Goal: Task Accomplishment & Management: Manage account settings

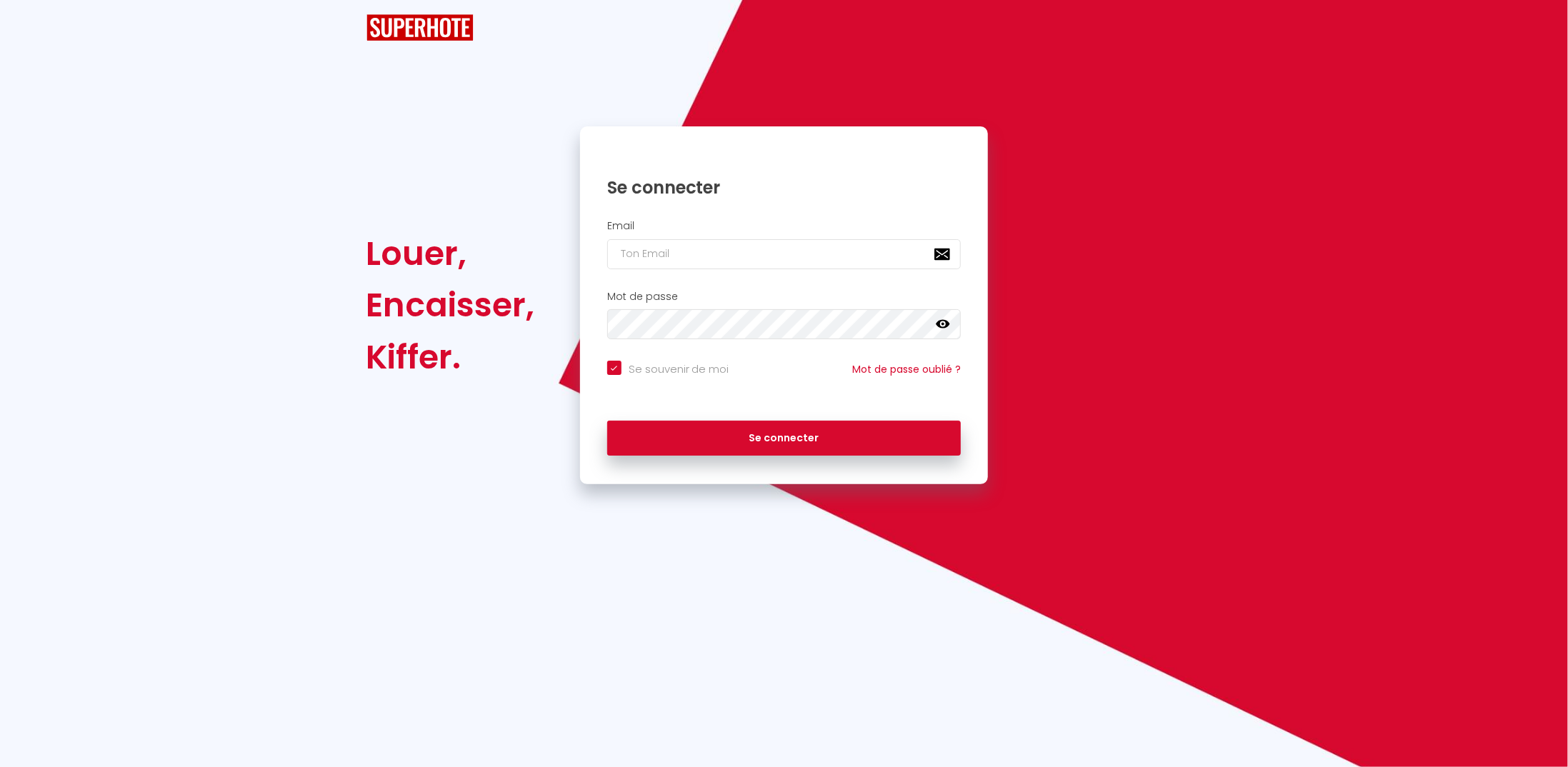
checkbox input "true"
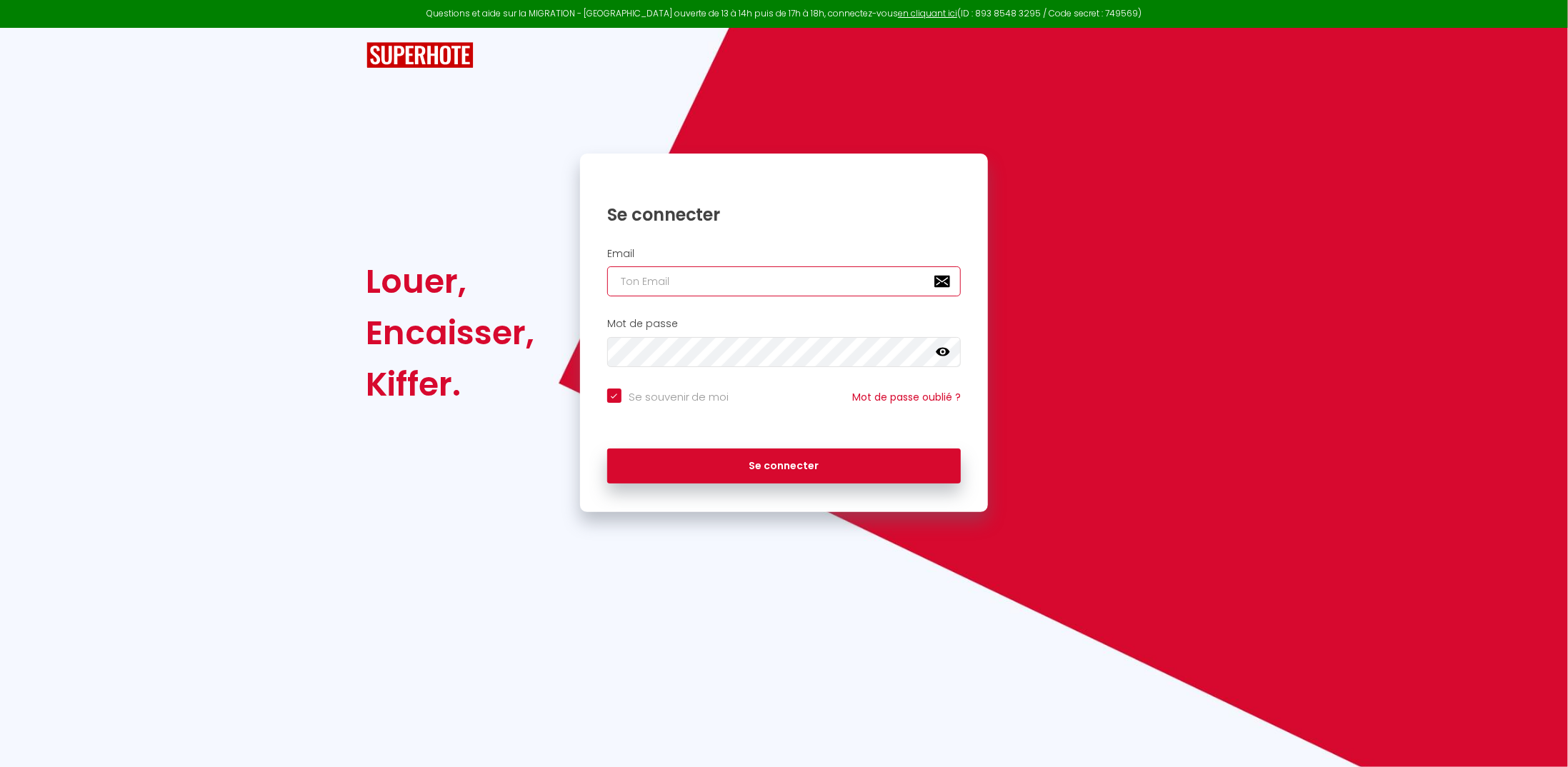
click at [686, 285] on input "email" at bounding box center [784, 281] width 354 height 30
type input "l"
checkbox input "true"
type input "lj"
checkbox input "true"
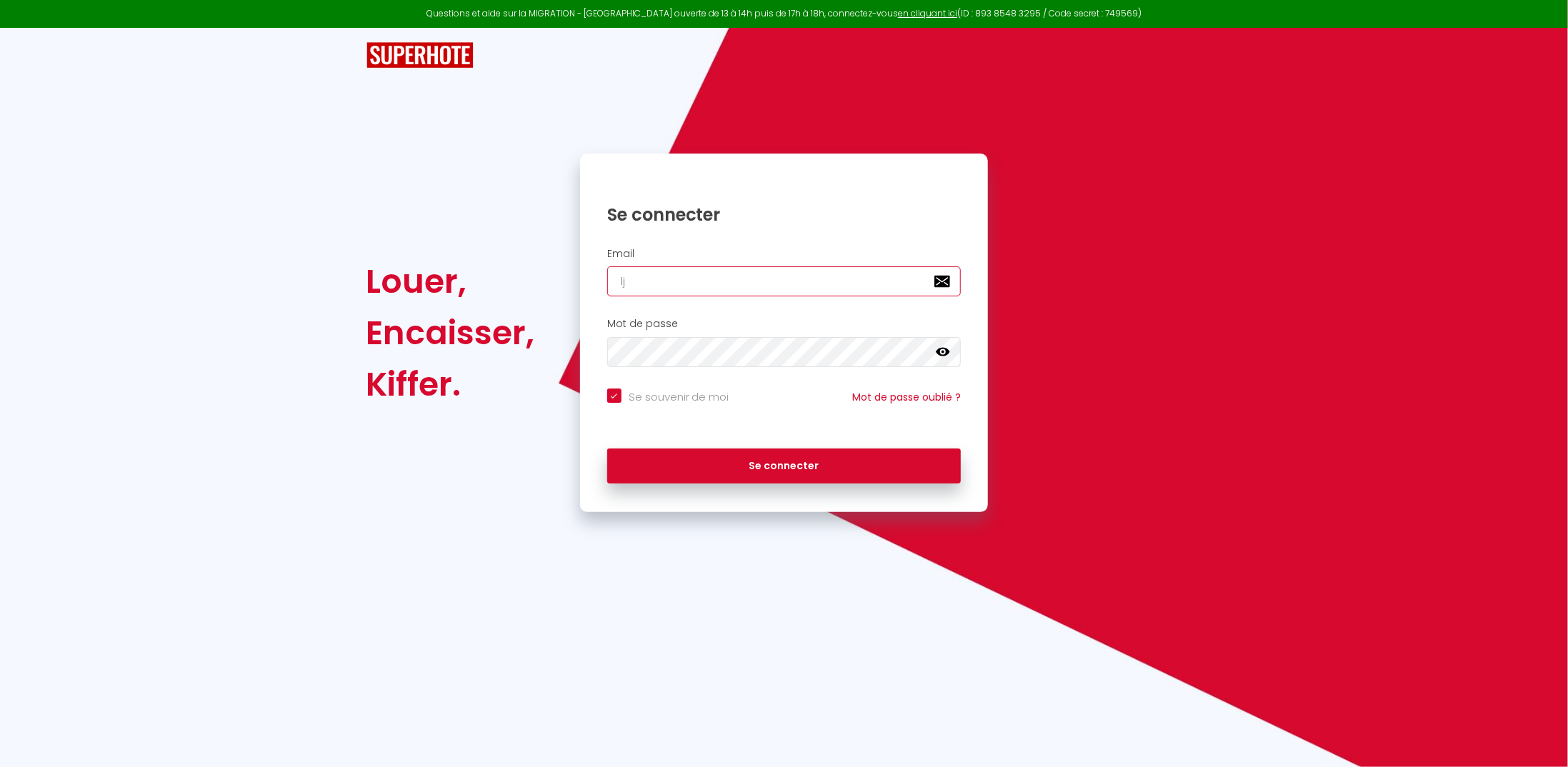
type input "ljd"
checkbox input "true"
type input "ljdl"
checkbox input "true"
type input "ljdl9"
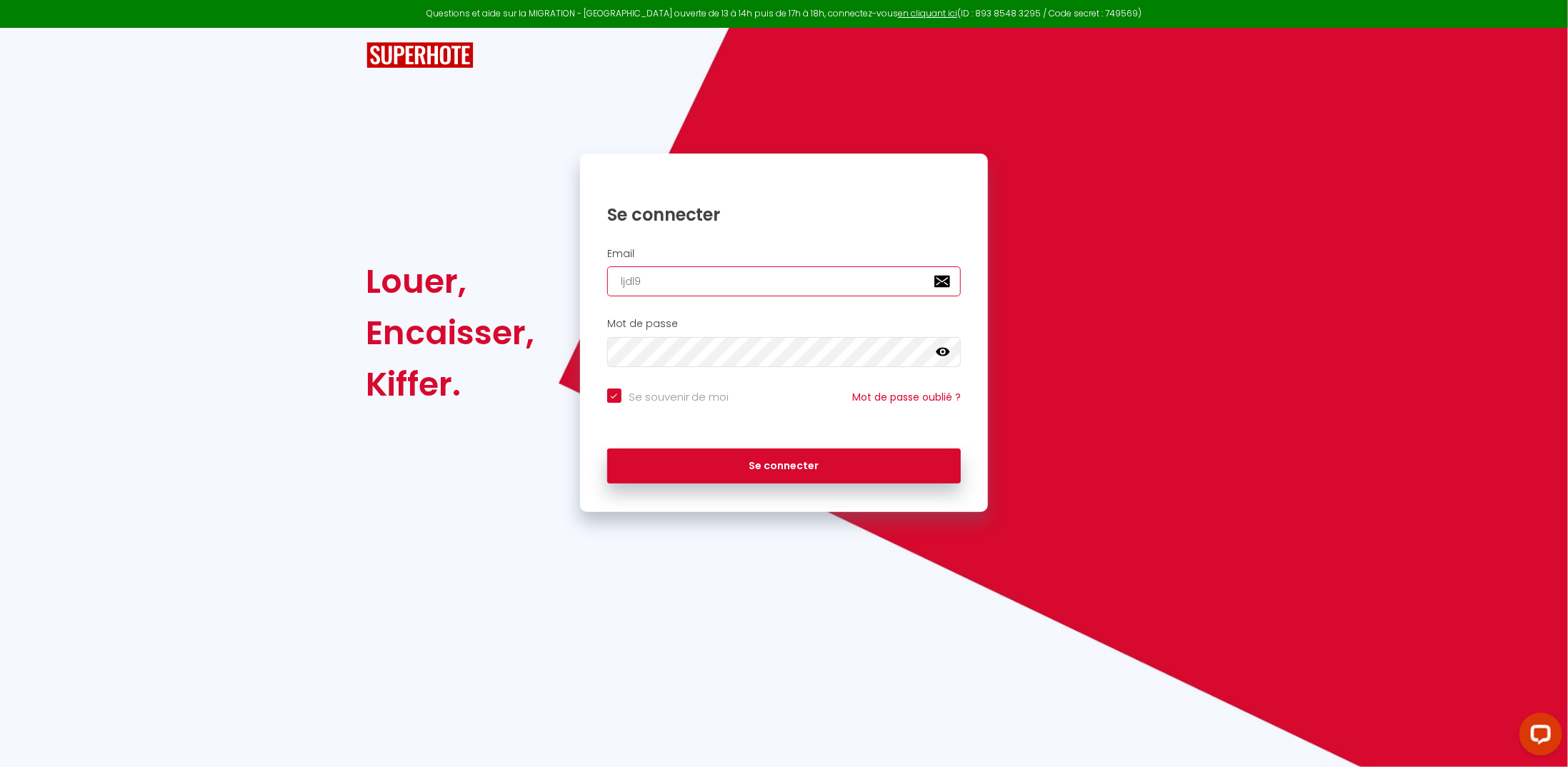
checkbox input "true"
type input "ljdl97"
checkbox input "true"
type input "ljdl974"
checkbox input "true"
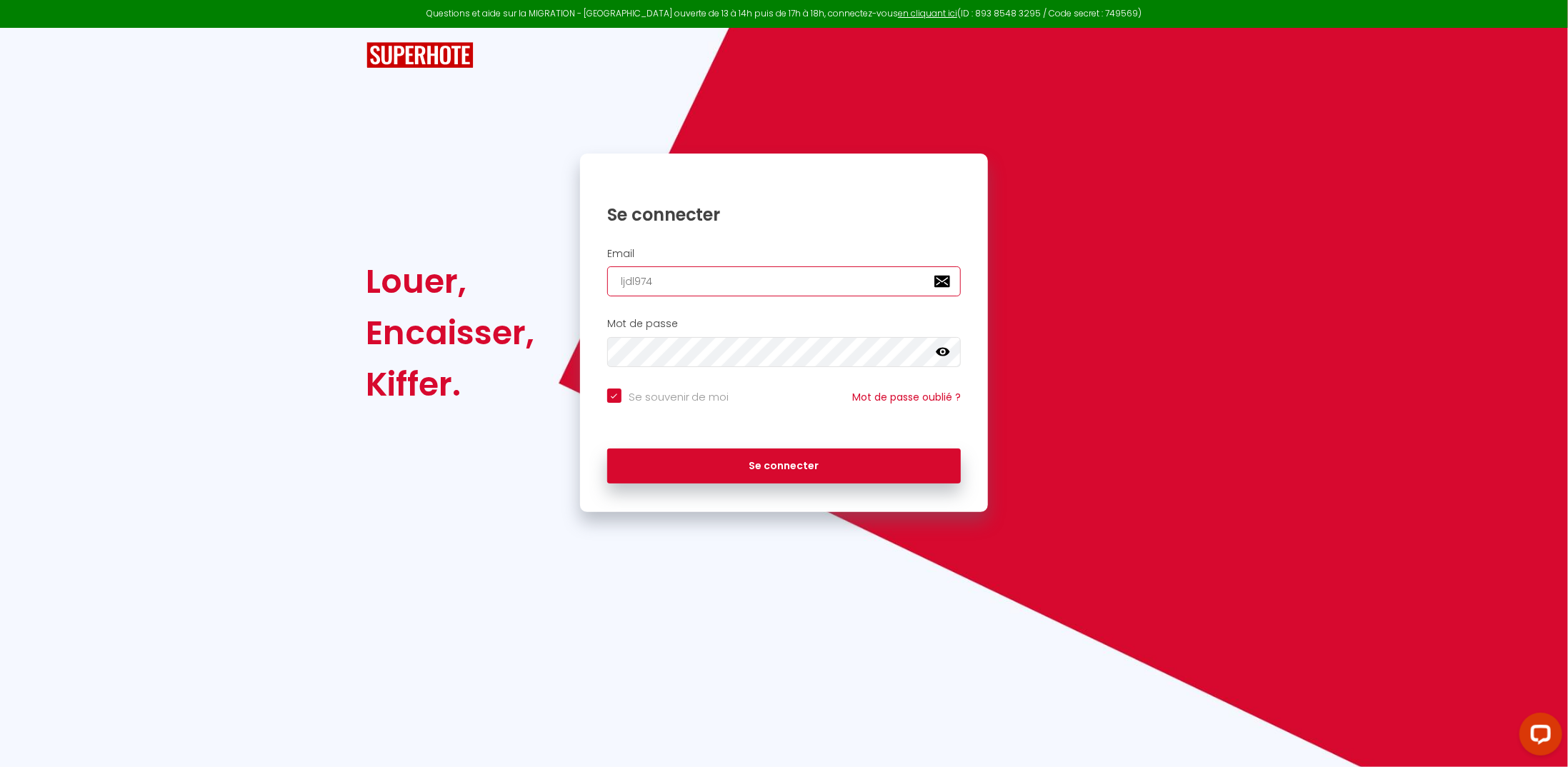
type input "ljdl974@"
checkbox input "true"
type input "ljdl974@o"
checkbox input "true"
type input "ljdl974@ou"
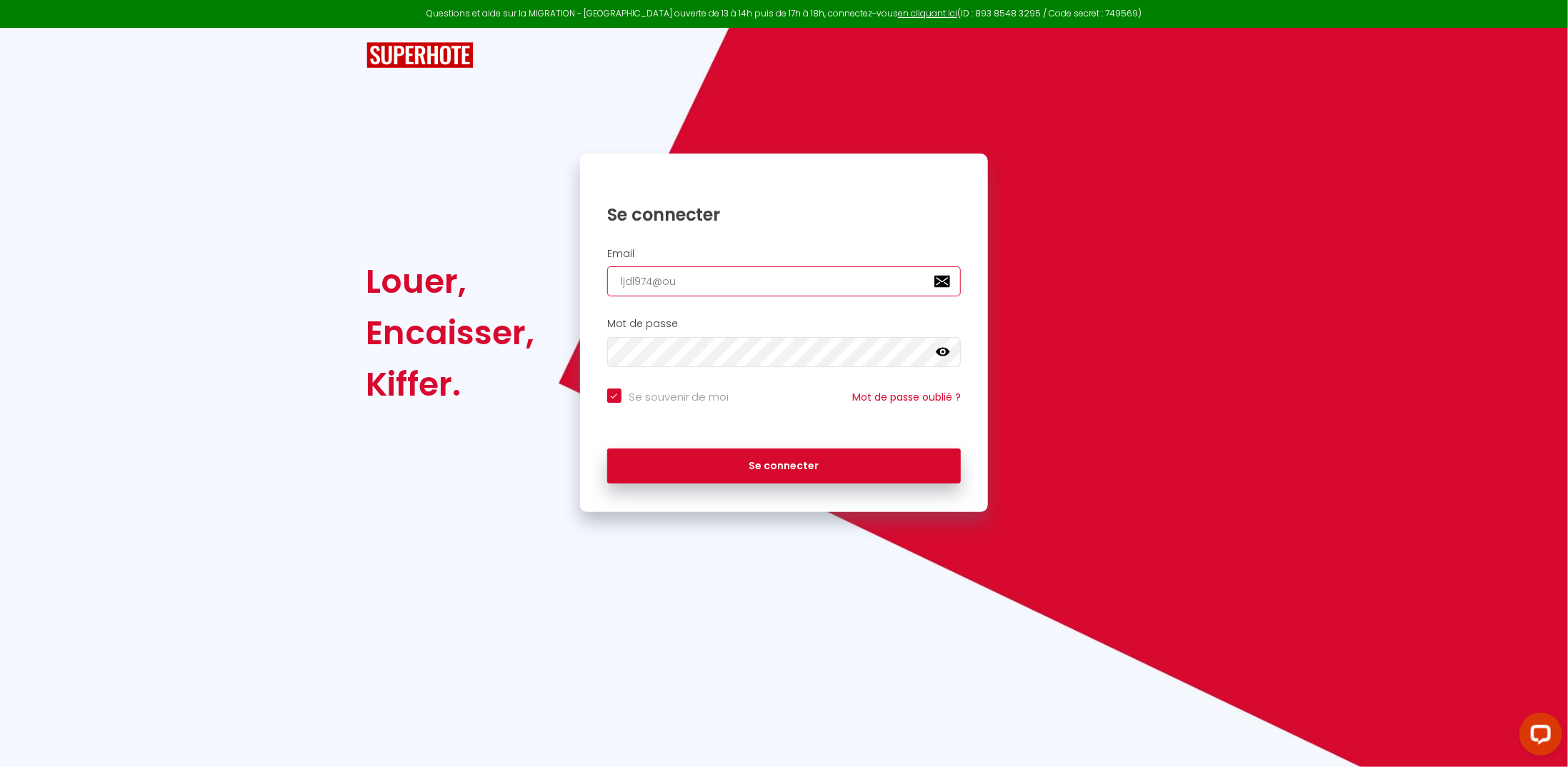
checkbox input "true"
type input "ljdl974@out"
checkbox input "true"
type input "ljdl974@outl"
checkbox input "true"
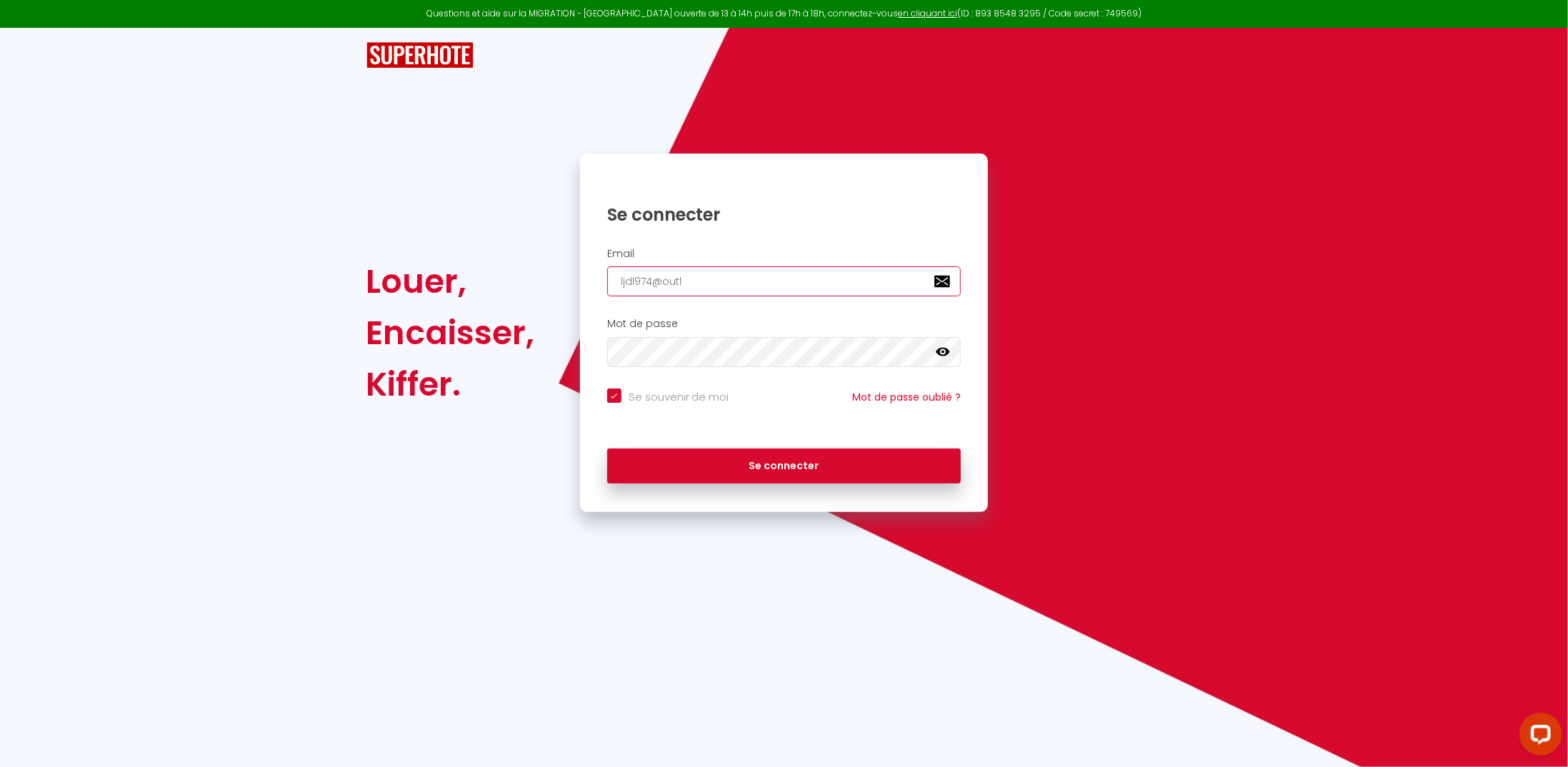
type input "ljdl974@outlo"
checkbox input "true"
type input "ljdl974@outloo"
checkbox input "true"
type input "[EMAIL_ADDRESS]"
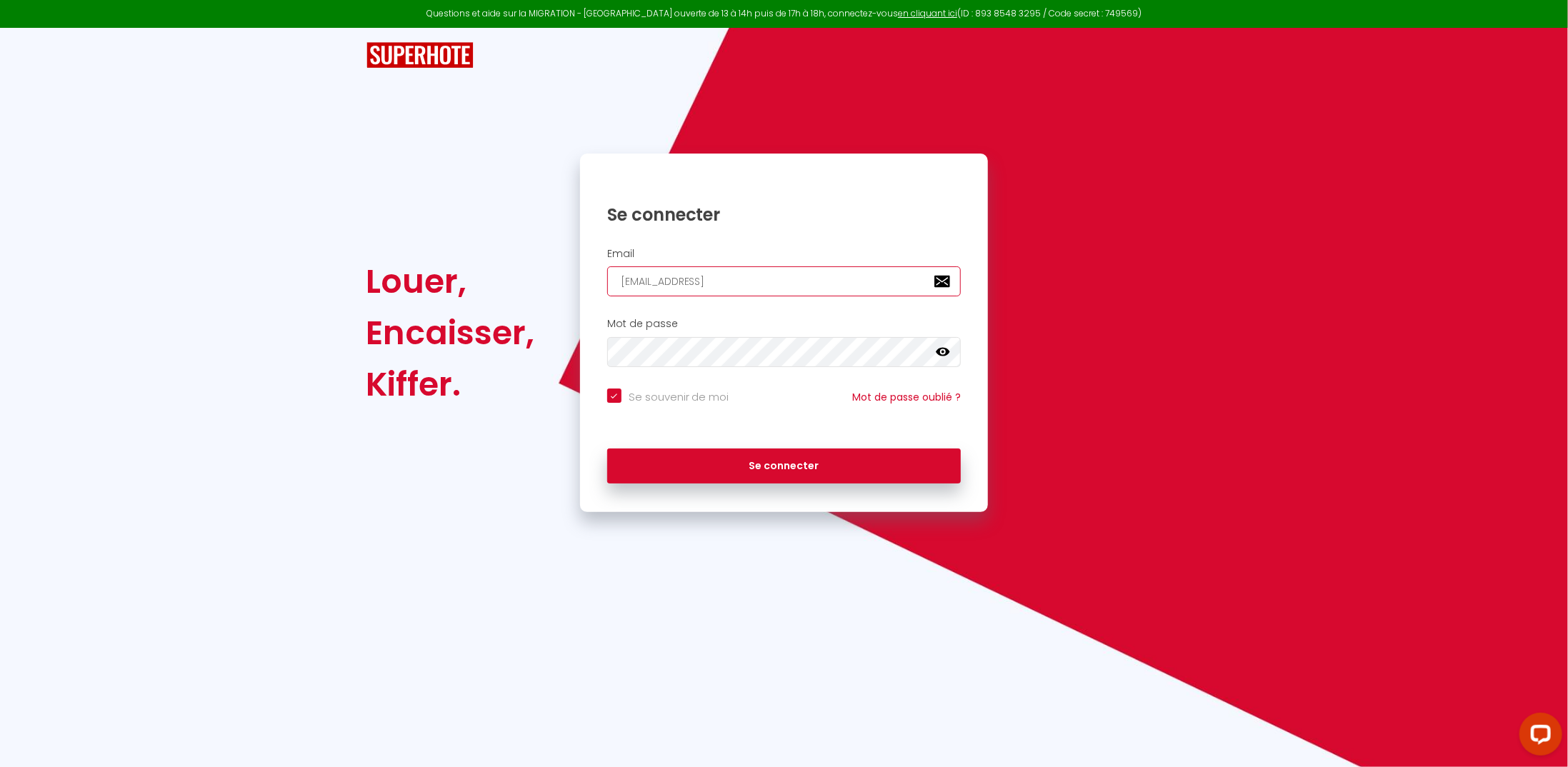
checkbox input "true"
type input "[EMAIL_ADDRESS]."
checkbox input "true"
type input "ljdl974@outlook.f"
checkbox input "true"
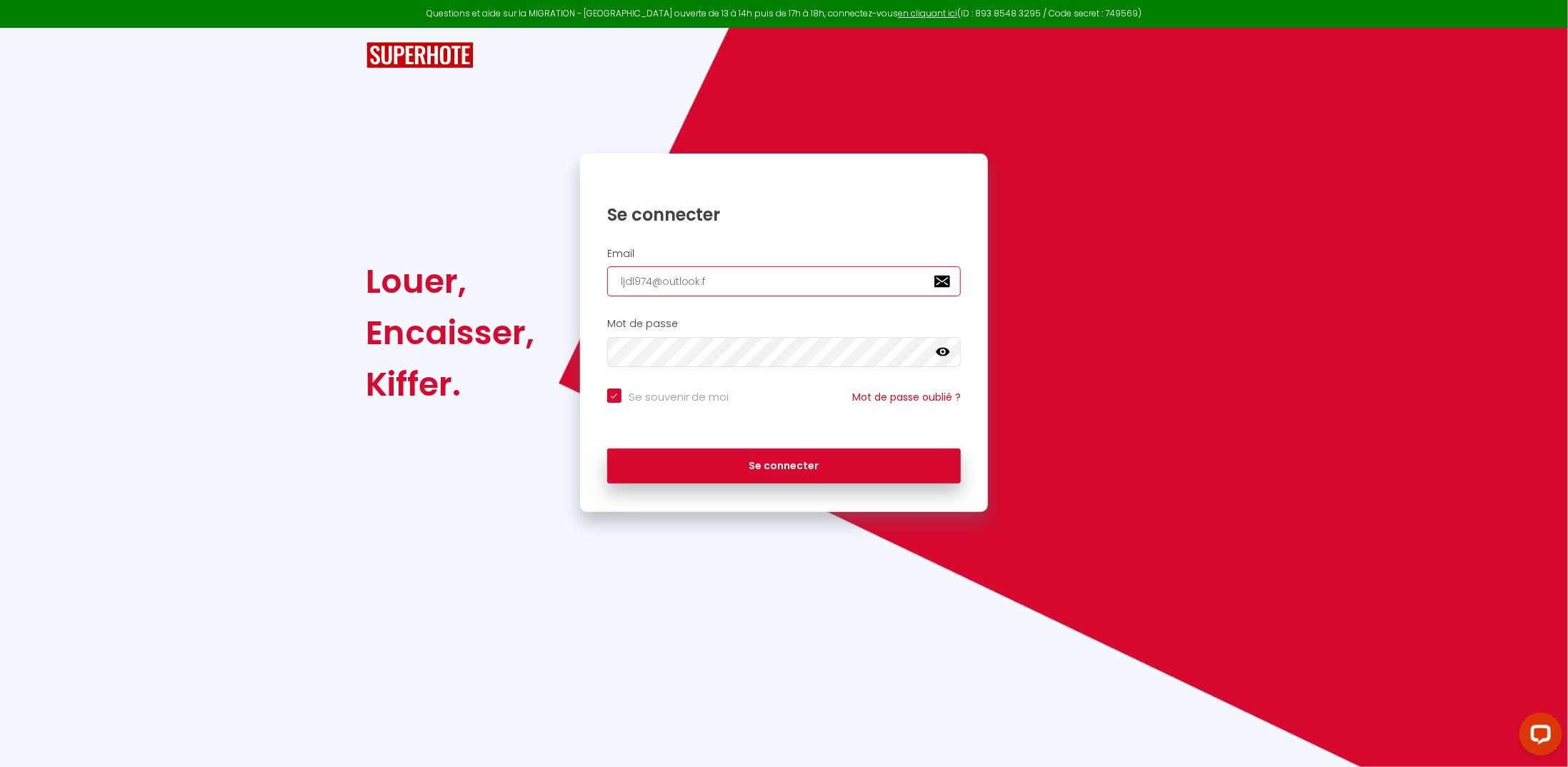
type input "[EMAIL_ADDRESS][DOMAIN_NAME]"
checkbox input "true"
type input "[EMAIL_ADDRESS][DOMAIN_NAME]"
click at [940, 348] on icon at bounding box center [943, 351] width 14 height 8
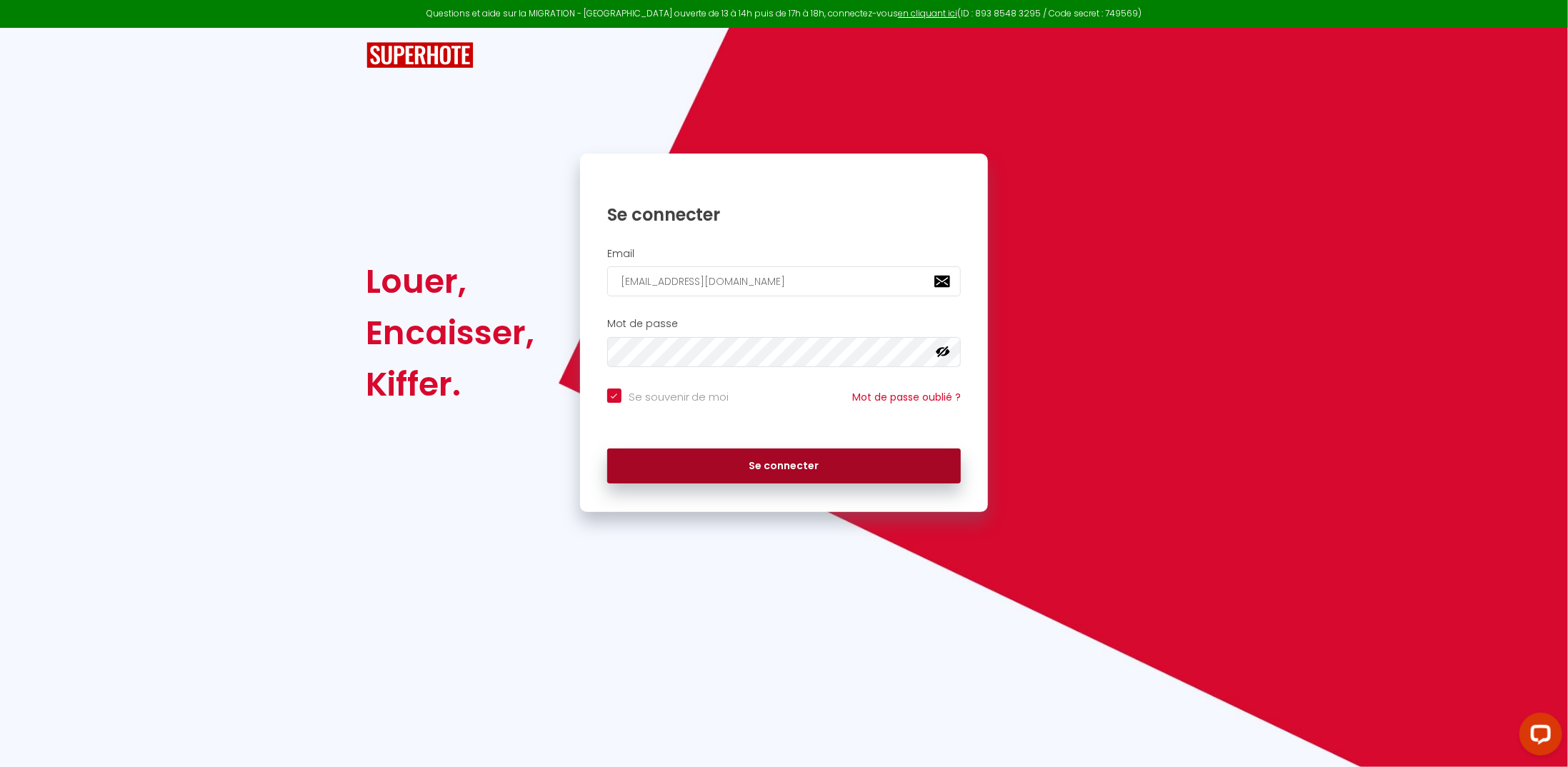
click at [793, 458] on button "Se connecter" at bounding box center [784, 466] width 354 height 36
checkbox input "true"
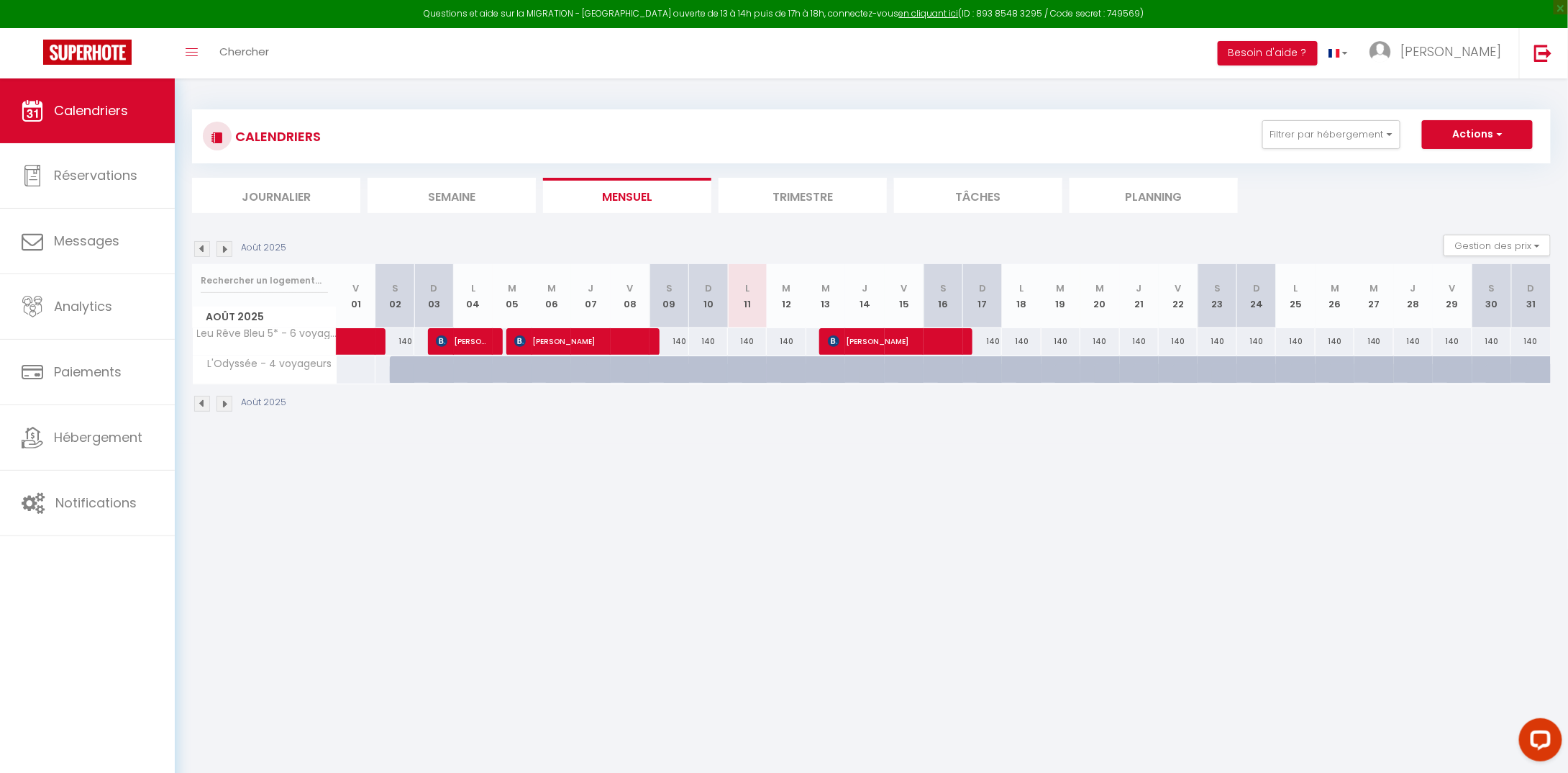
click at [451, 196] on li "Semaine" at bounding box center [451, 195] width 168 height 35
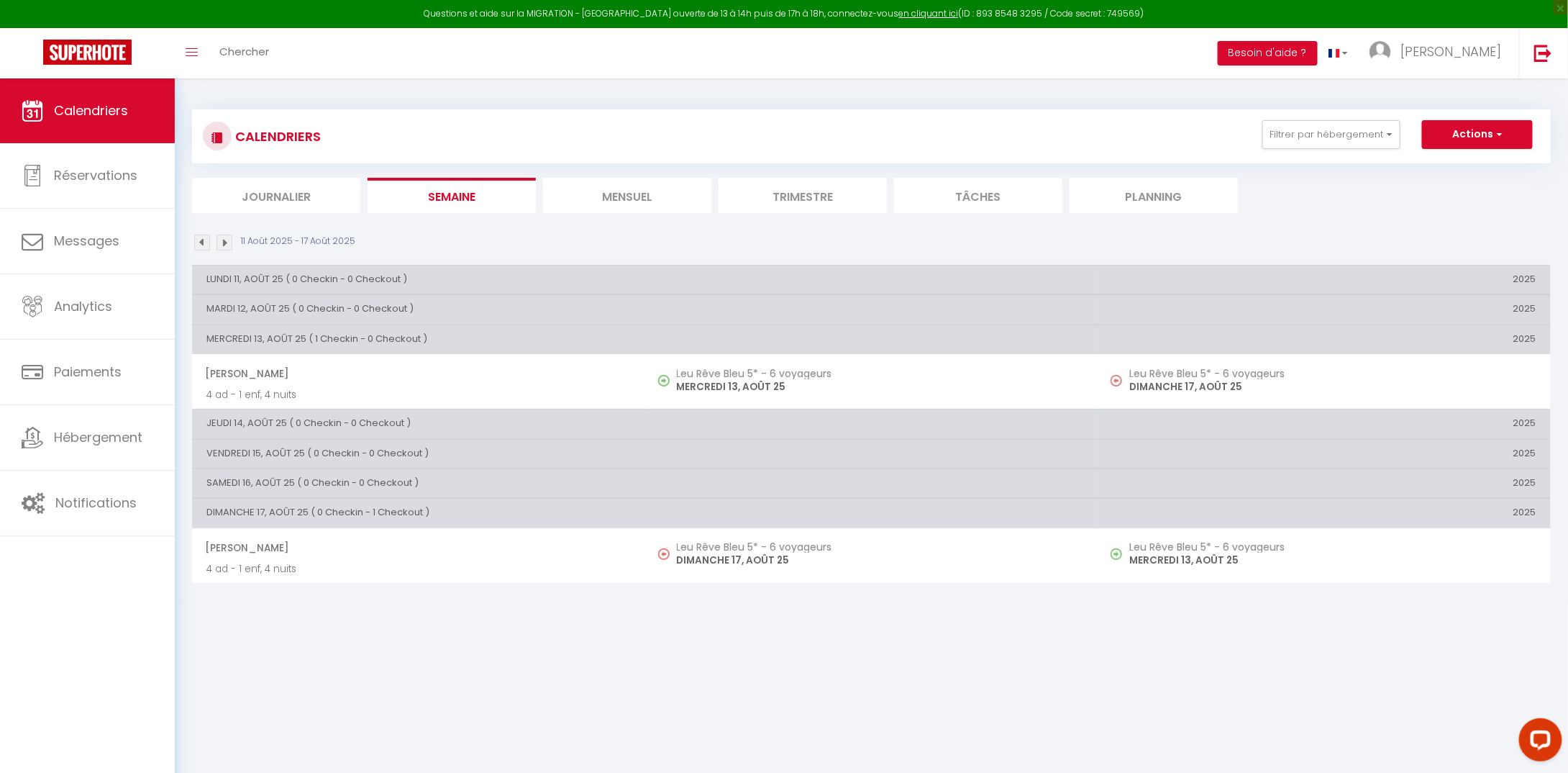
click at [640, 195] on li "Mensuel" at bounding box center [627, 195] width 168 height 35
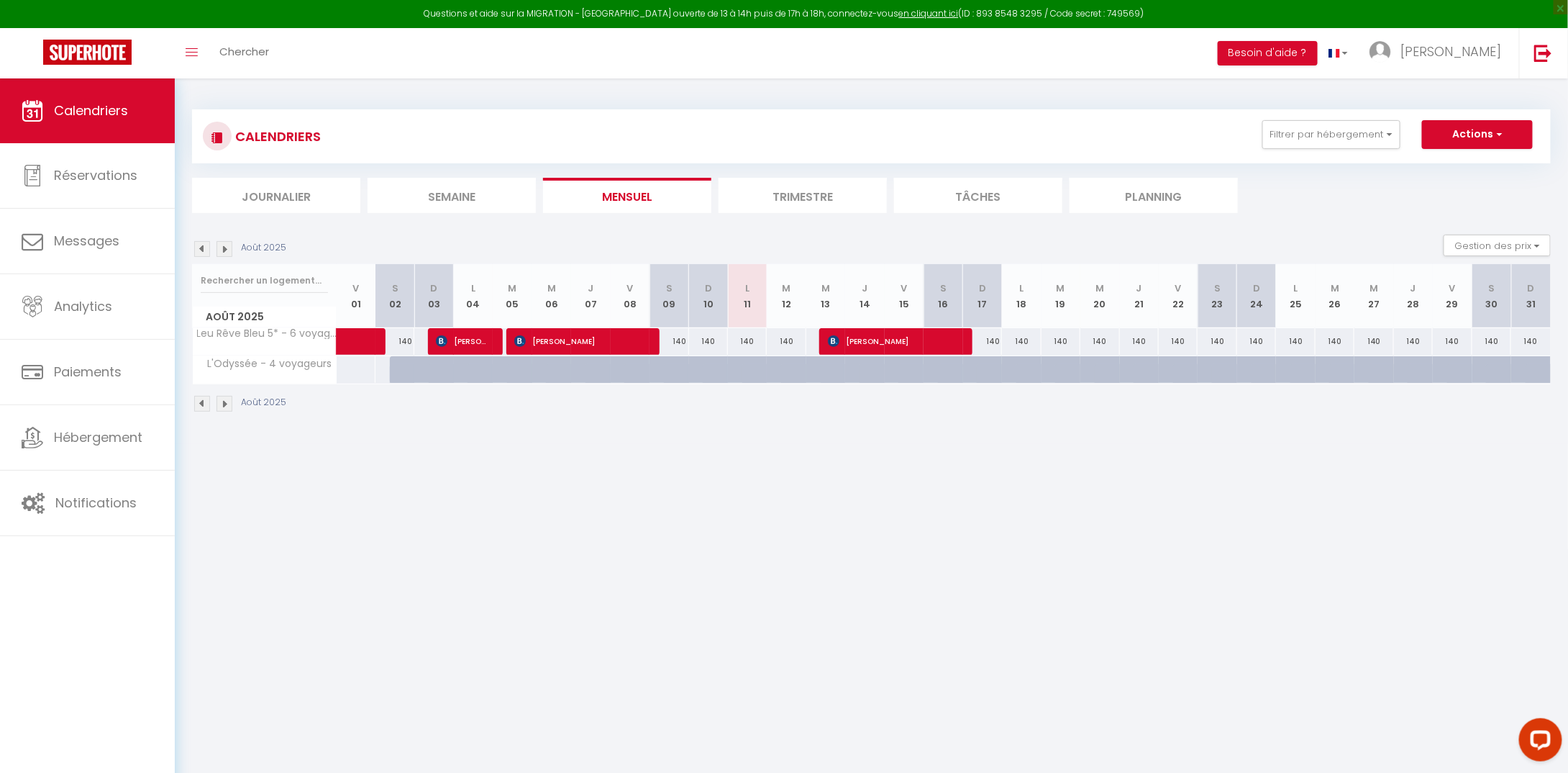
click at [805, 190] on li "Trimestre" at bounding box center [802, 195] width 168 height 35
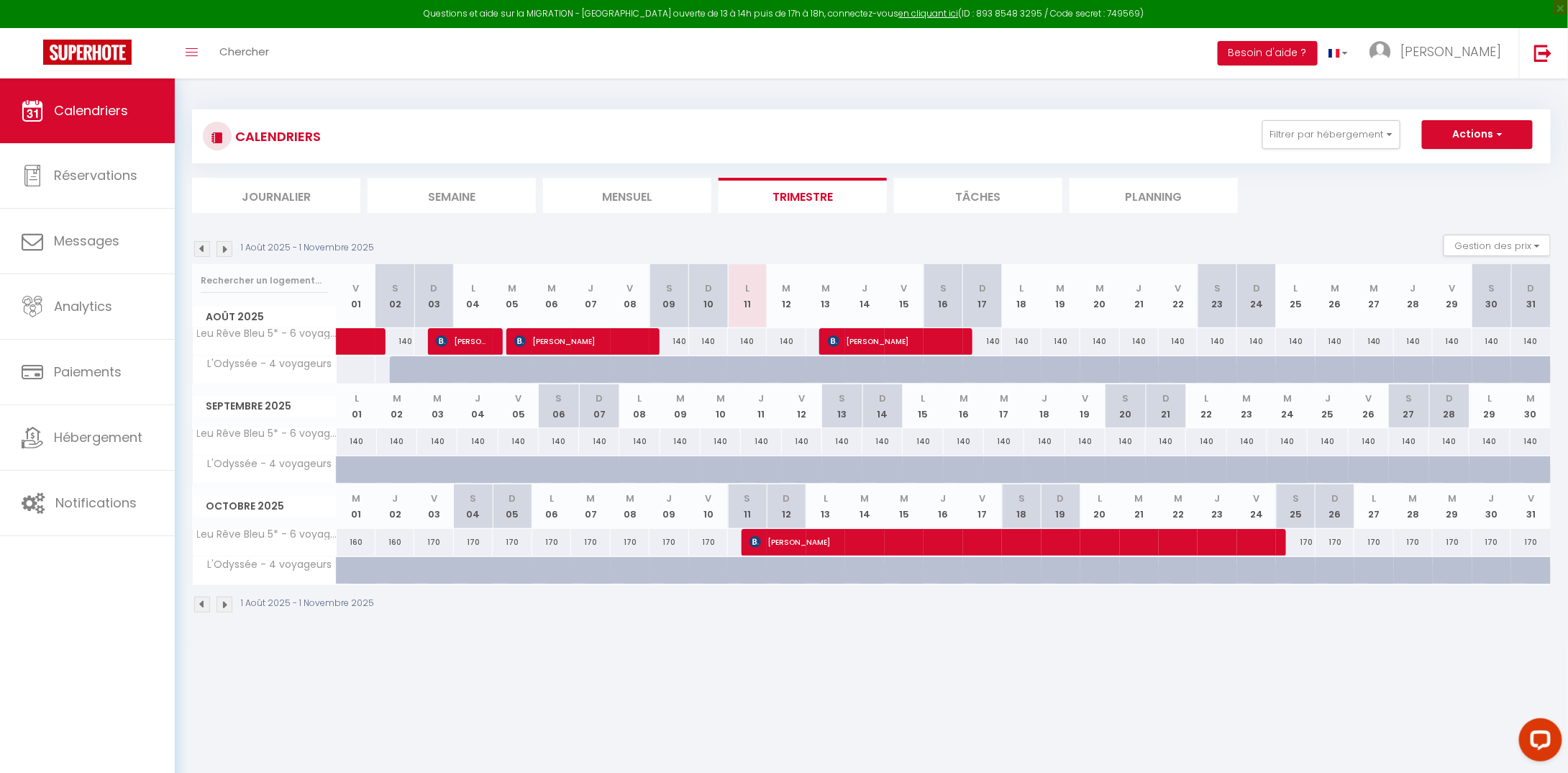
click at [447, 566] on div at bounding box center [448, 578] width 39 height 27
type input "120"
type input "Ven 03 Octobre 2025"
type input "[PERSON_NAME] 04 Octobre 2025"
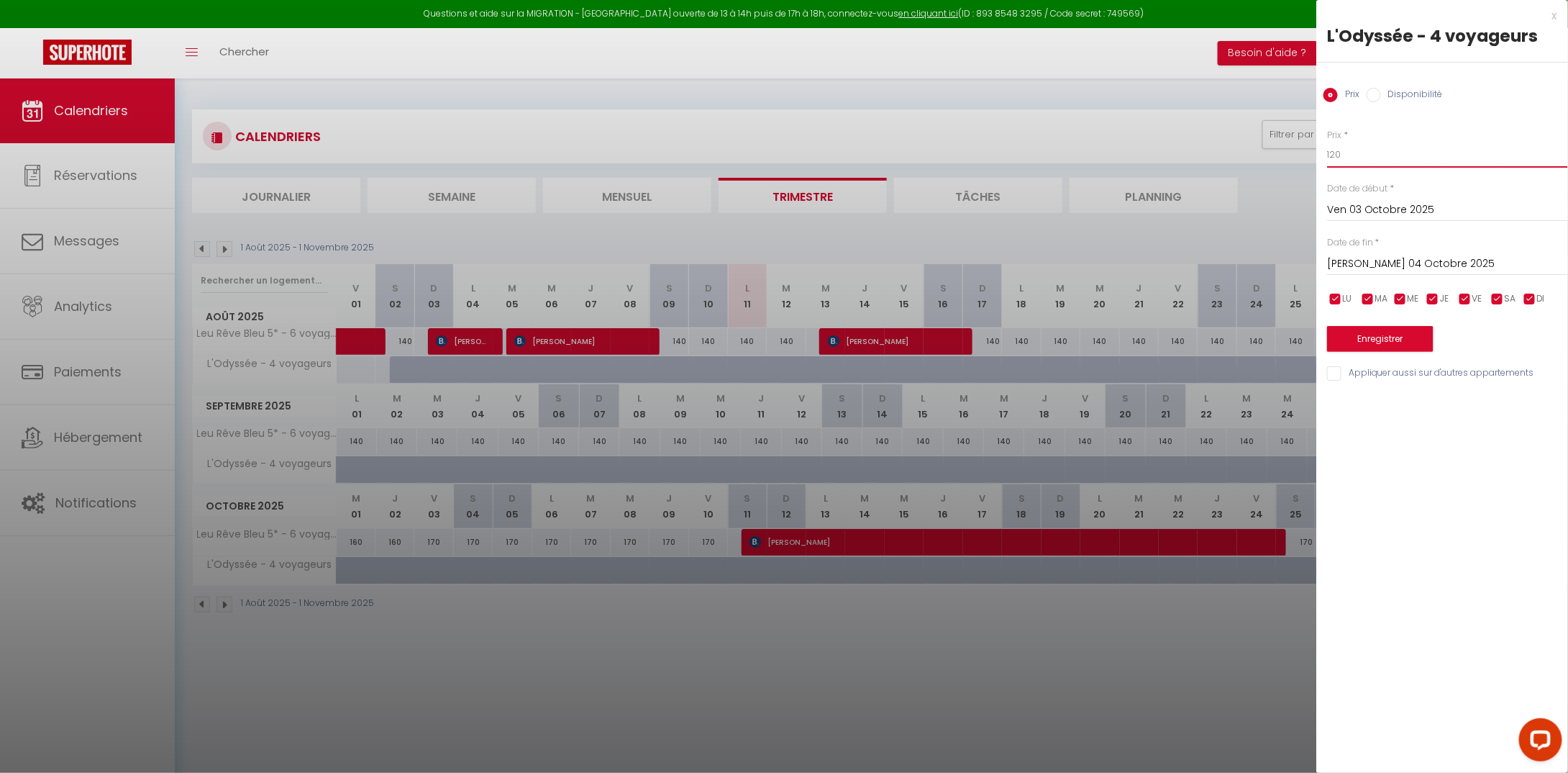
drag, startPoint x: 1342, startPoint y: 153, endPoint x: 1322, endPoint y: 155, distance: 20.1
click at [1322, 155] on div "Prix * 120 Statut * Disponible Indisponible Date de début * Ven 03 Octobre 2025…" at bounding box center [1441, 246] width 251 height 272
click at [1372, 94] on input "Disponibilité" at bounding box center [1373, 95] width 14 height 14
radio input "true"
click at [1328, 95] on input "Prix" at bounding box center [1331, 95] width 14 height 14
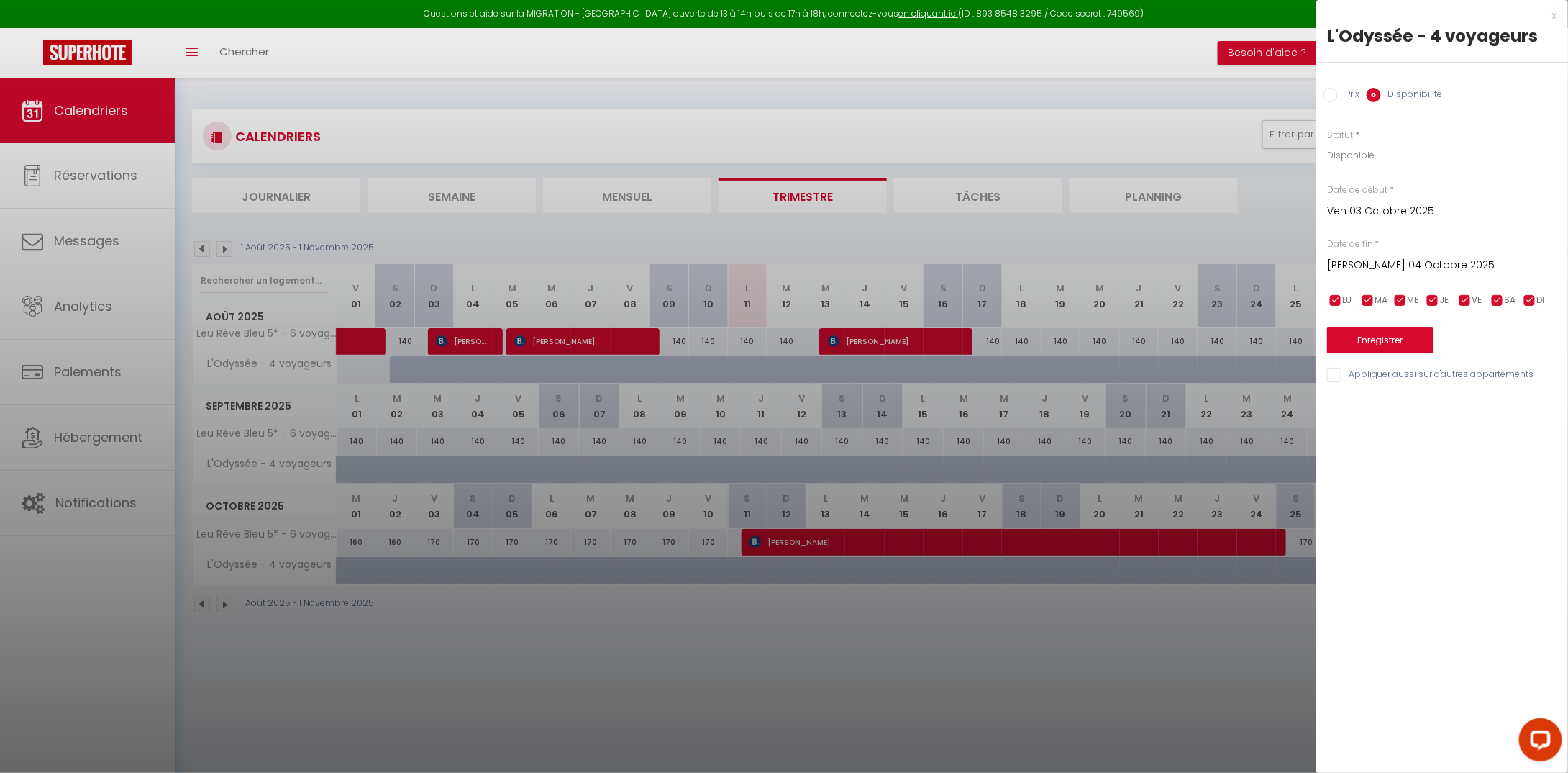
radio input "true"
radio input "false"
click at [1200, 104] on div at bounding box center [784, 386] width 1568 height 773
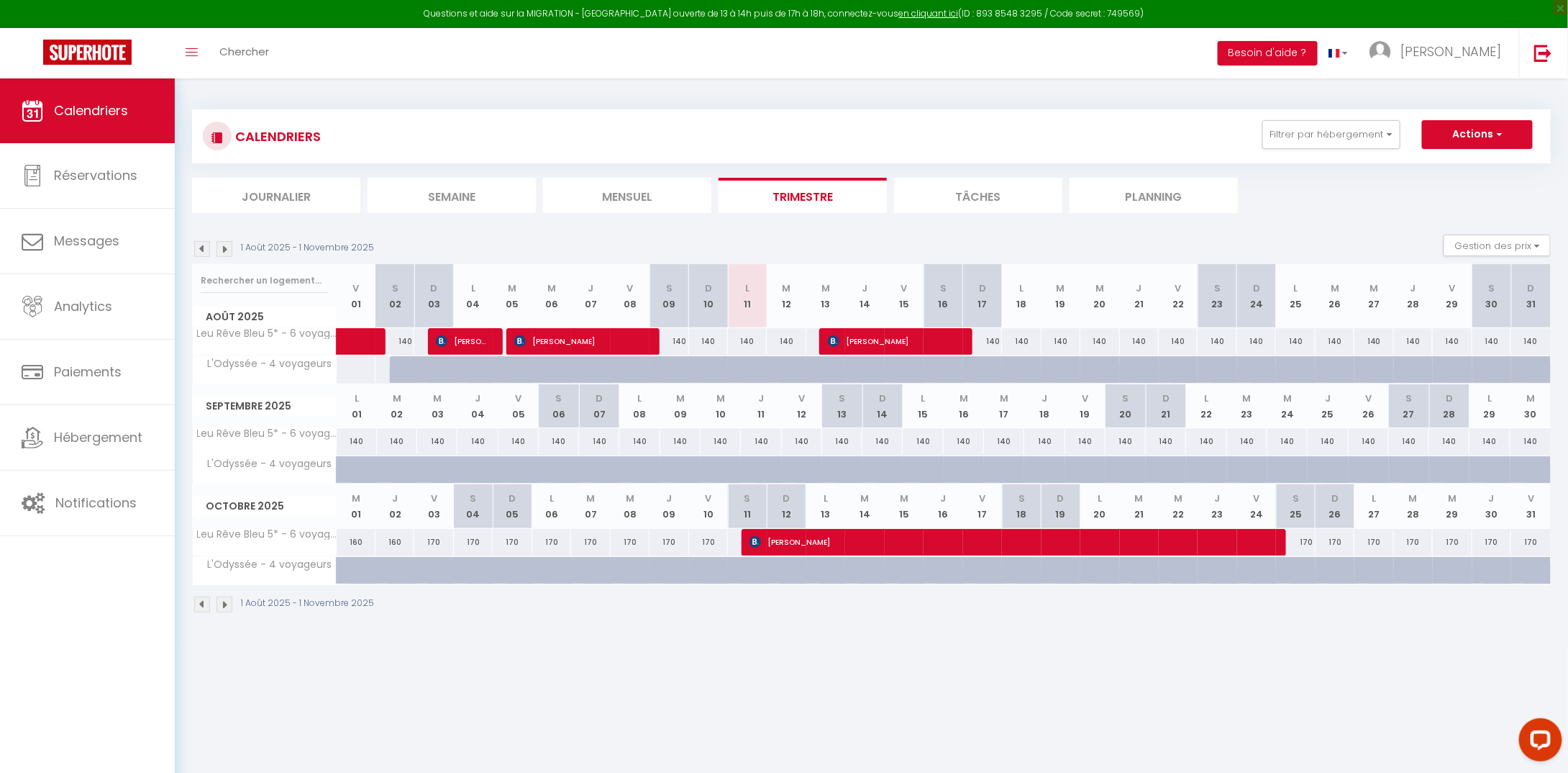
click at [222, 598] on img at bounding box center [224, 604] width 16 height 16
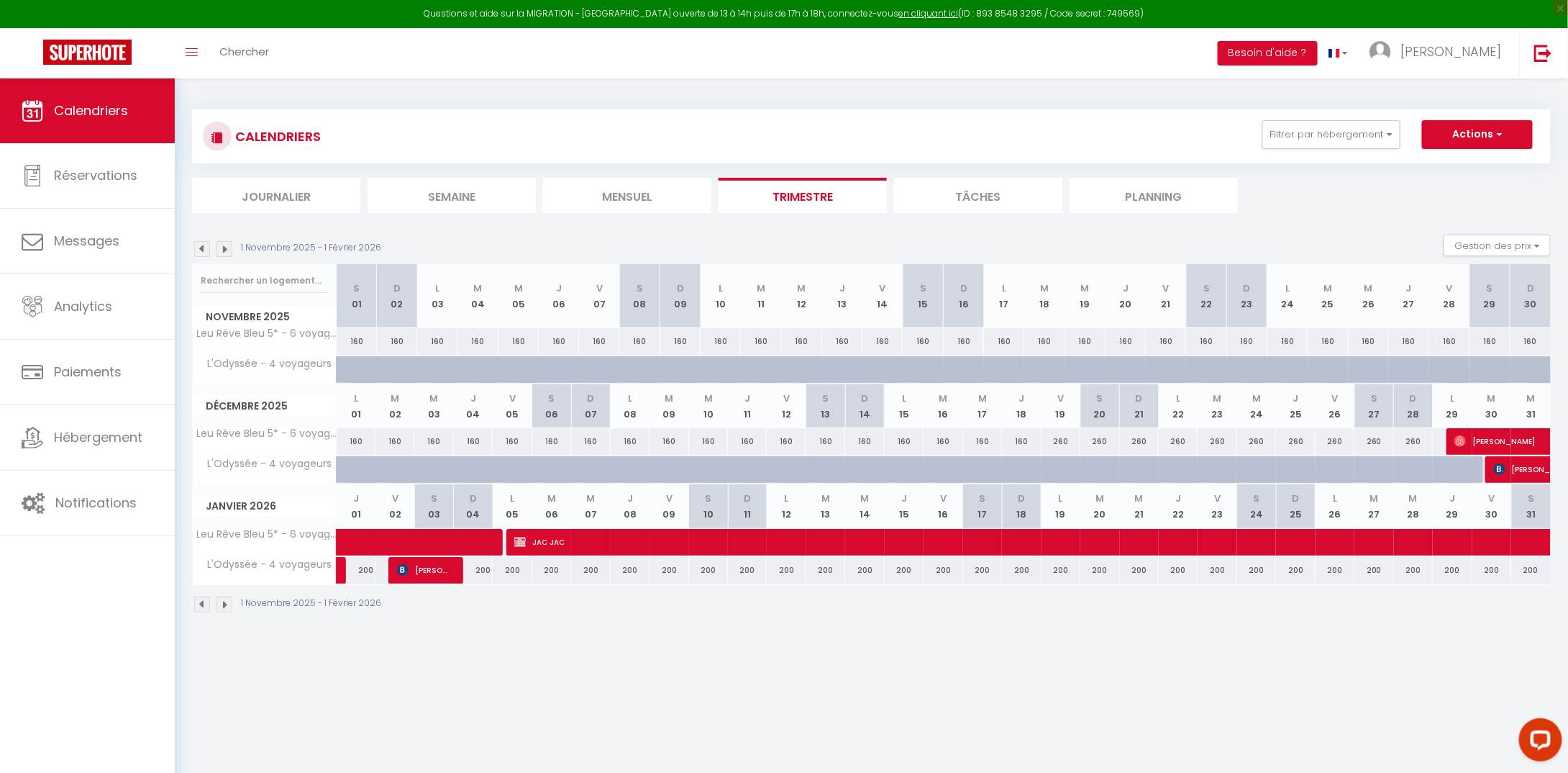
click at [200, 599] on img at bounding box center [202, 604] width 16 height 16
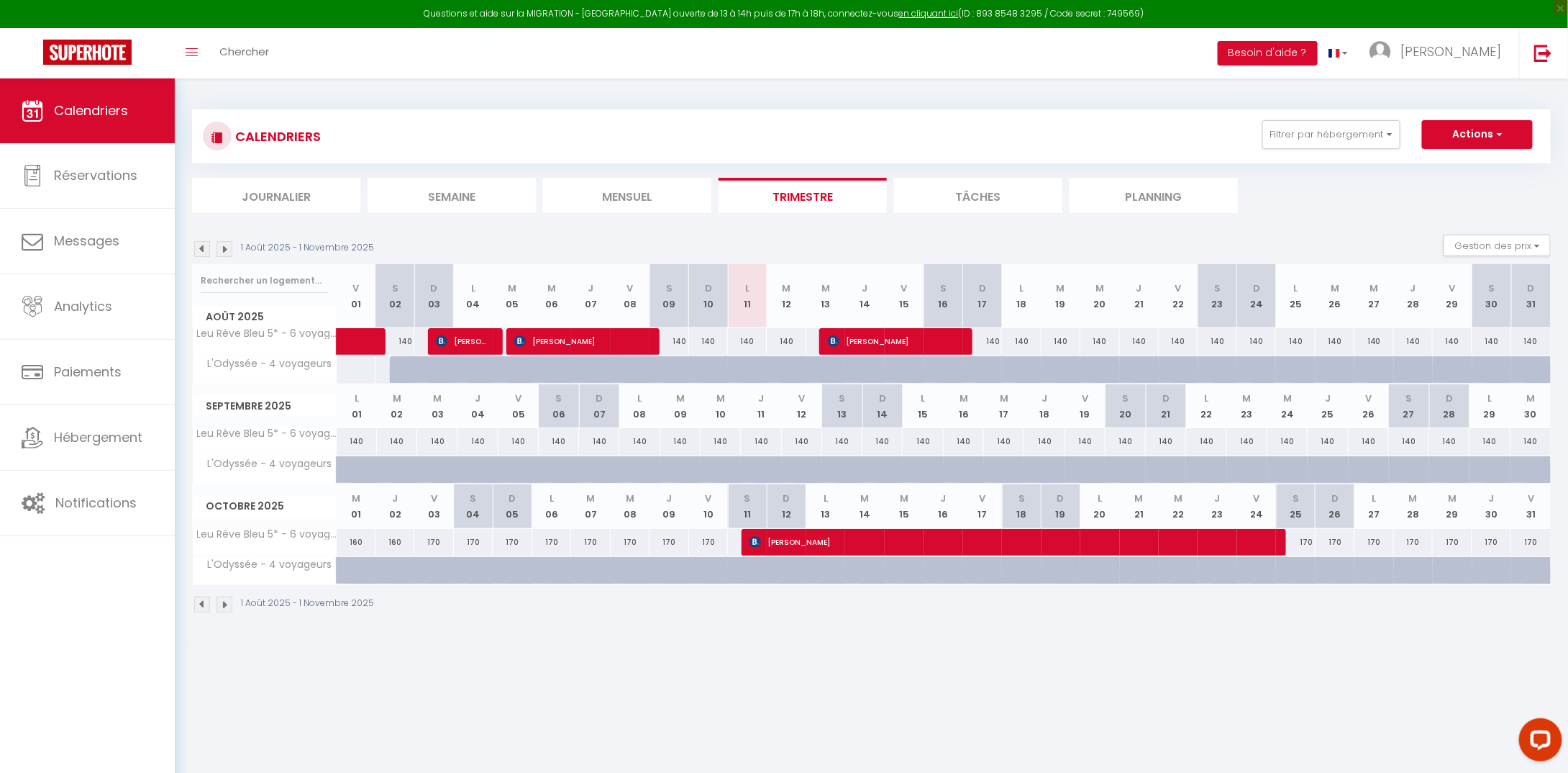
click at [223, 601] on img at bounding box center [224, 604] width 16 height 16
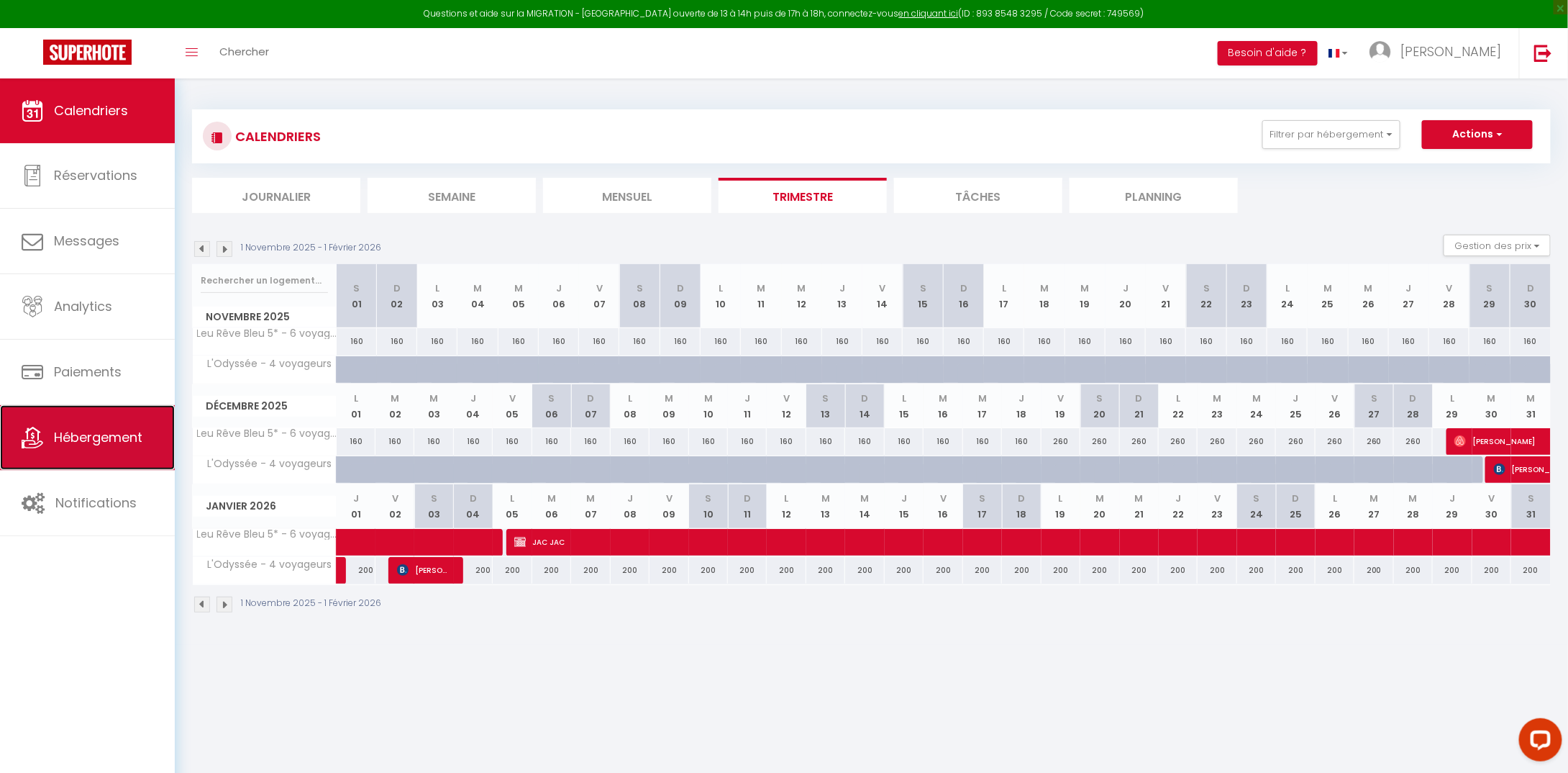
click at [100, 441] on span "Hébergement" at bounding box center [98, 437] width 89 height 18
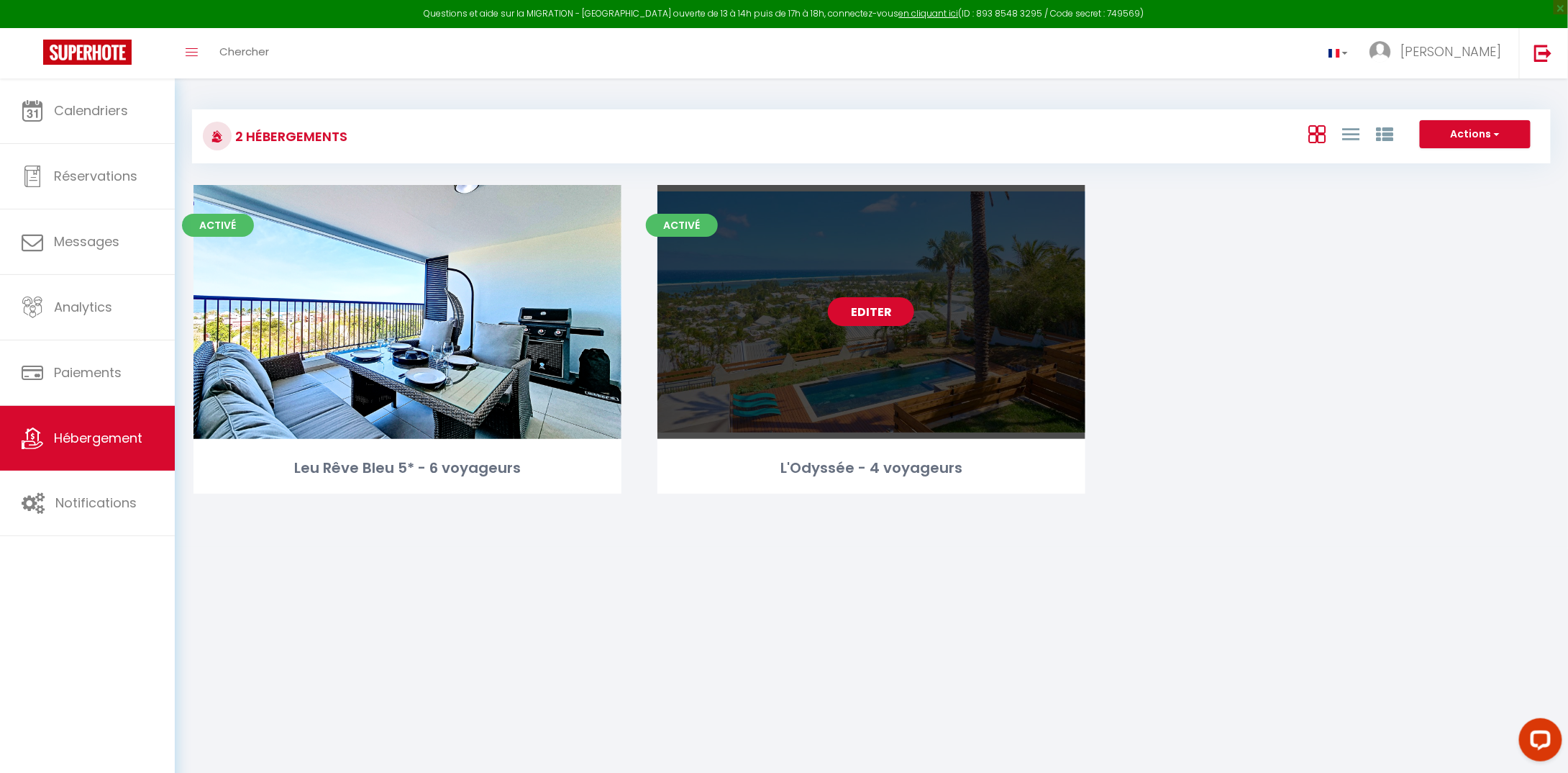
click at [861, 311] on link "Editer" at bounding box center [871, 311] width 86 height 29
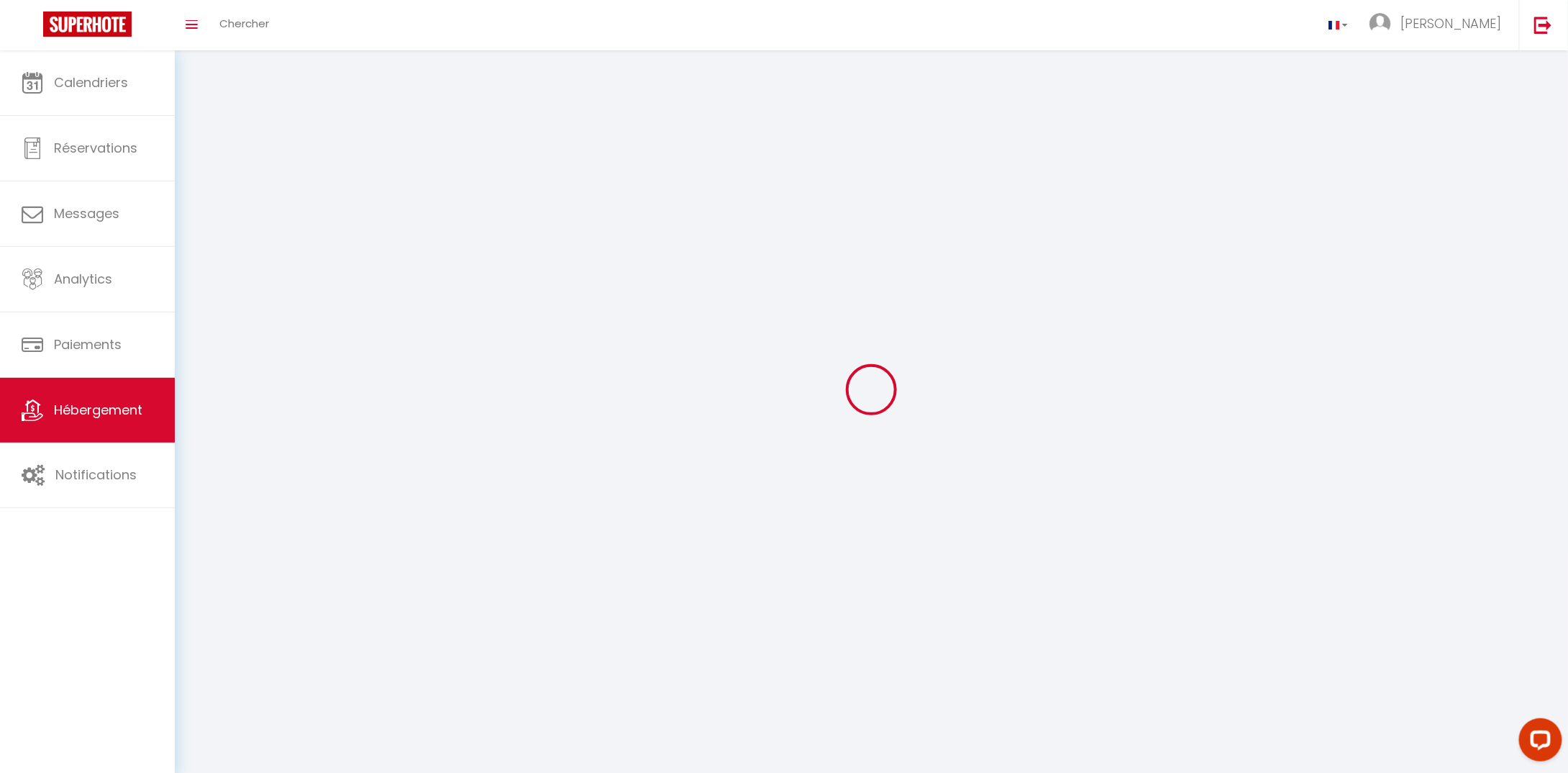
select select "1"
select select "28"
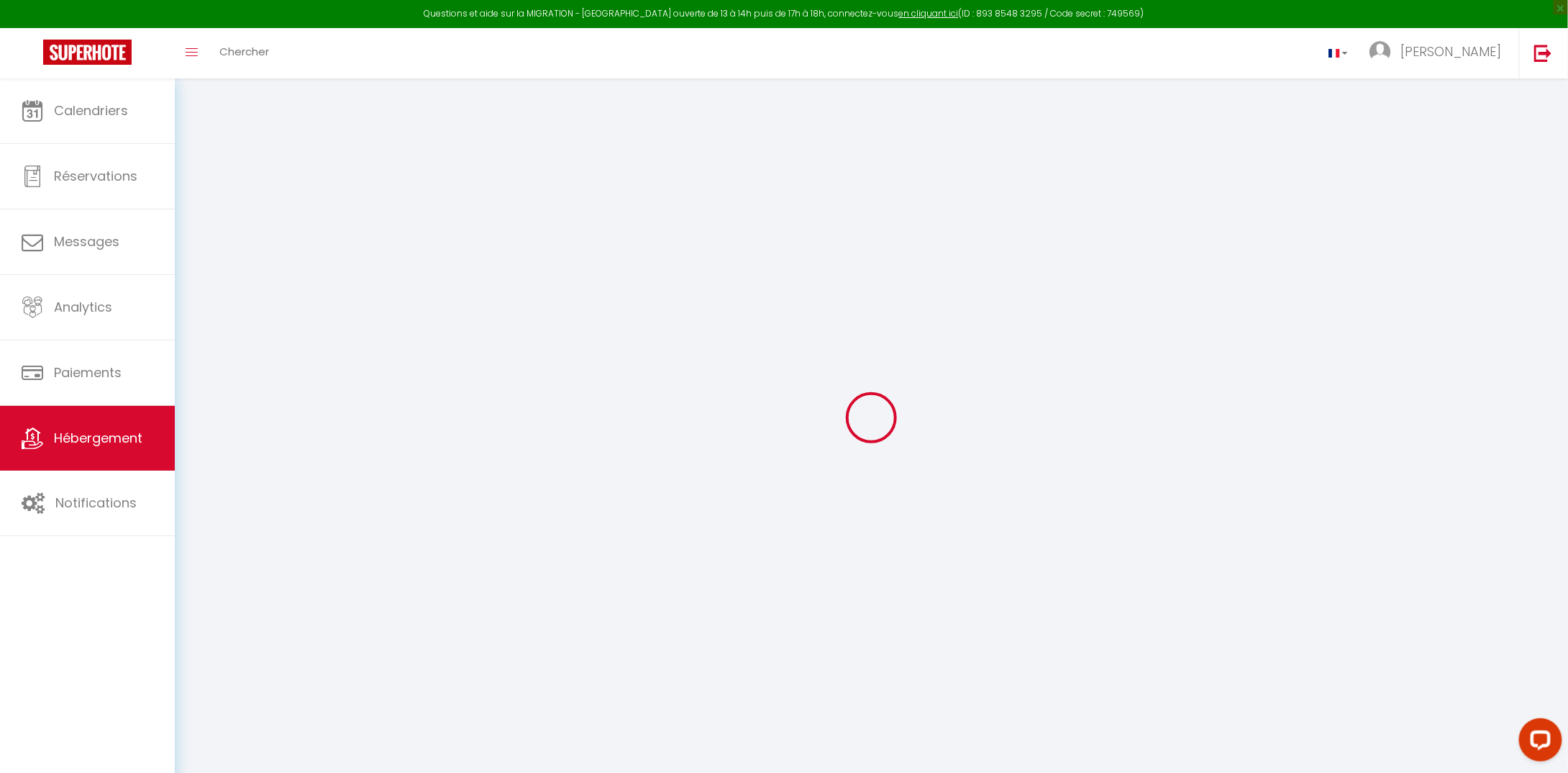
select select
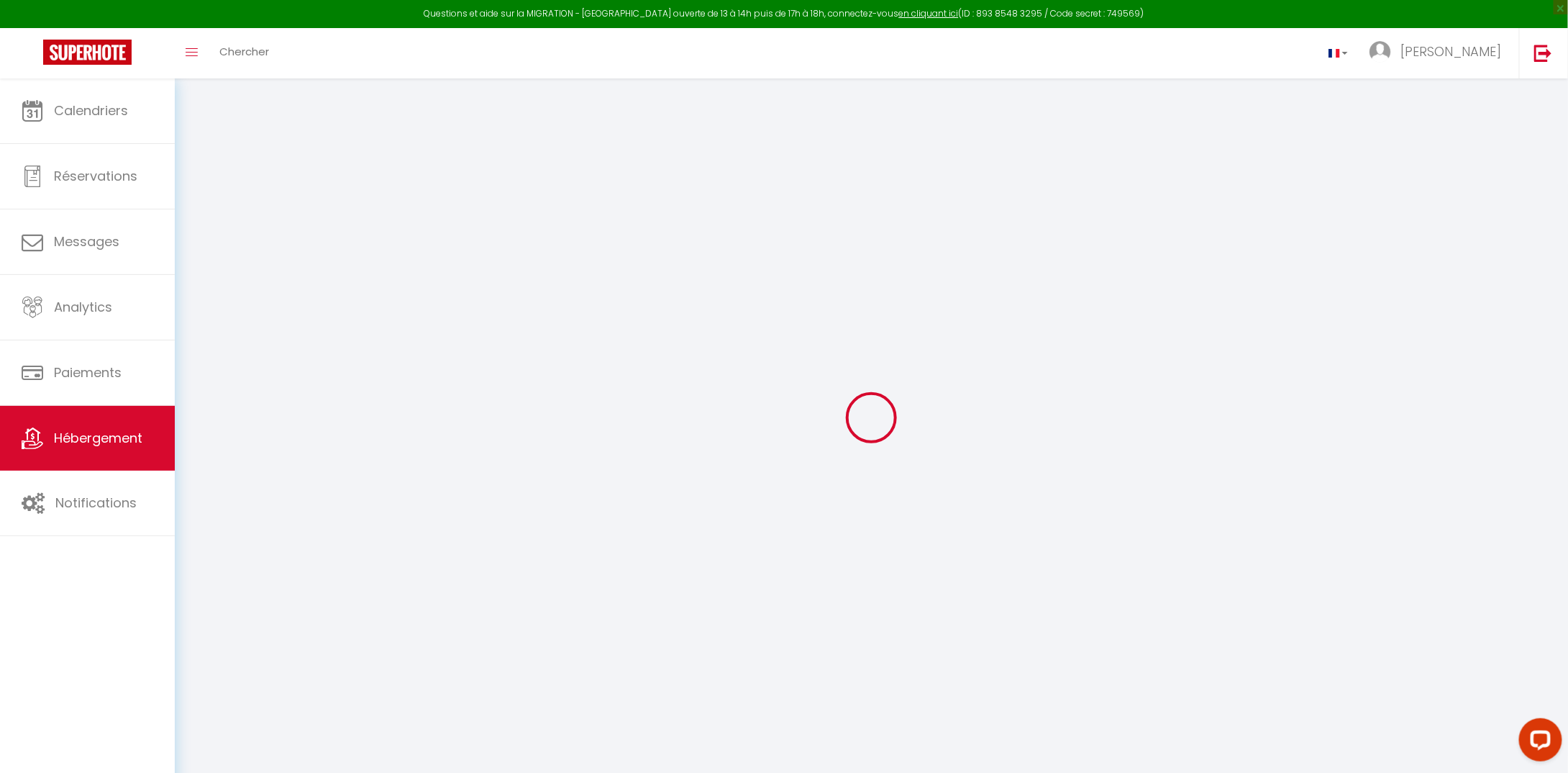
select select
checkbox input "false"
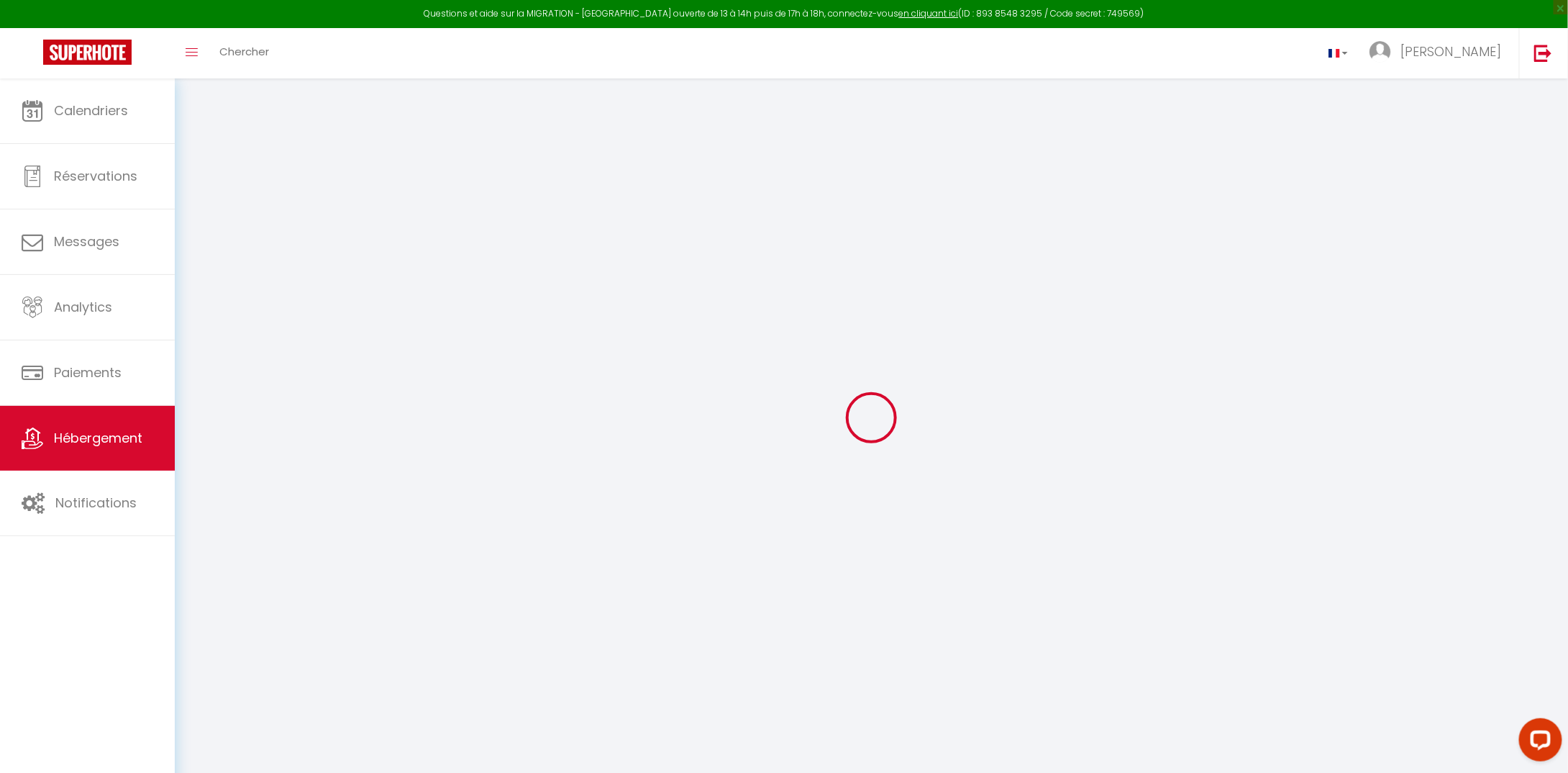
select select
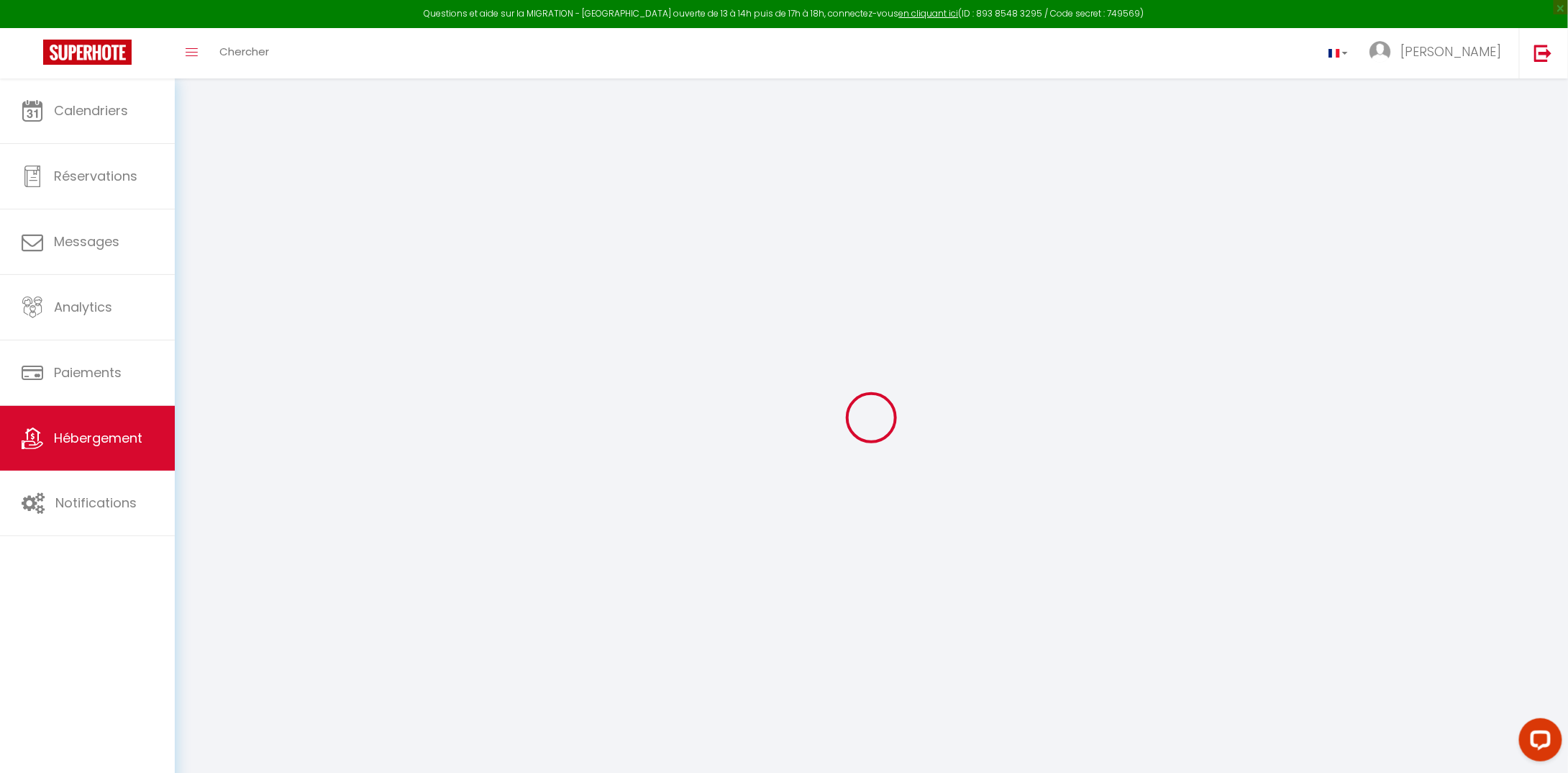
select select
checkbox input "false"
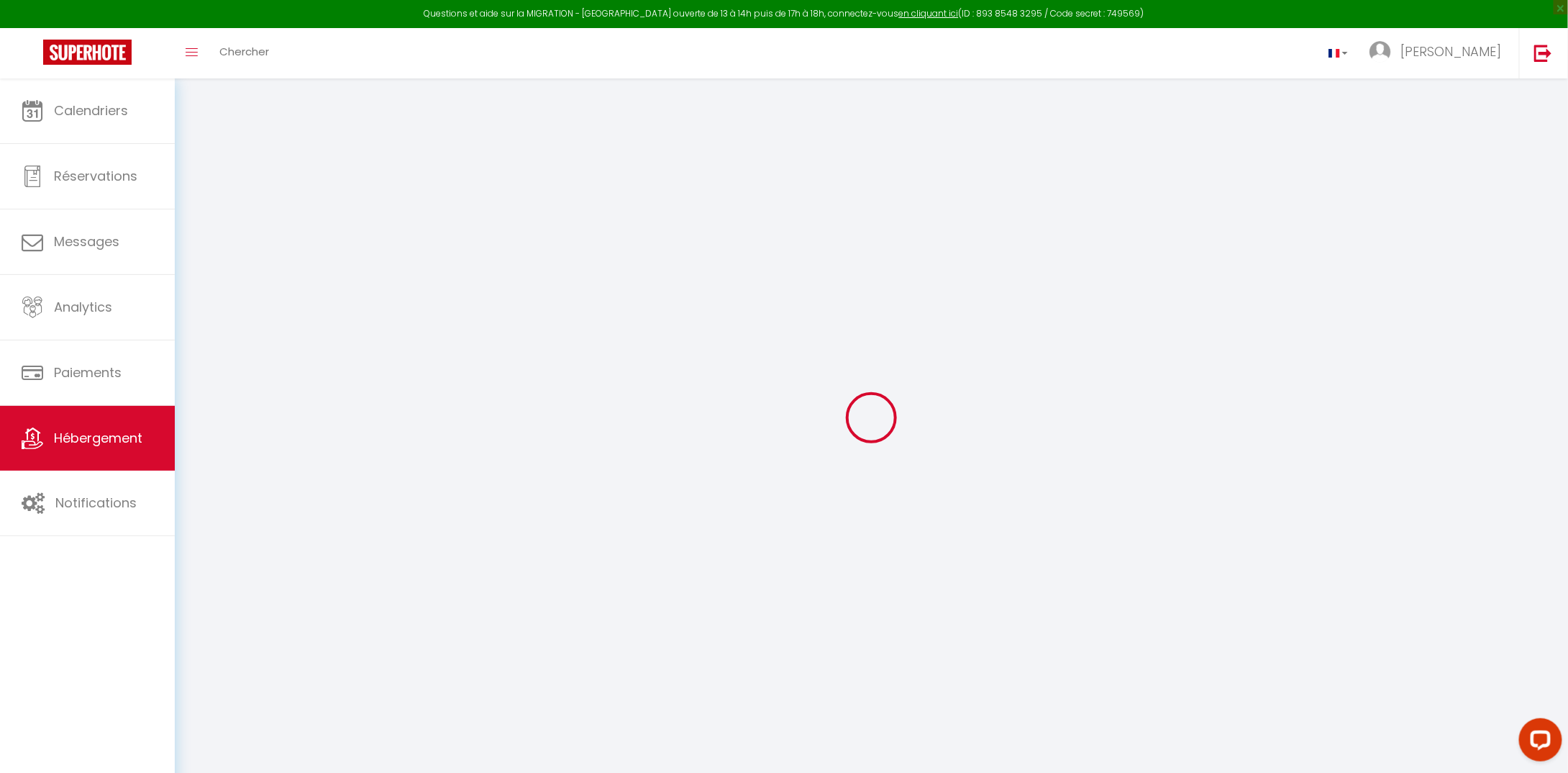
checkbox input "false"
select select
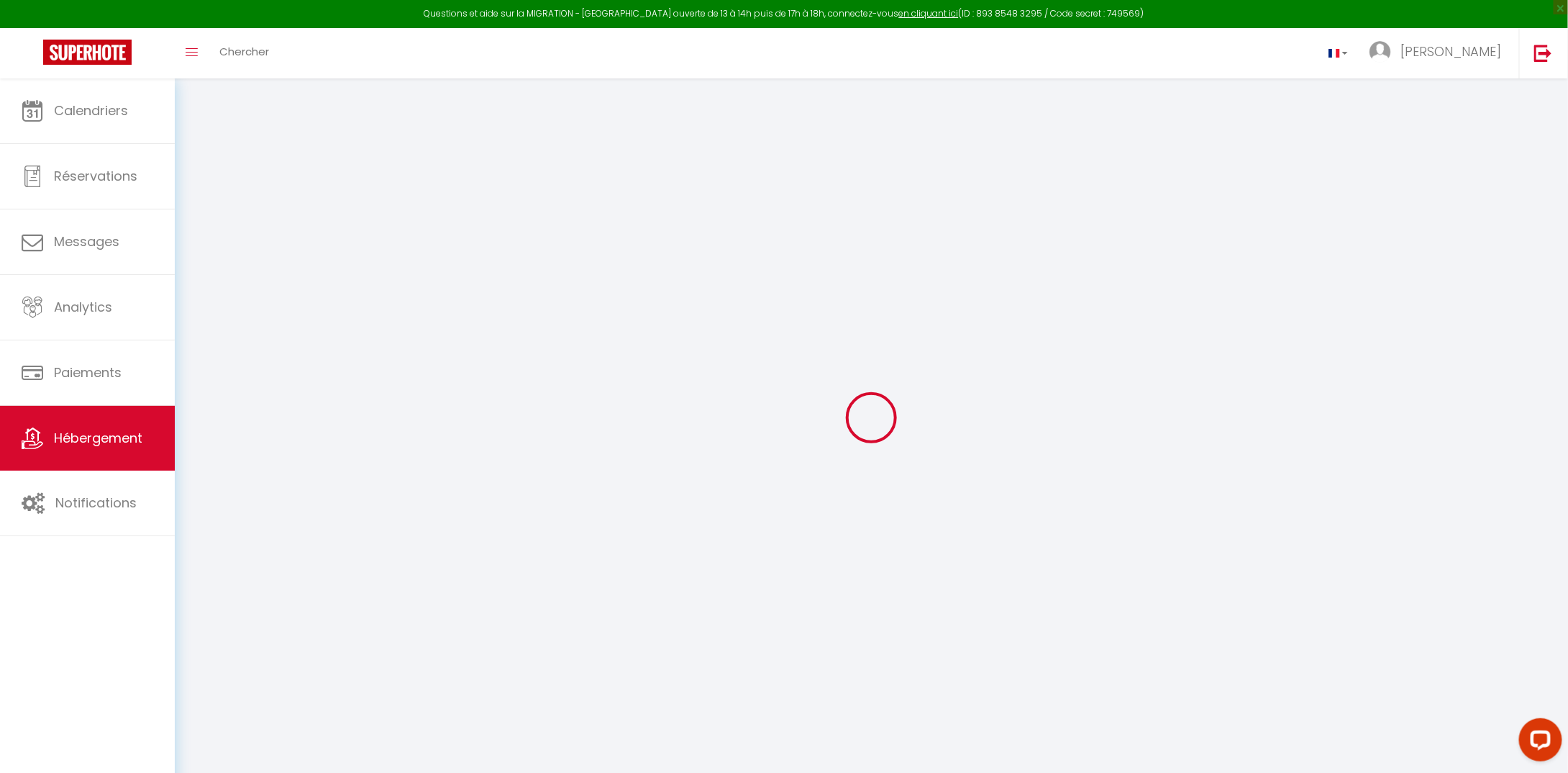
select select
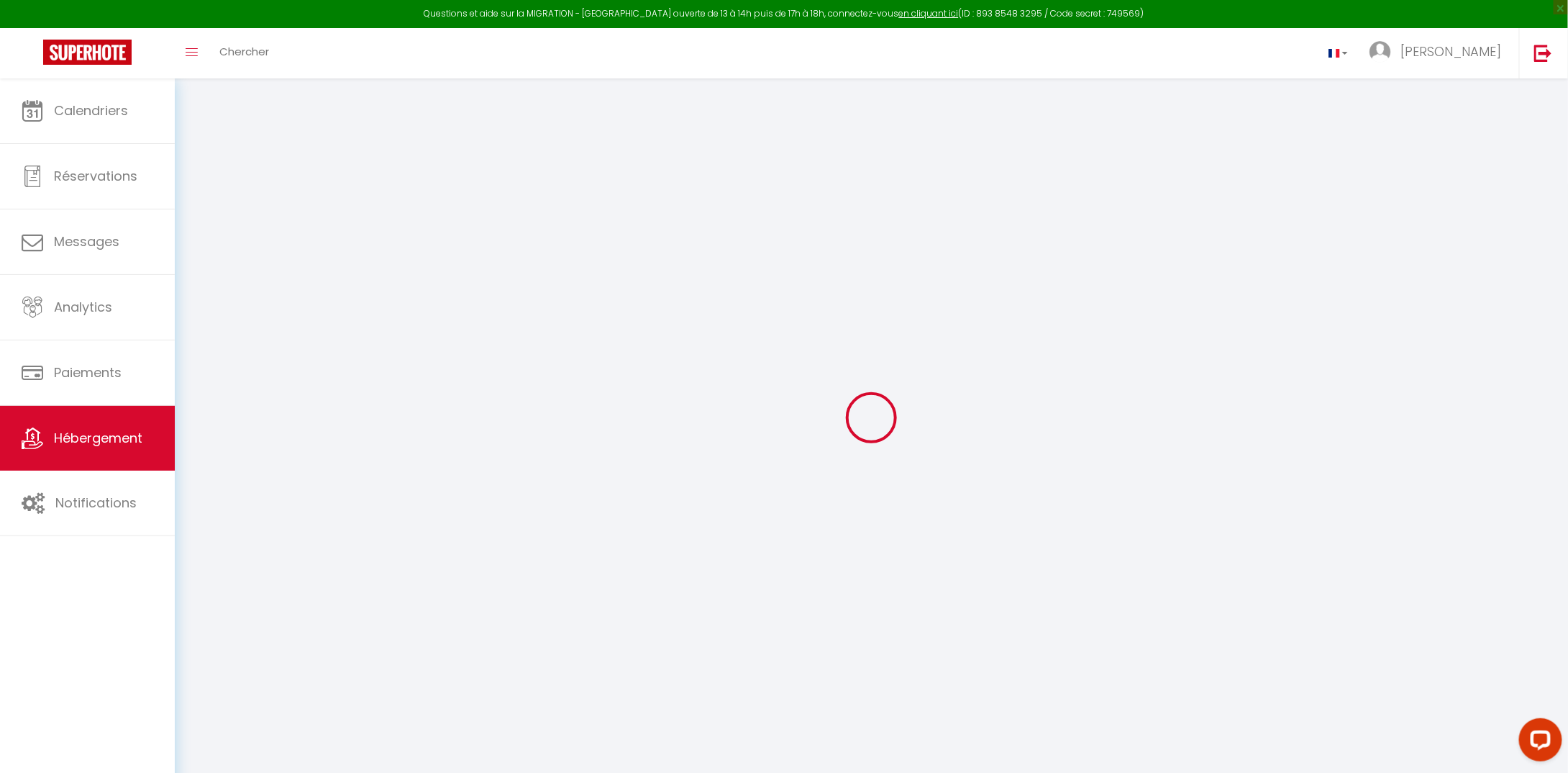
checkbox input "false"
select select
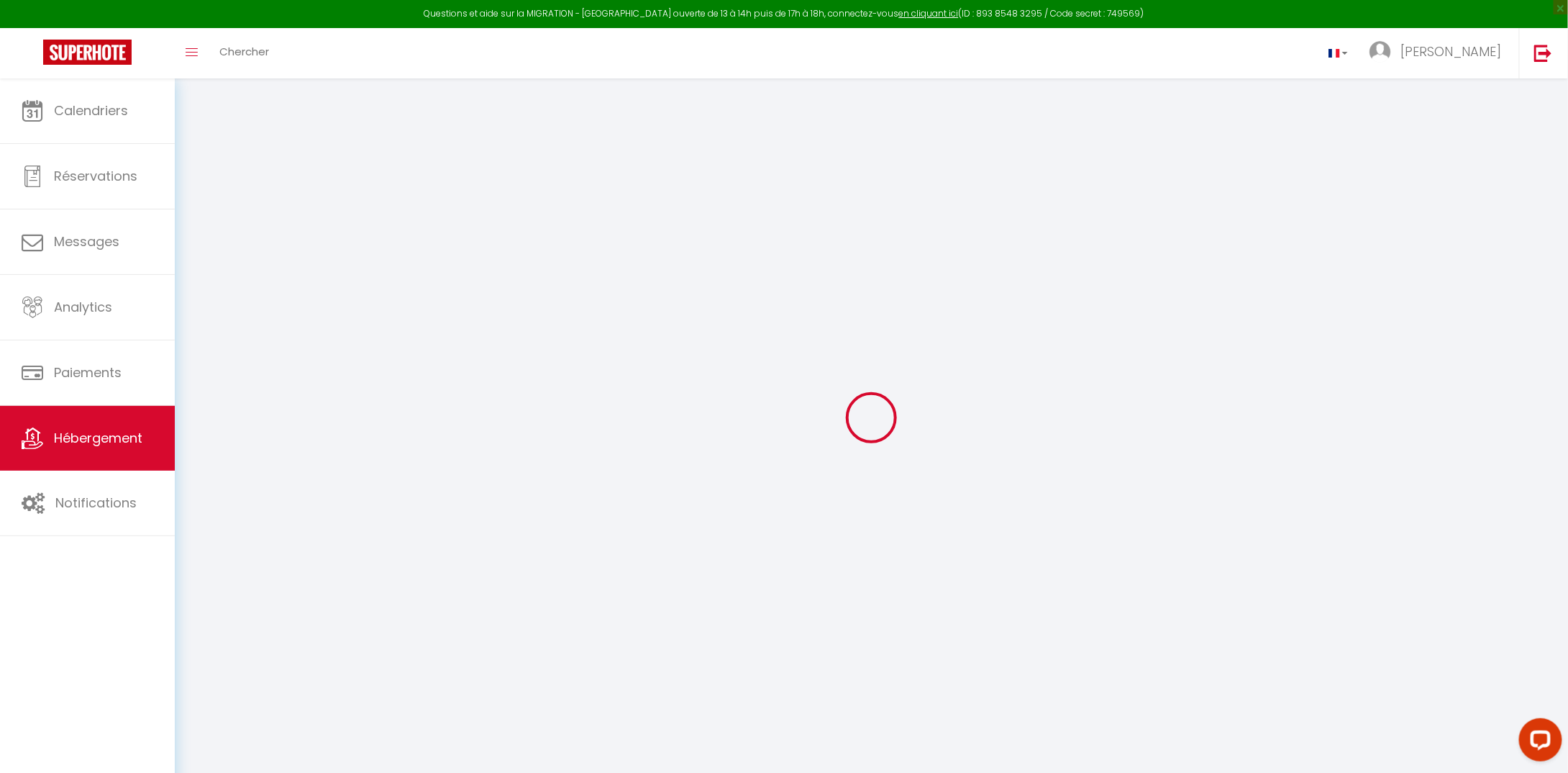
select select
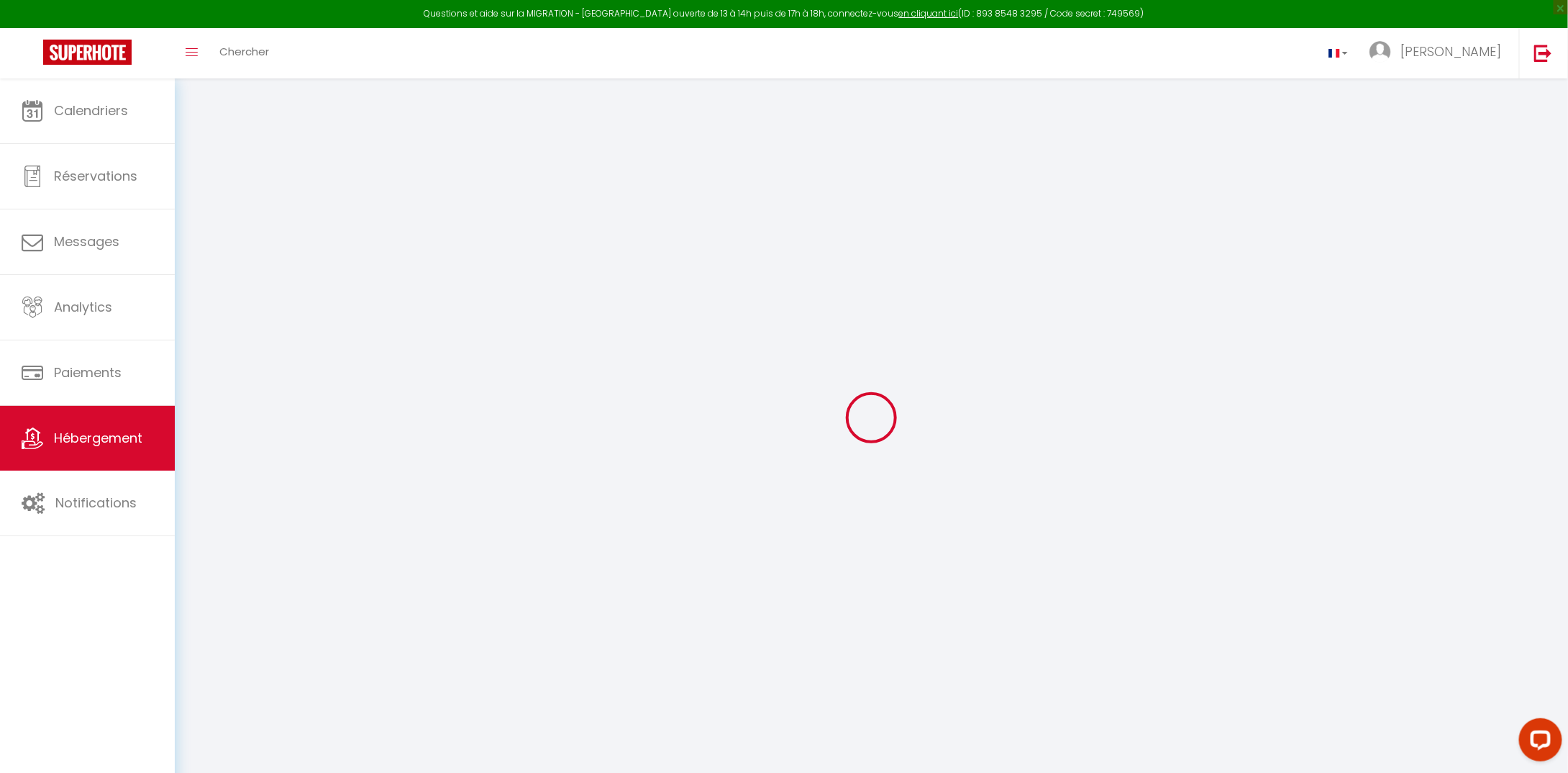
select select
checkbox input "false"
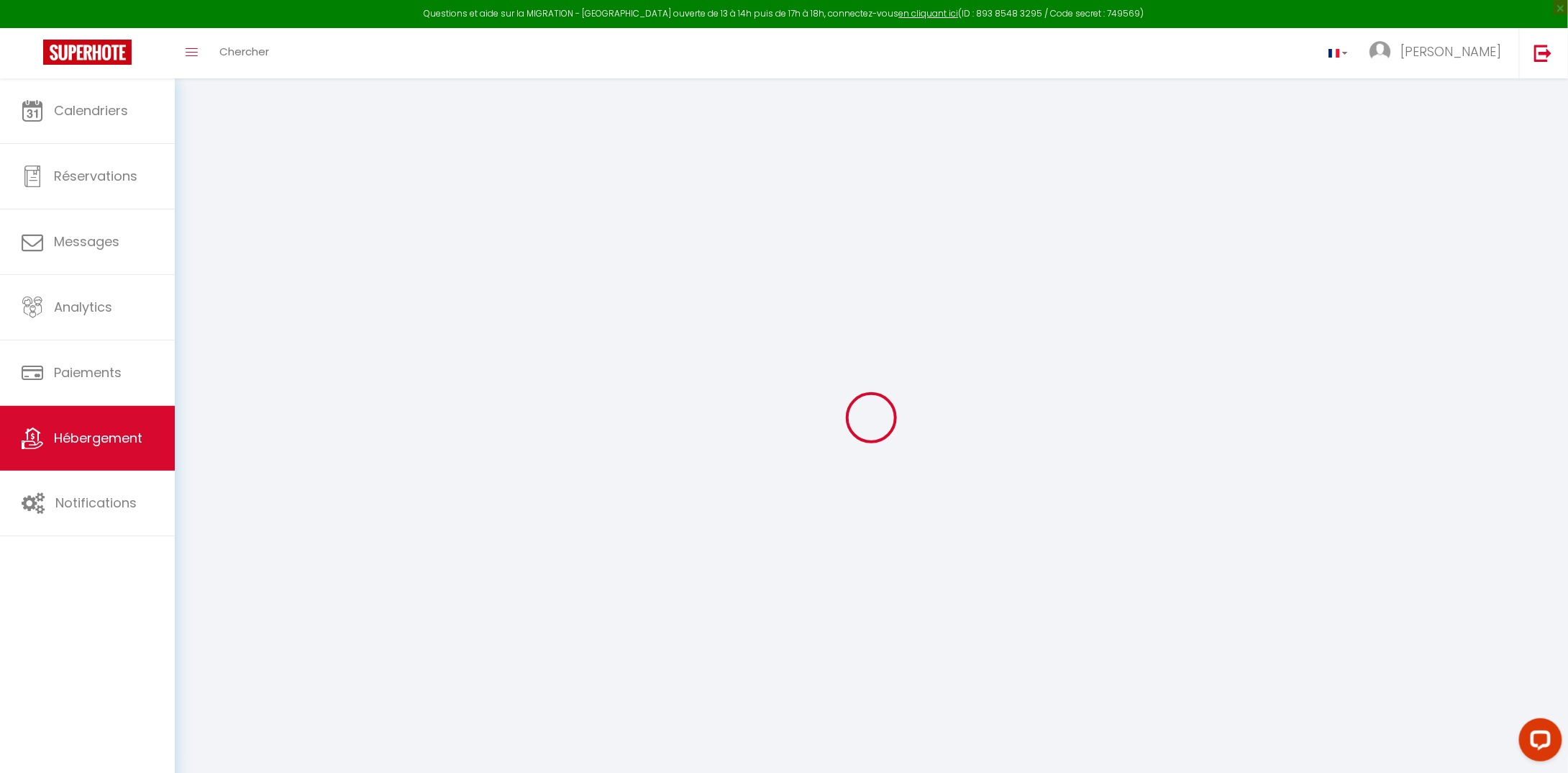
checkbox input "false"
select select
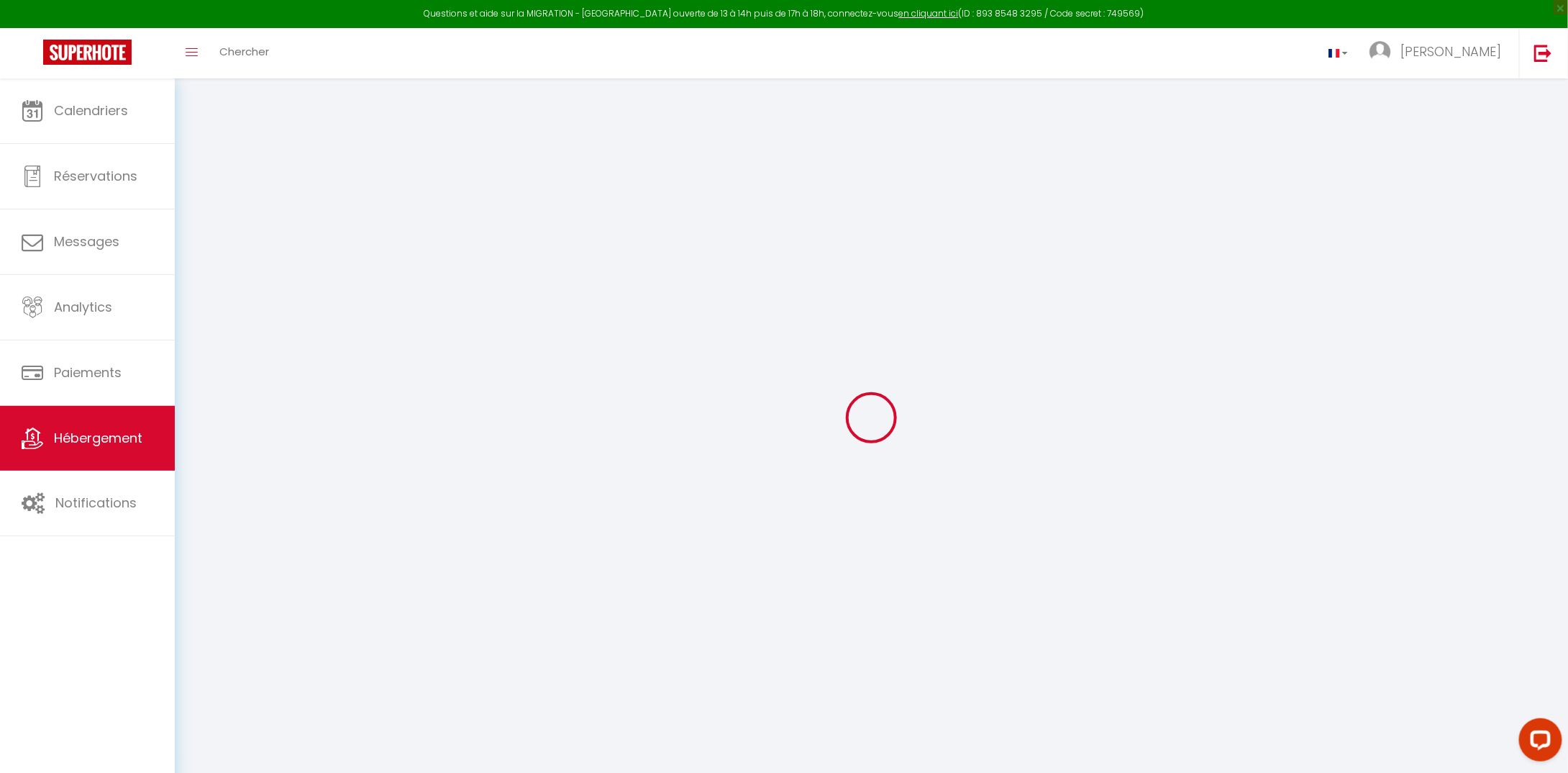
select select
checkbox input "false"
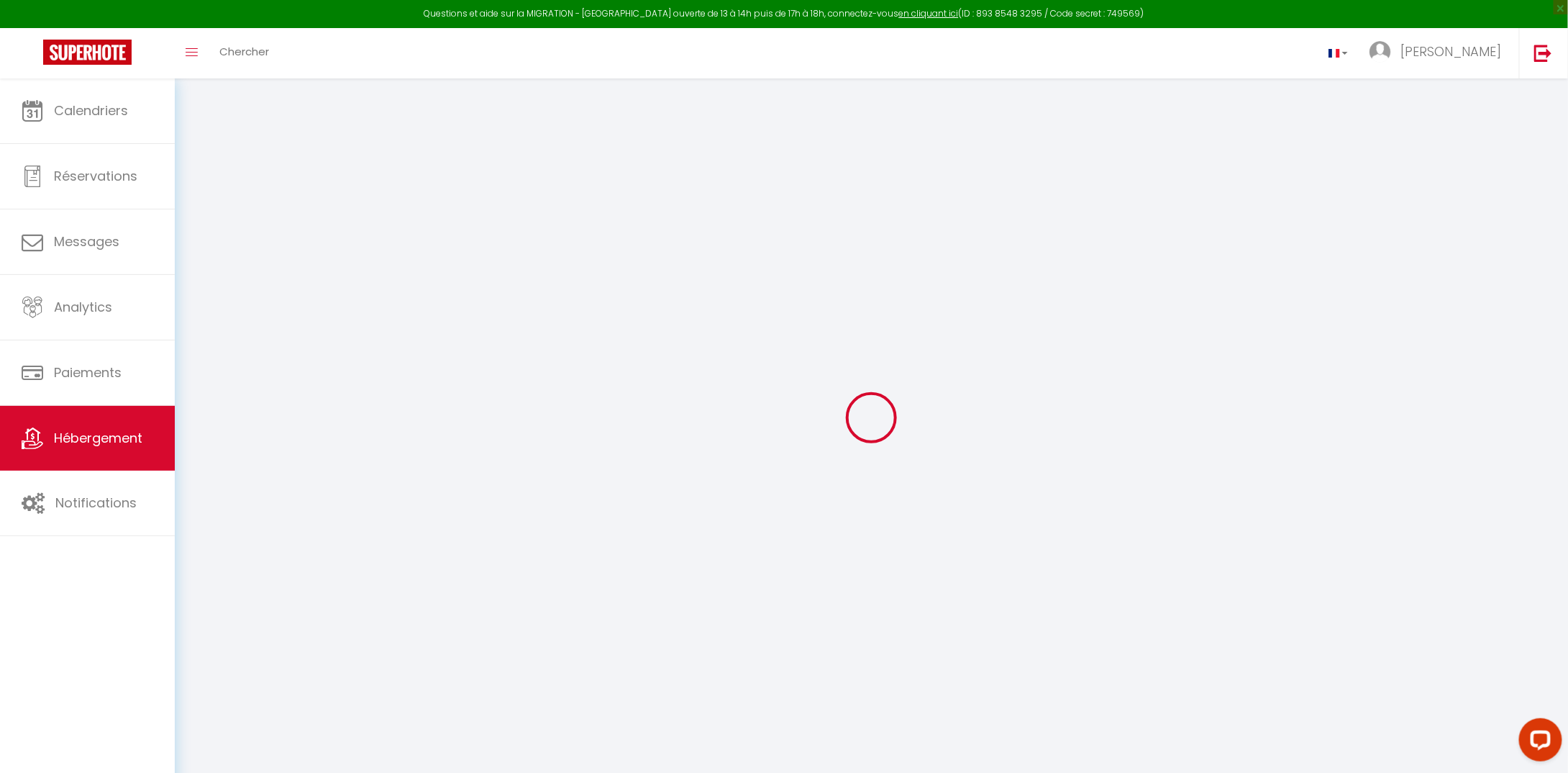
checkbox input "false"
select select
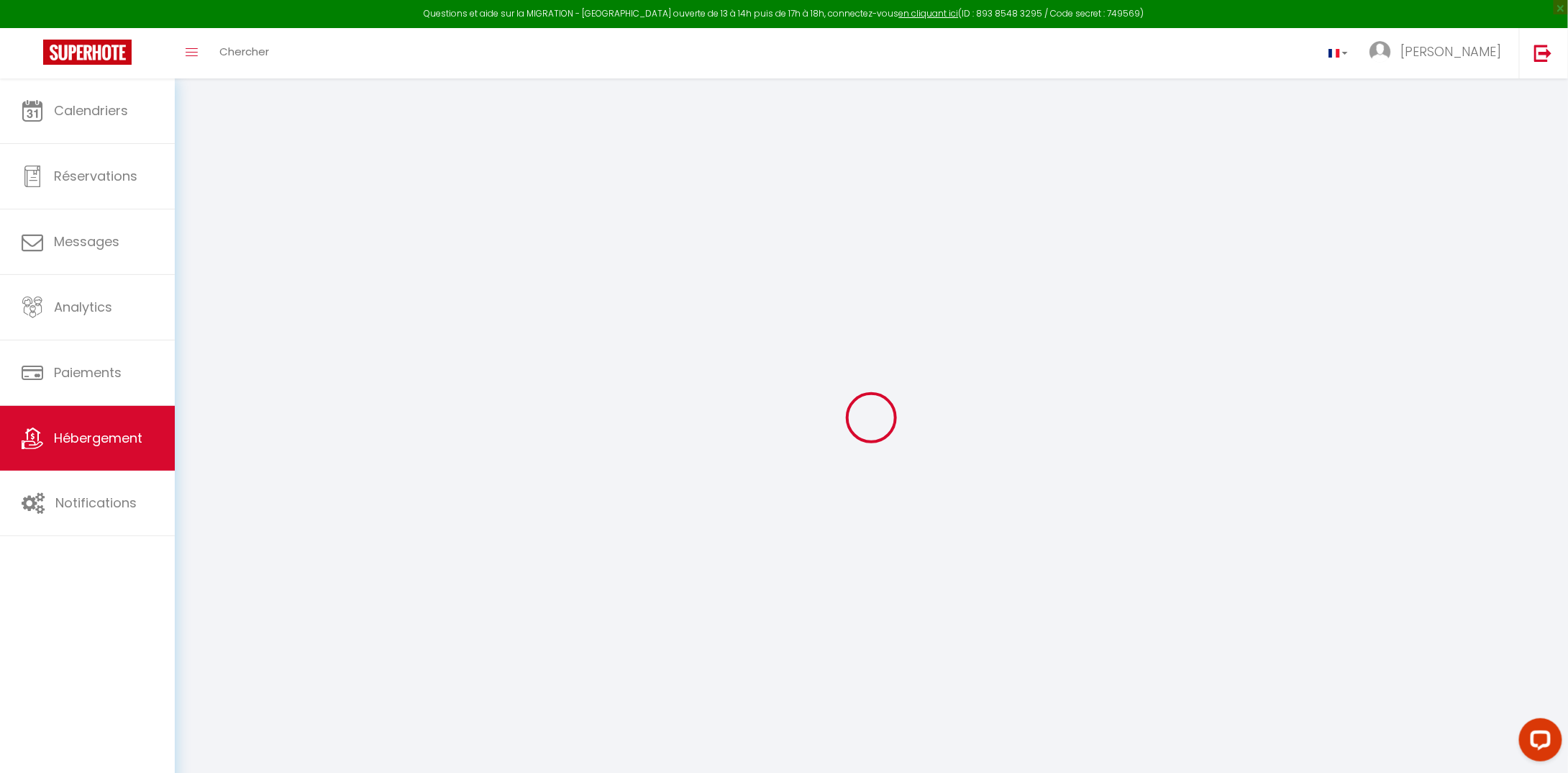
type input "L'Odyssée - 4 voyageurs"
type input "[PERSON_NAME]"
type input "Angama"
type input "[STREET_ADDRESS]"
type input "97434"
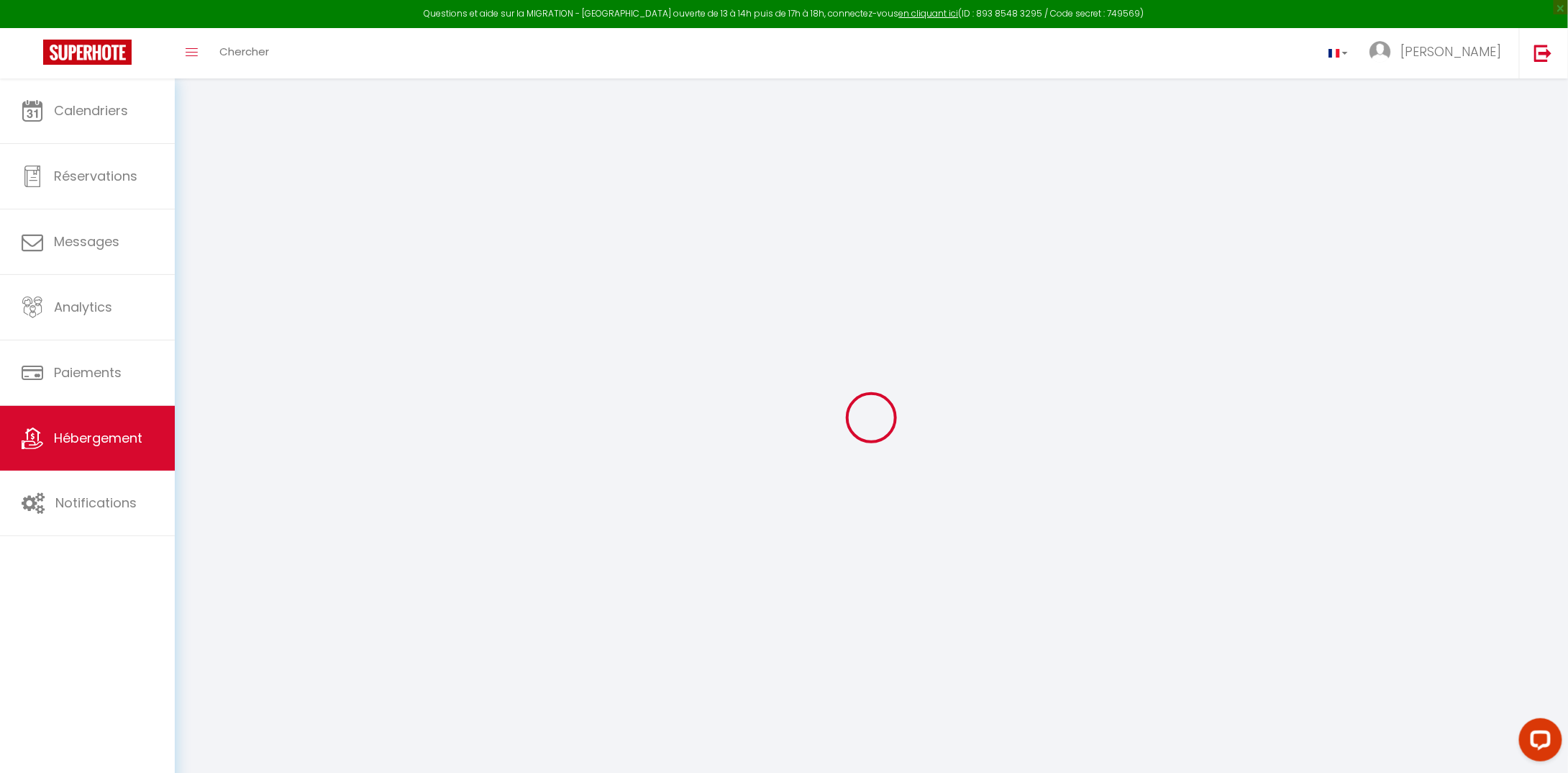
type input "[GEOGRAPHIC_DATA]"
select select "2"
type input "200"
type input "140"
type input "5"
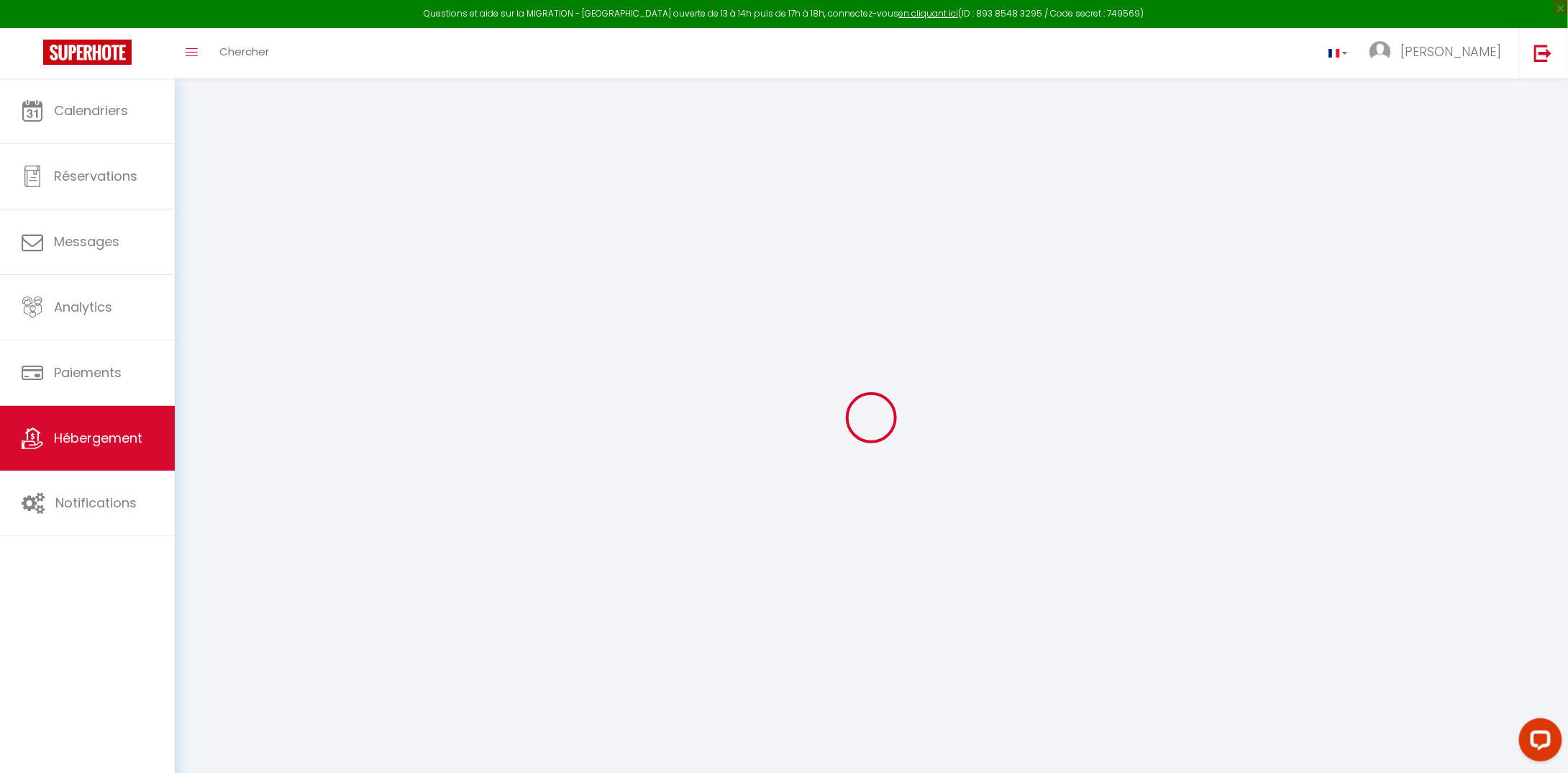
type input "2.30"
type input "1000"
select select
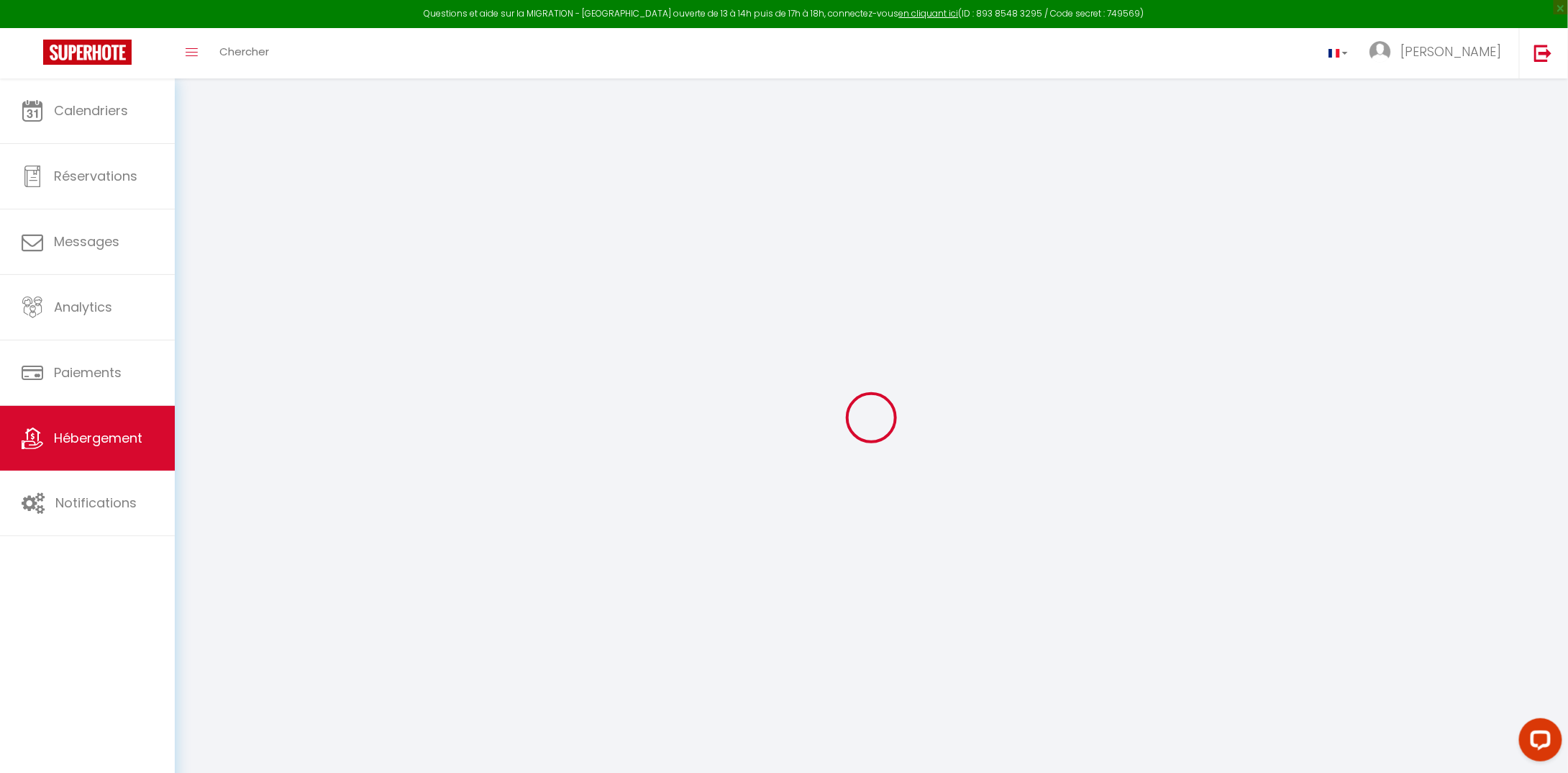
select select
type input "[STREET_ADDRESS]"
type input "97434"
type input "[GEOGRAPHIC_DATA]"
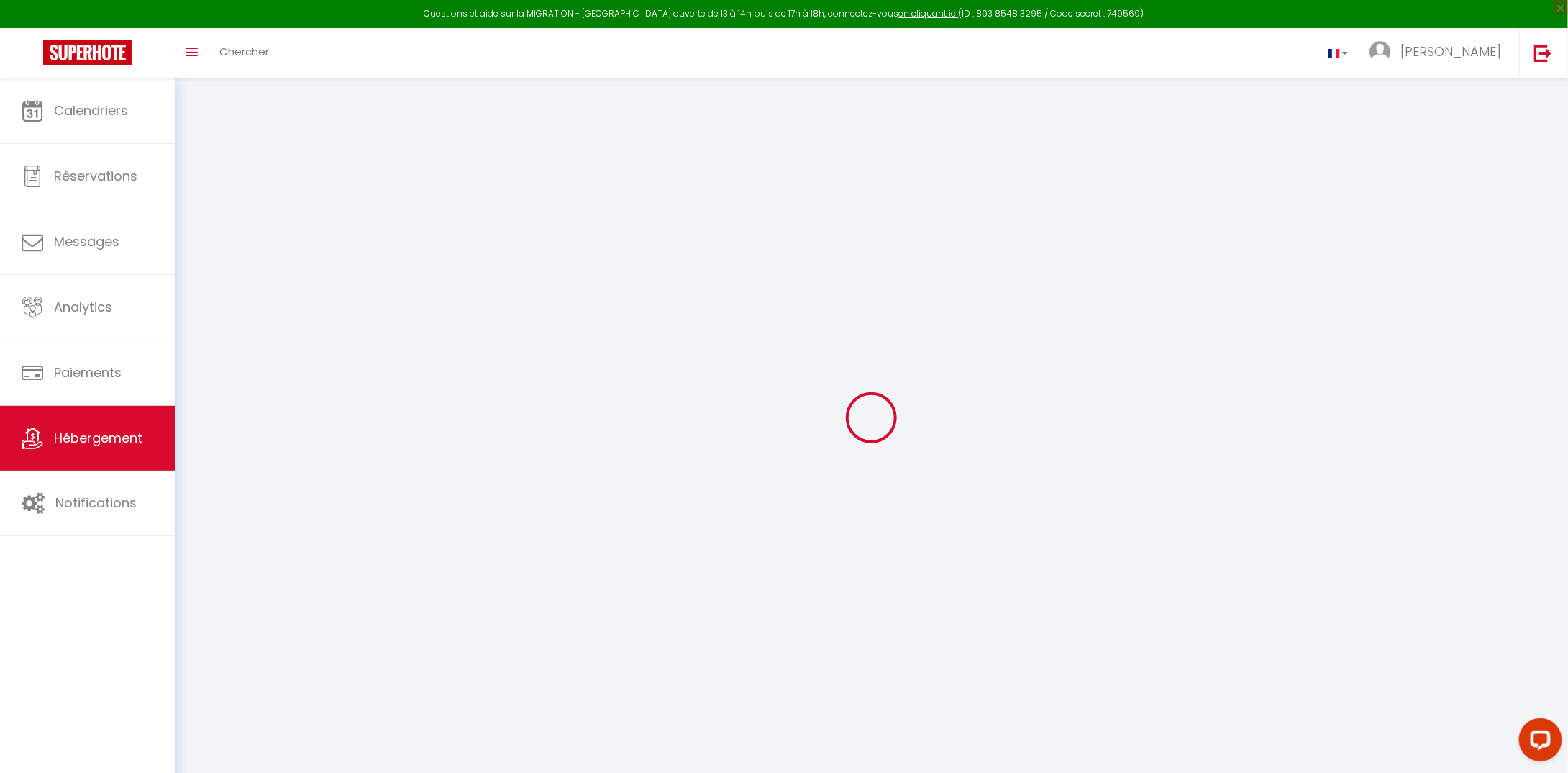
select select "177"
type input "[EMAIL_ADDRESS][DOMAIN_NAME]"
select select
checkbox input "false"
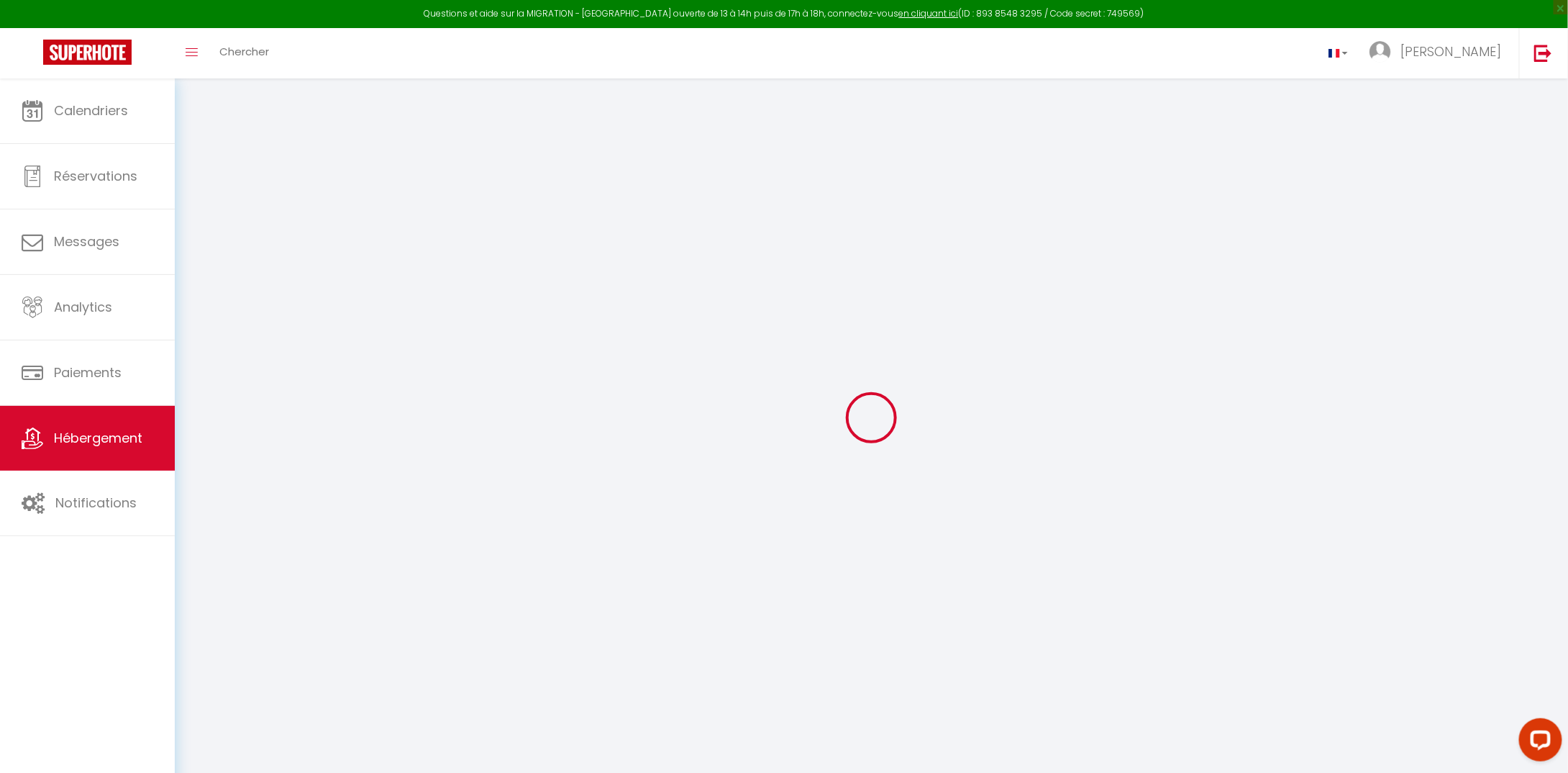
checkbox input "false"
radio input "true"
select select
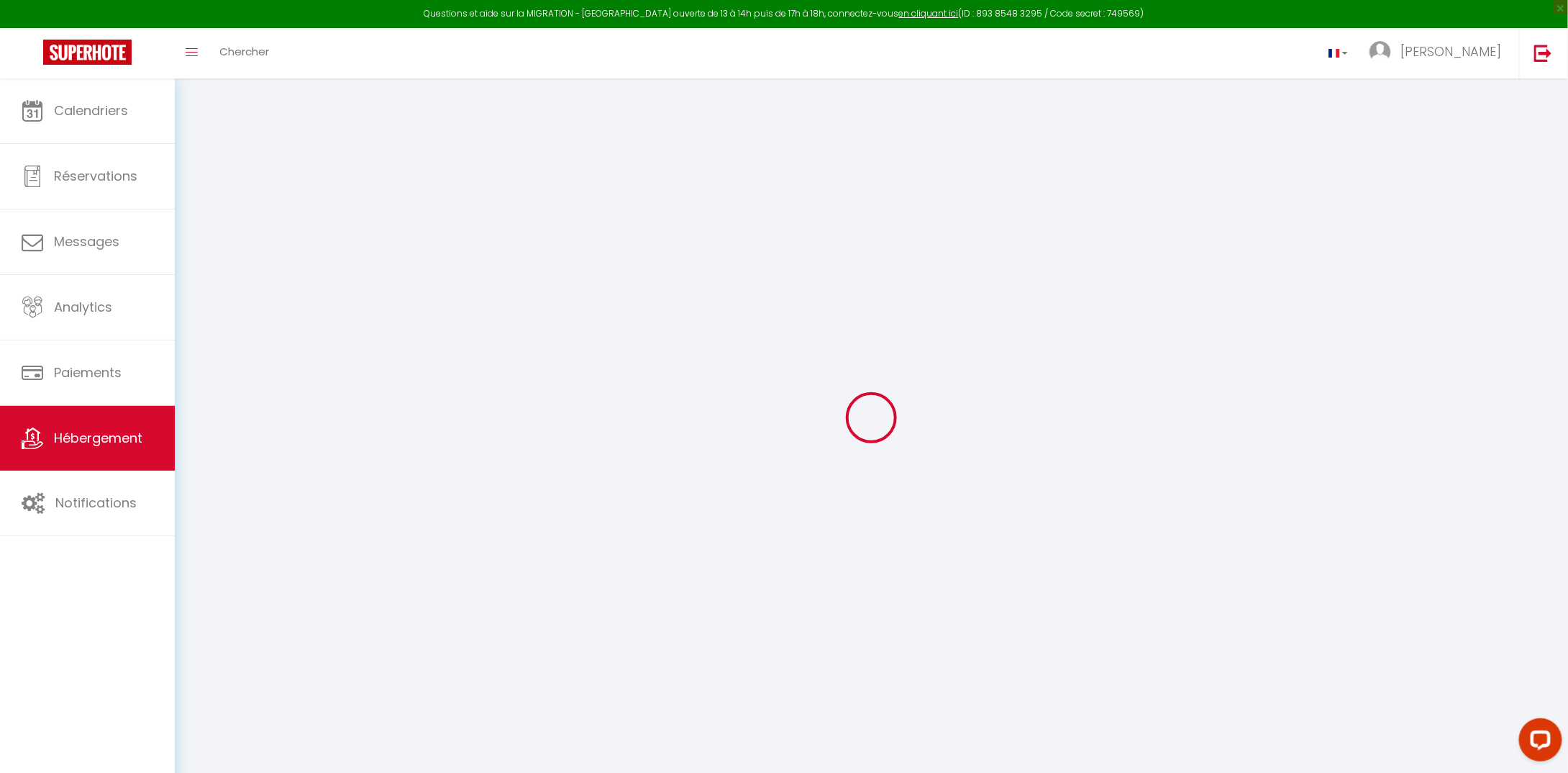
type input "100"
type input "0"
type input "40"
type input "0"
select select
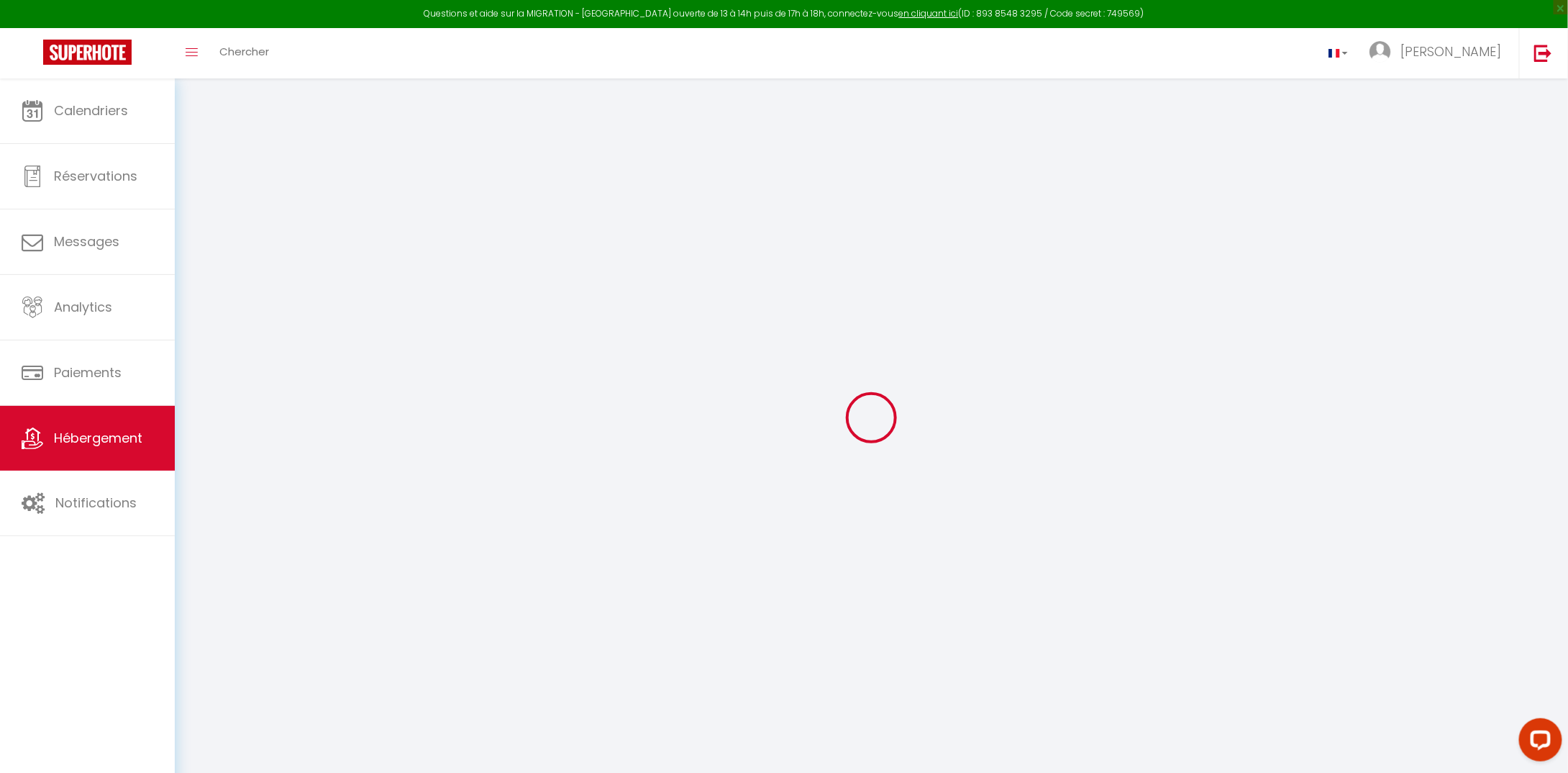
select select
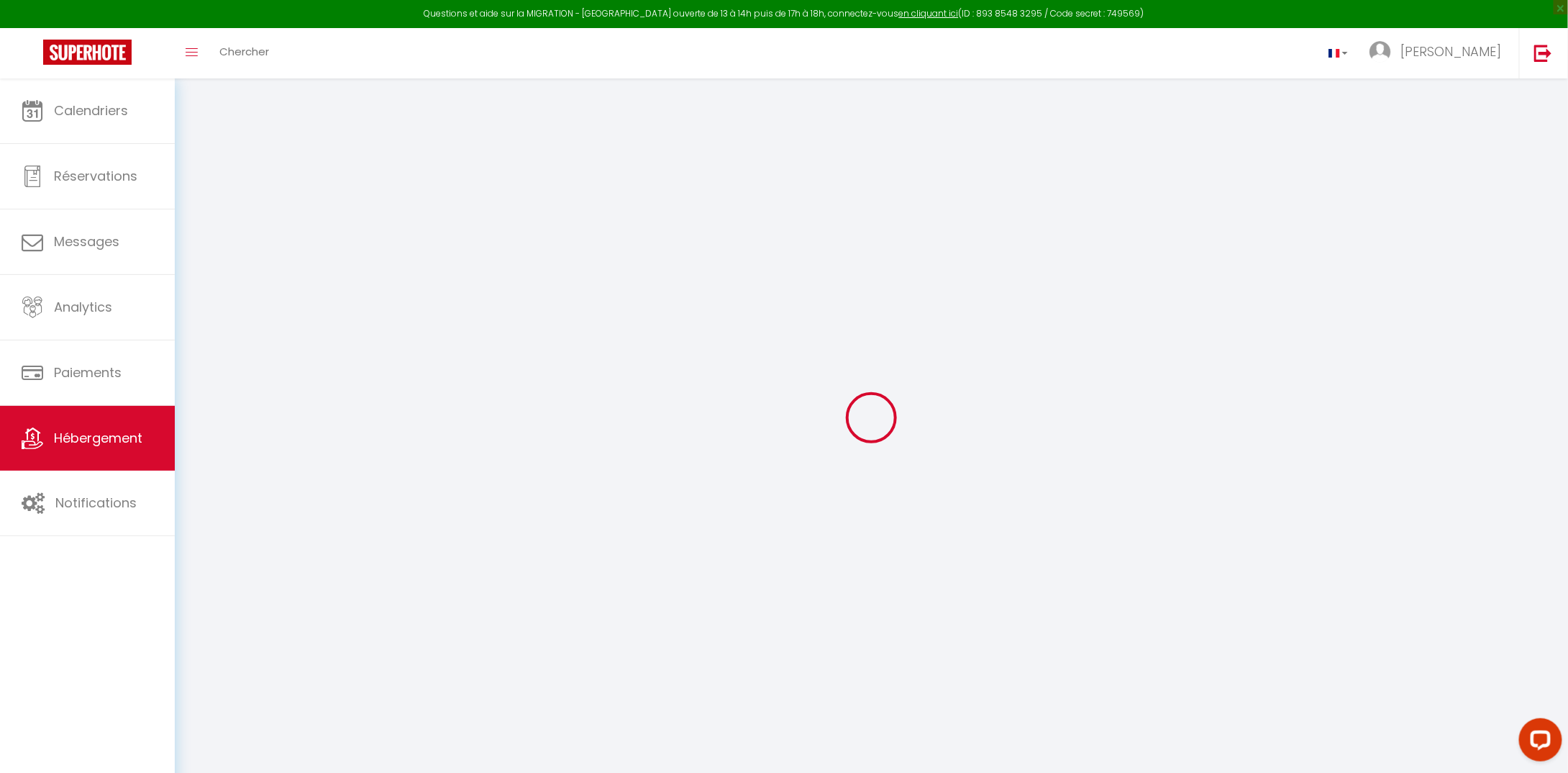
checkbox input "false"
select select
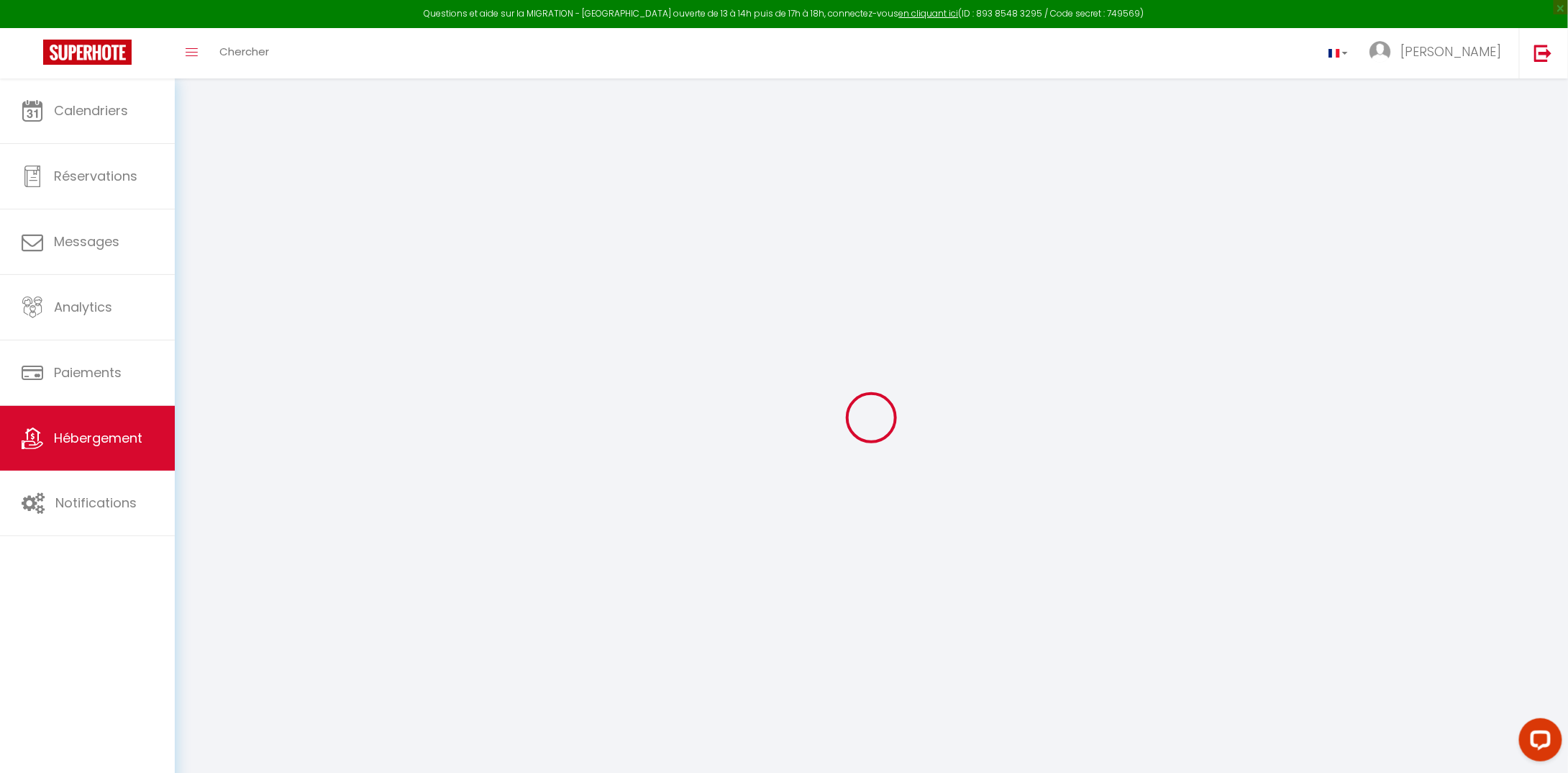
select select
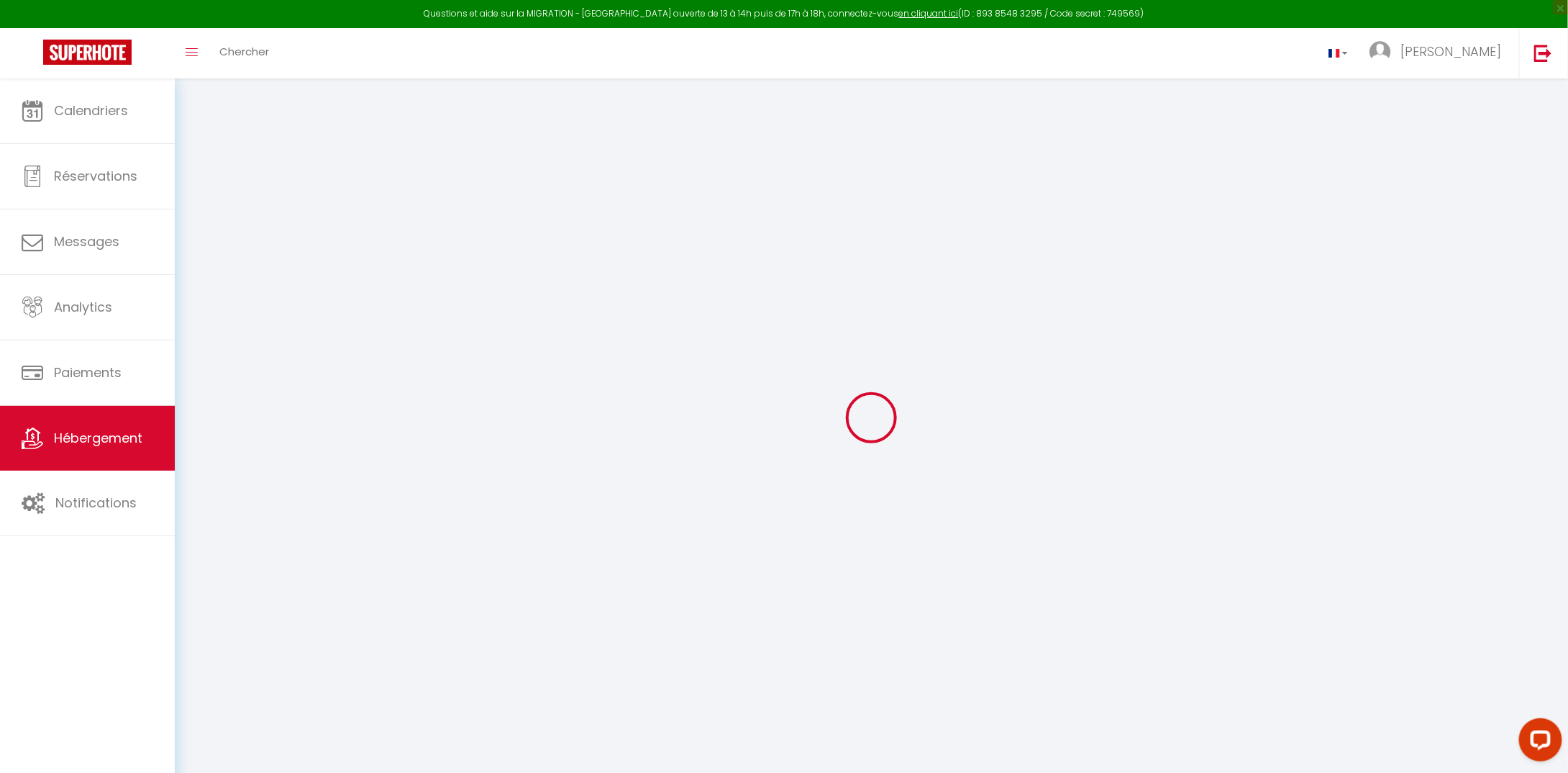
checkbox input "false"
select select
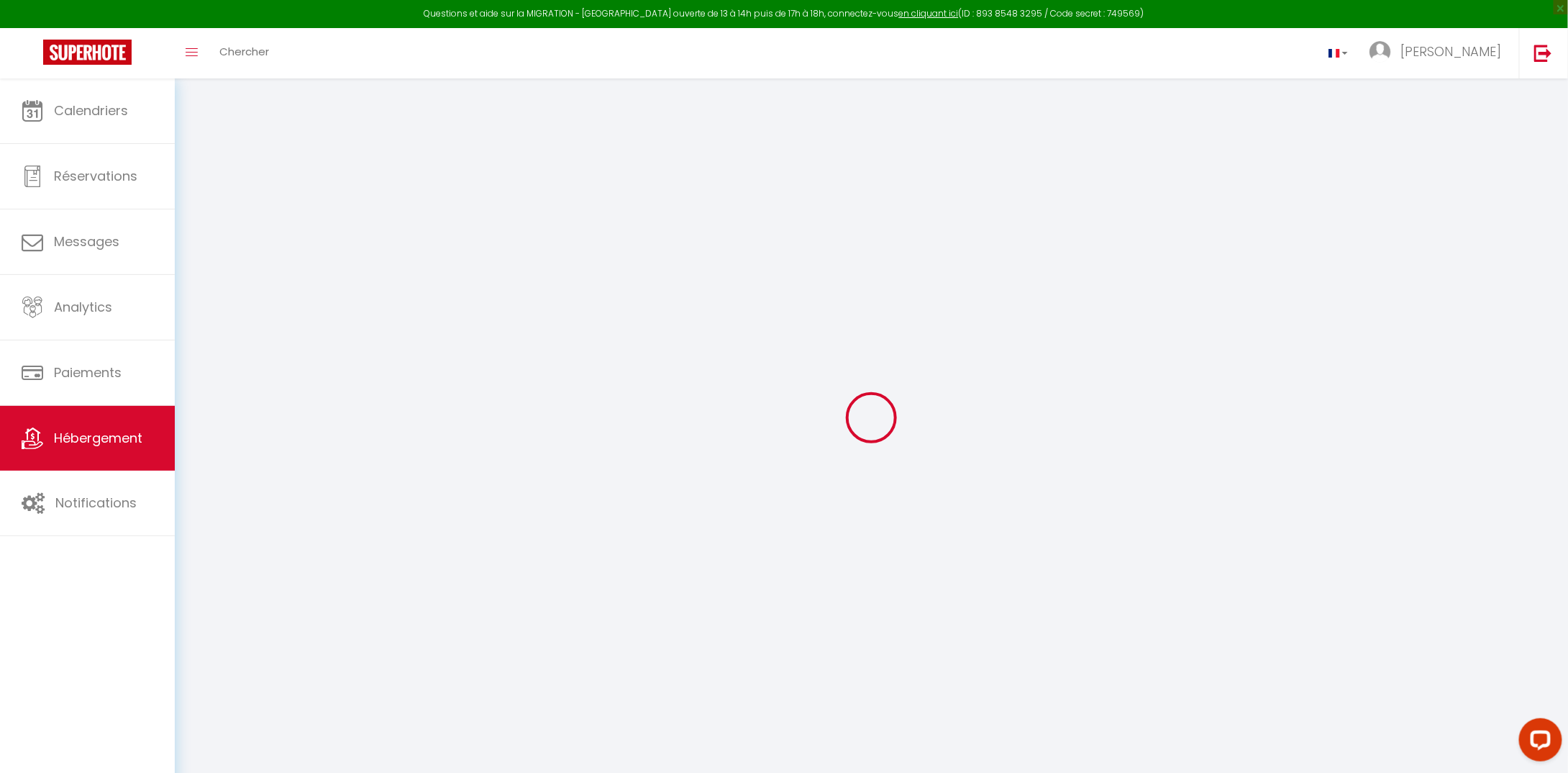
checkbox input "false"
select select "16:00"
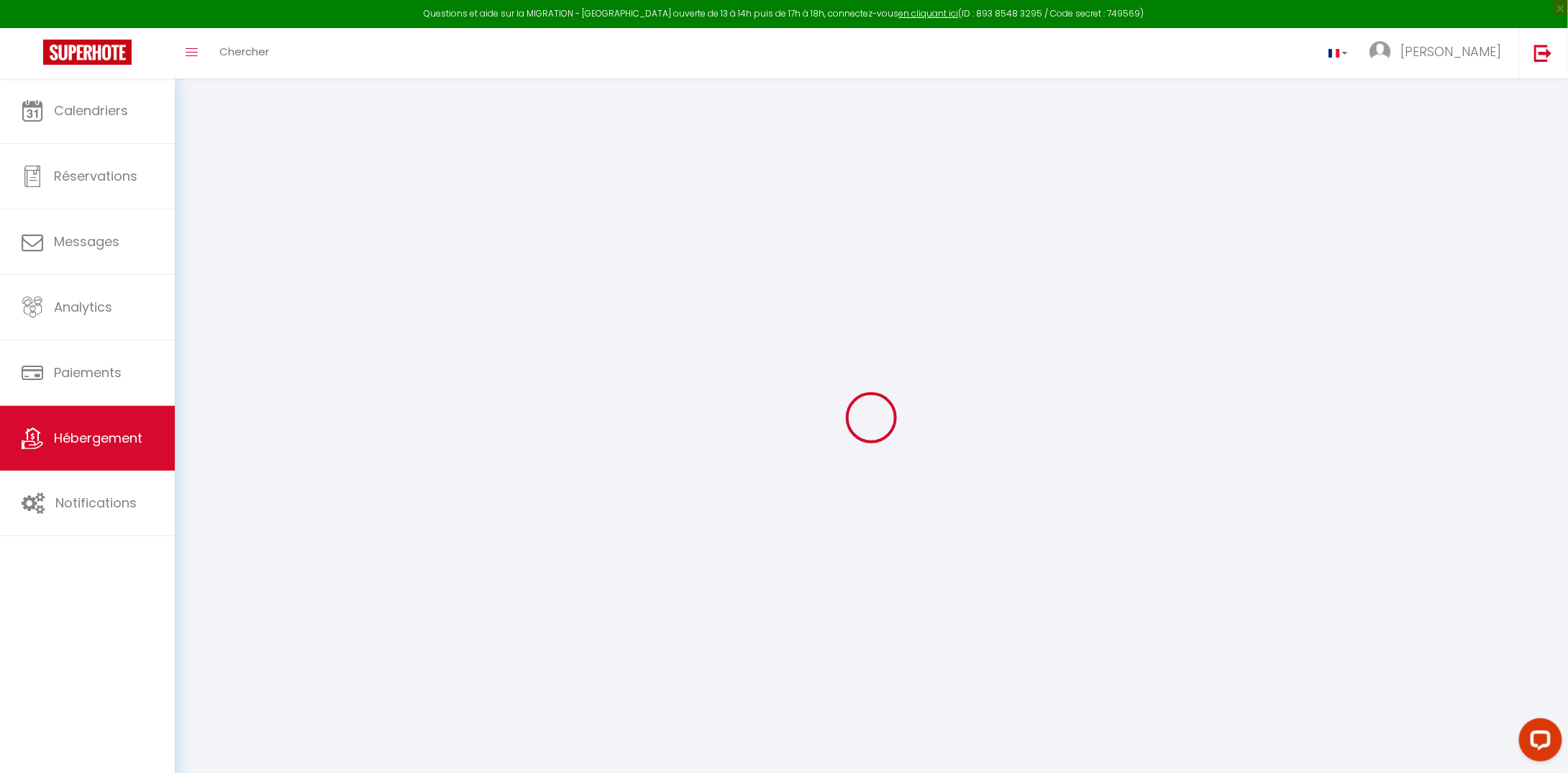
select select "18:00"
select select "10:00"
select select "30"
select select "120"
select select
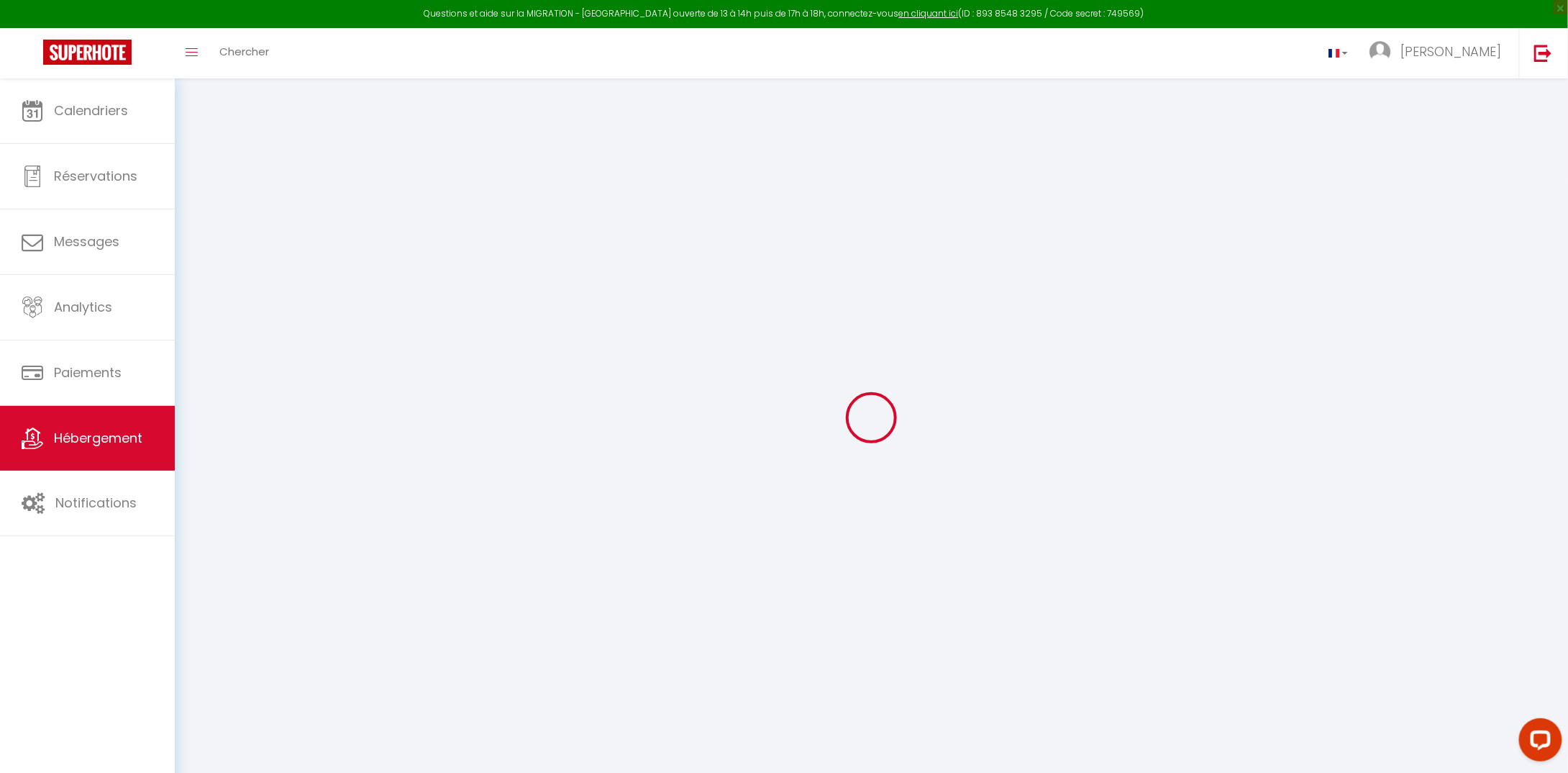
checkbox input "false"
select select
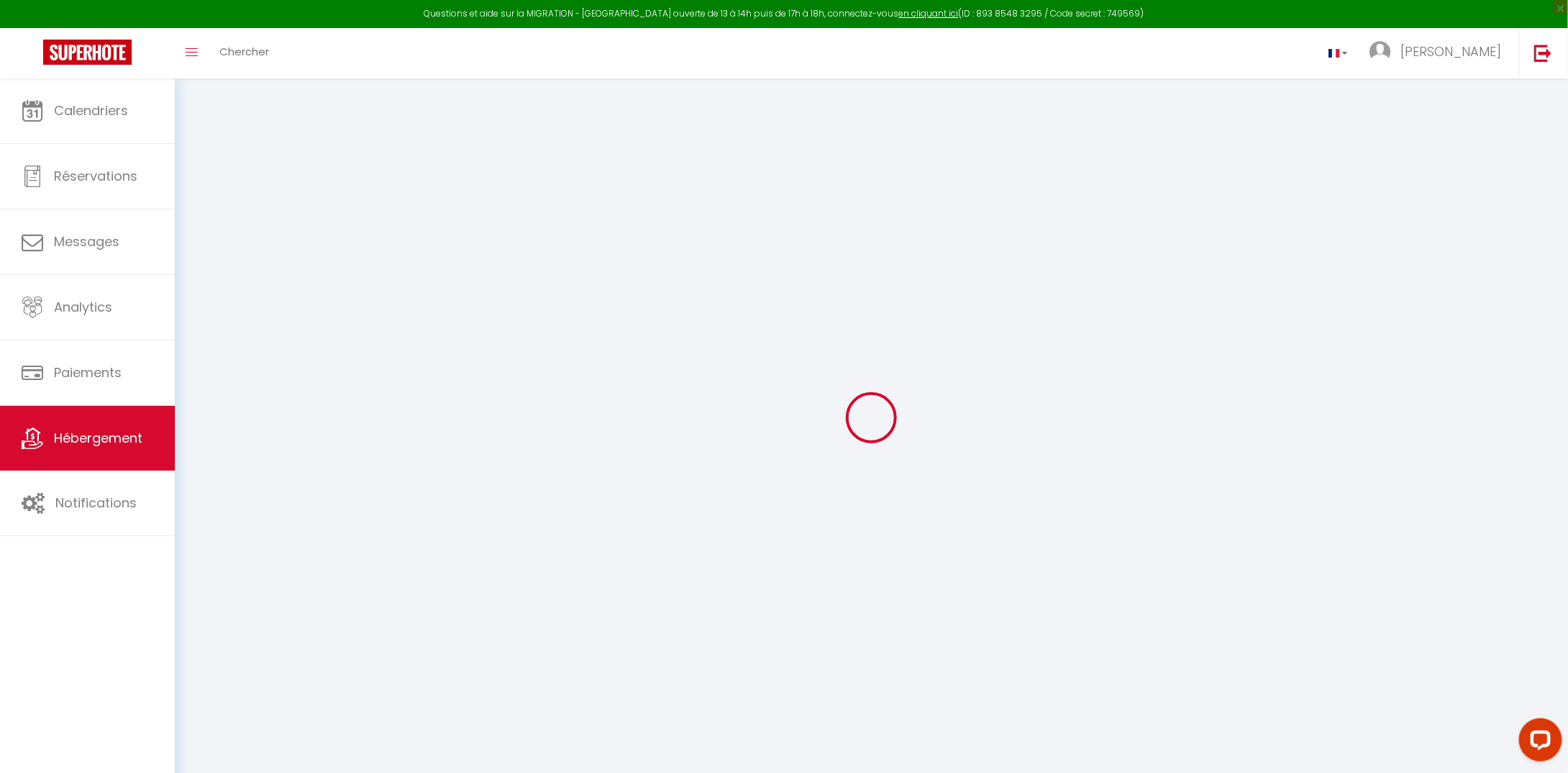
checkbox input "false"
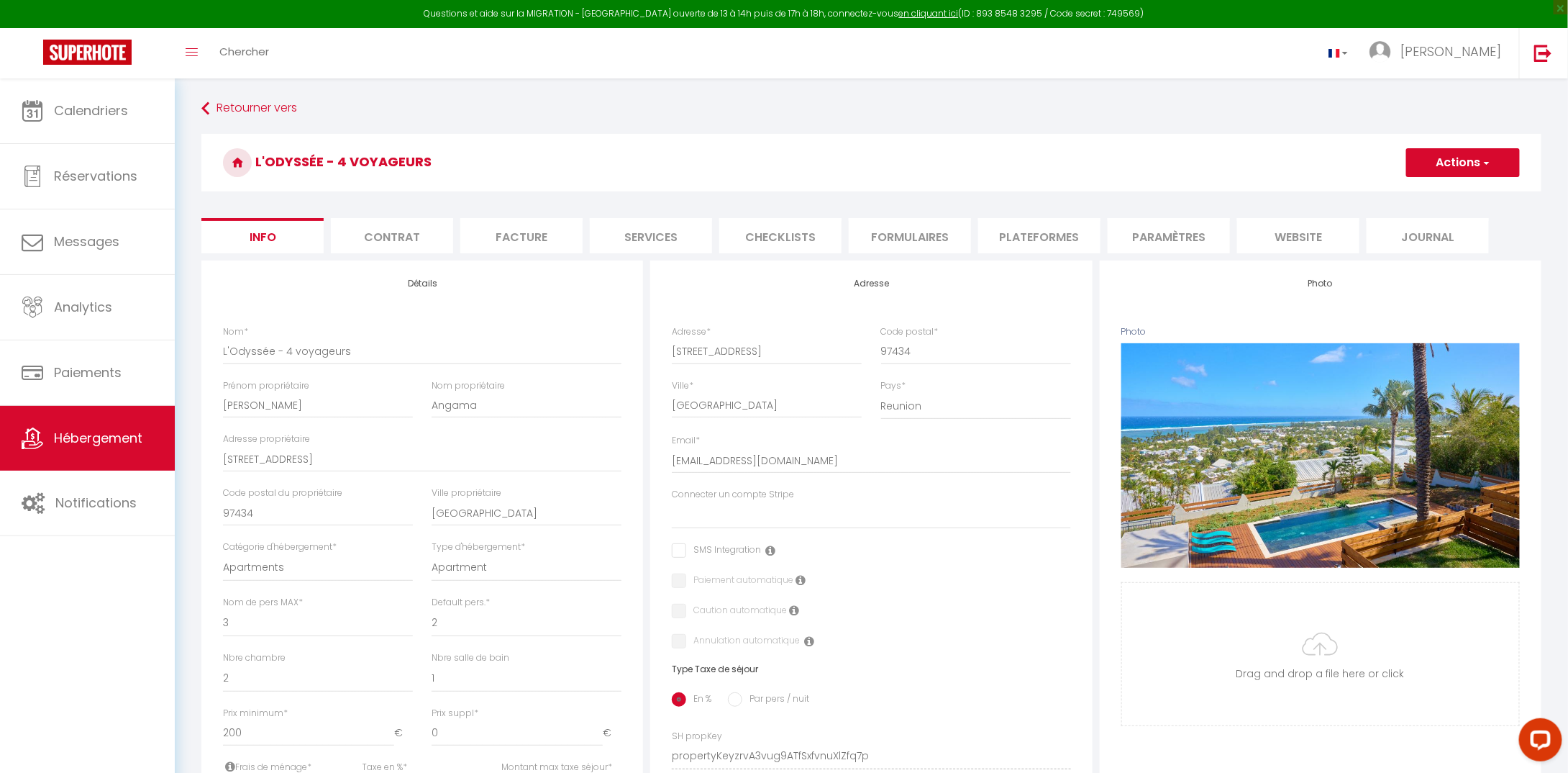
click at [521, 240] on li "Facture" at bounding box center [521, 235] width 122 height 35
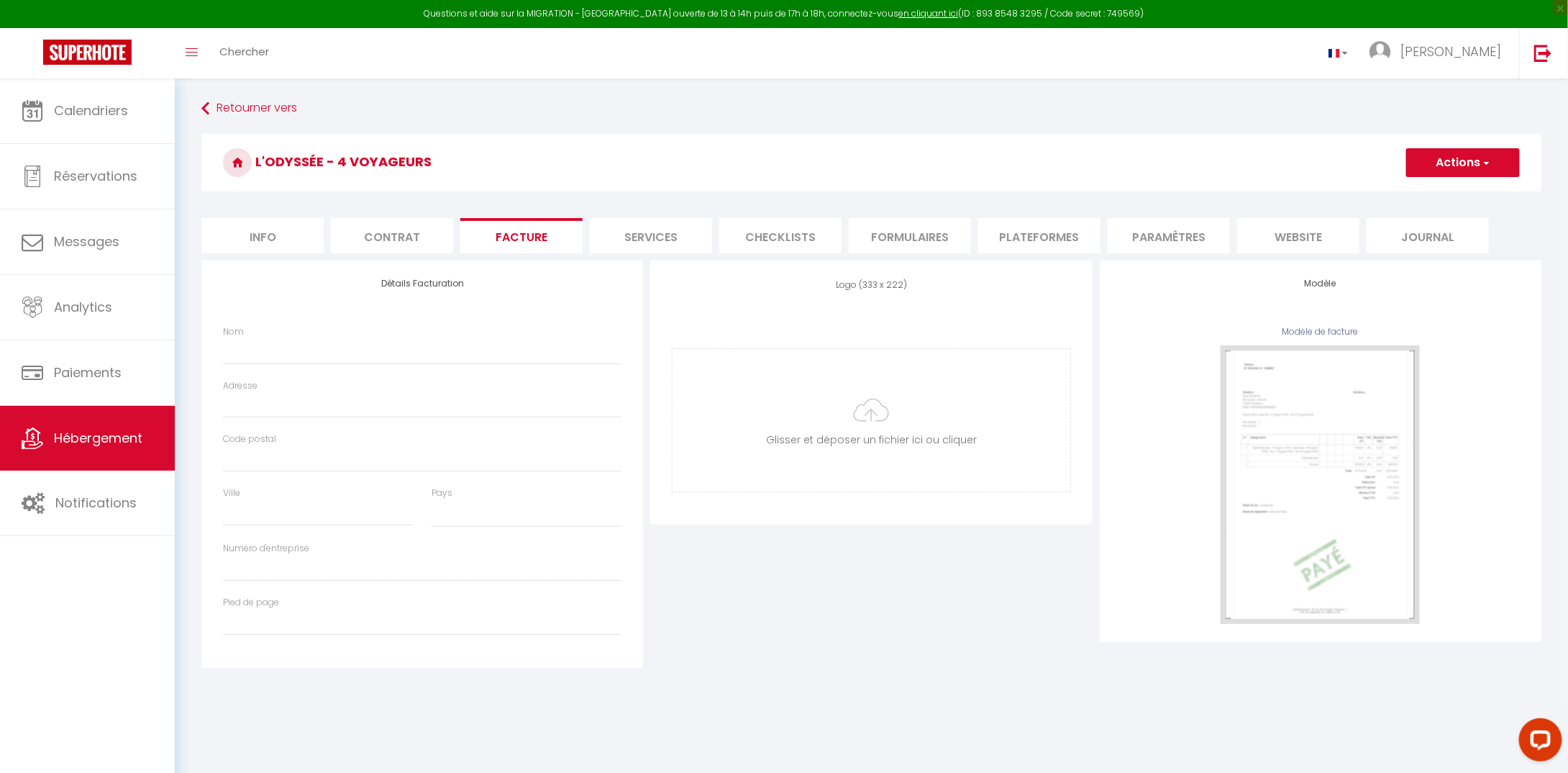
select select
click at [670, 237] on li "Services" at bounding box center [651, 235] width 122 height 35
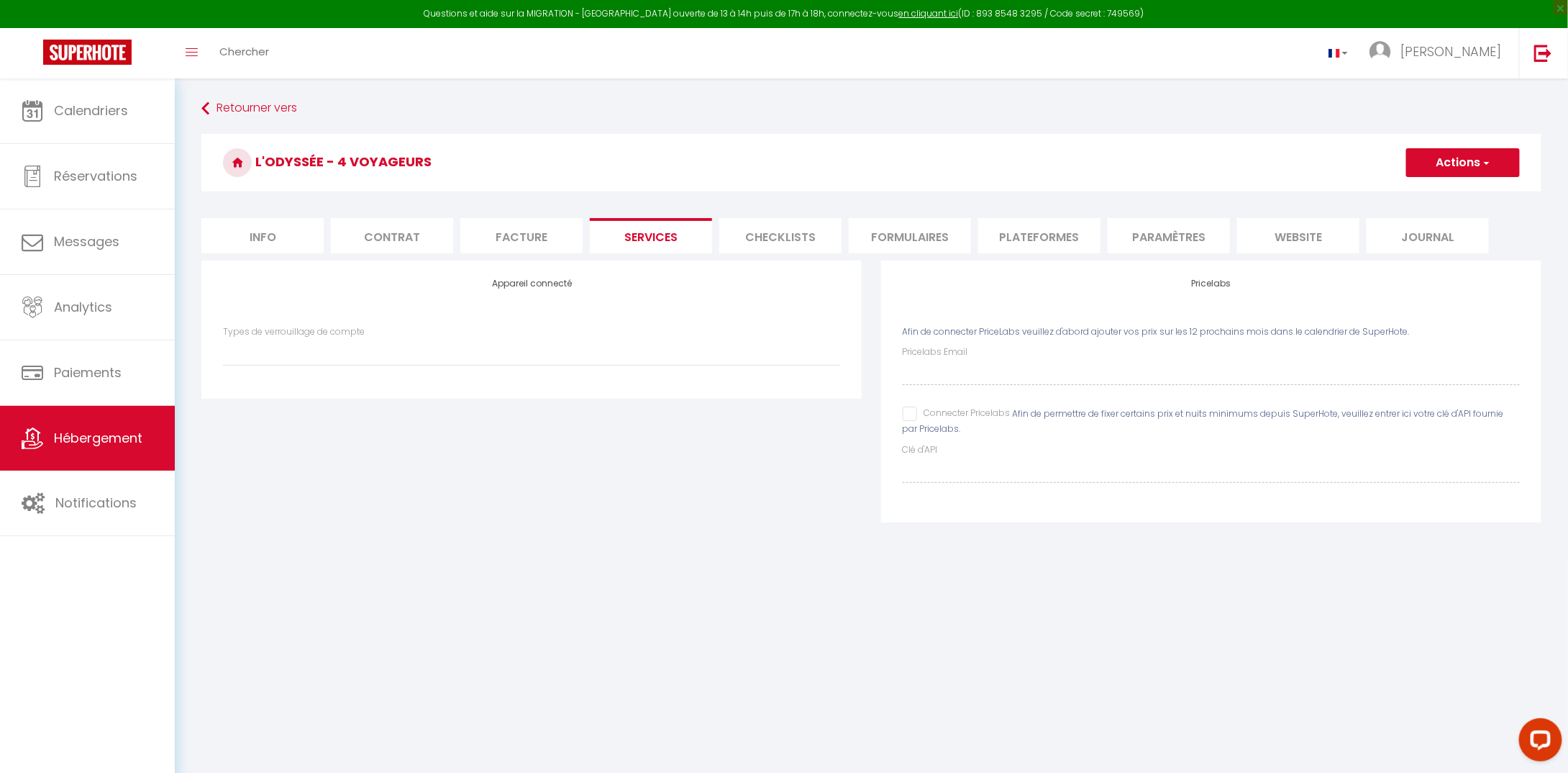
select select
click at [917, 237] on li "Formulaires" at bounding box center [910, 235] width 122 height 35
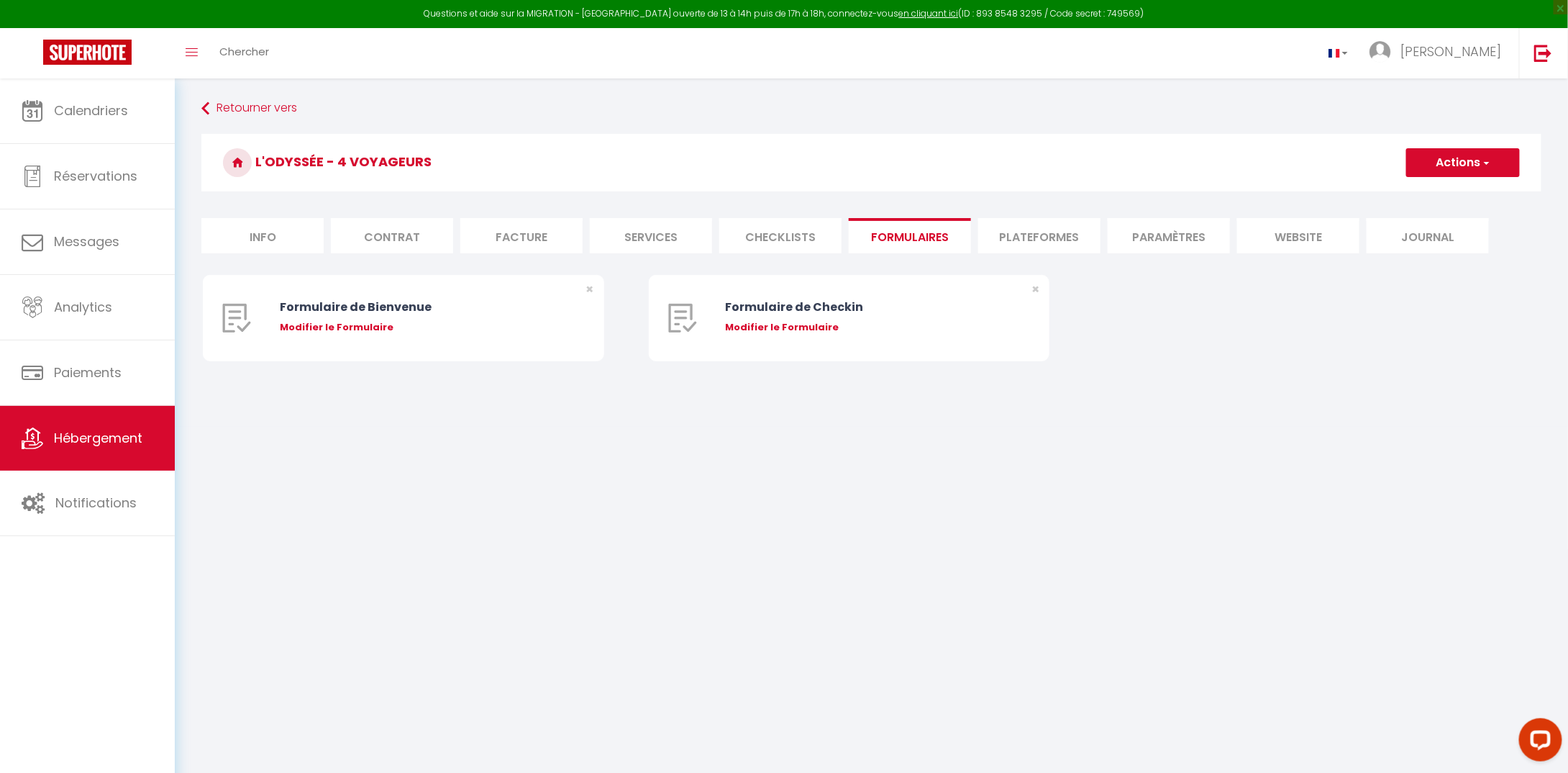
click at [1170, 234] on li "Paramètres" at bounding box center [1168, 235] width 122 height 35
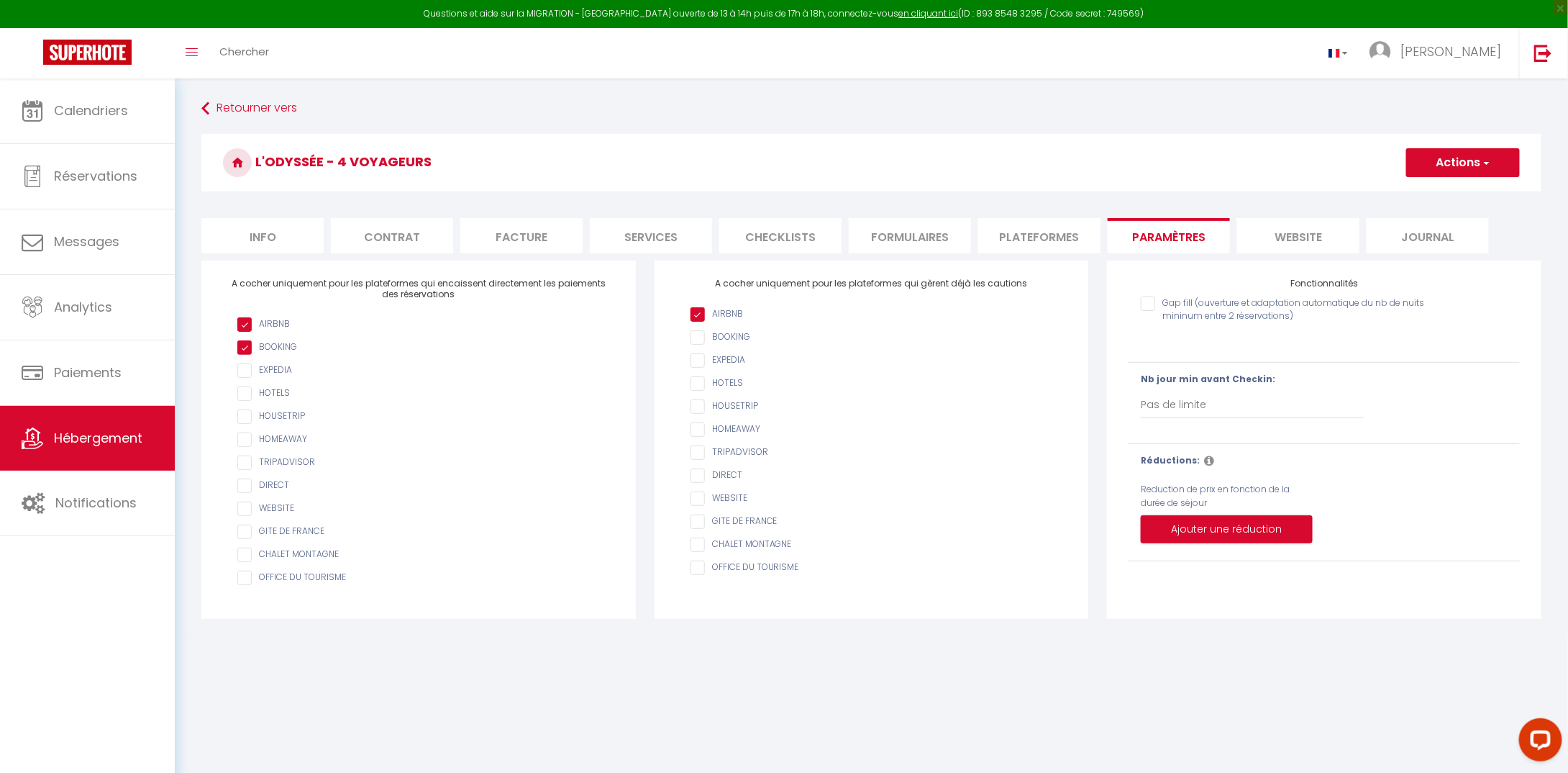
click at [1298, 233] on li "website" at bounding box center [1298, 235] width 122 height 35
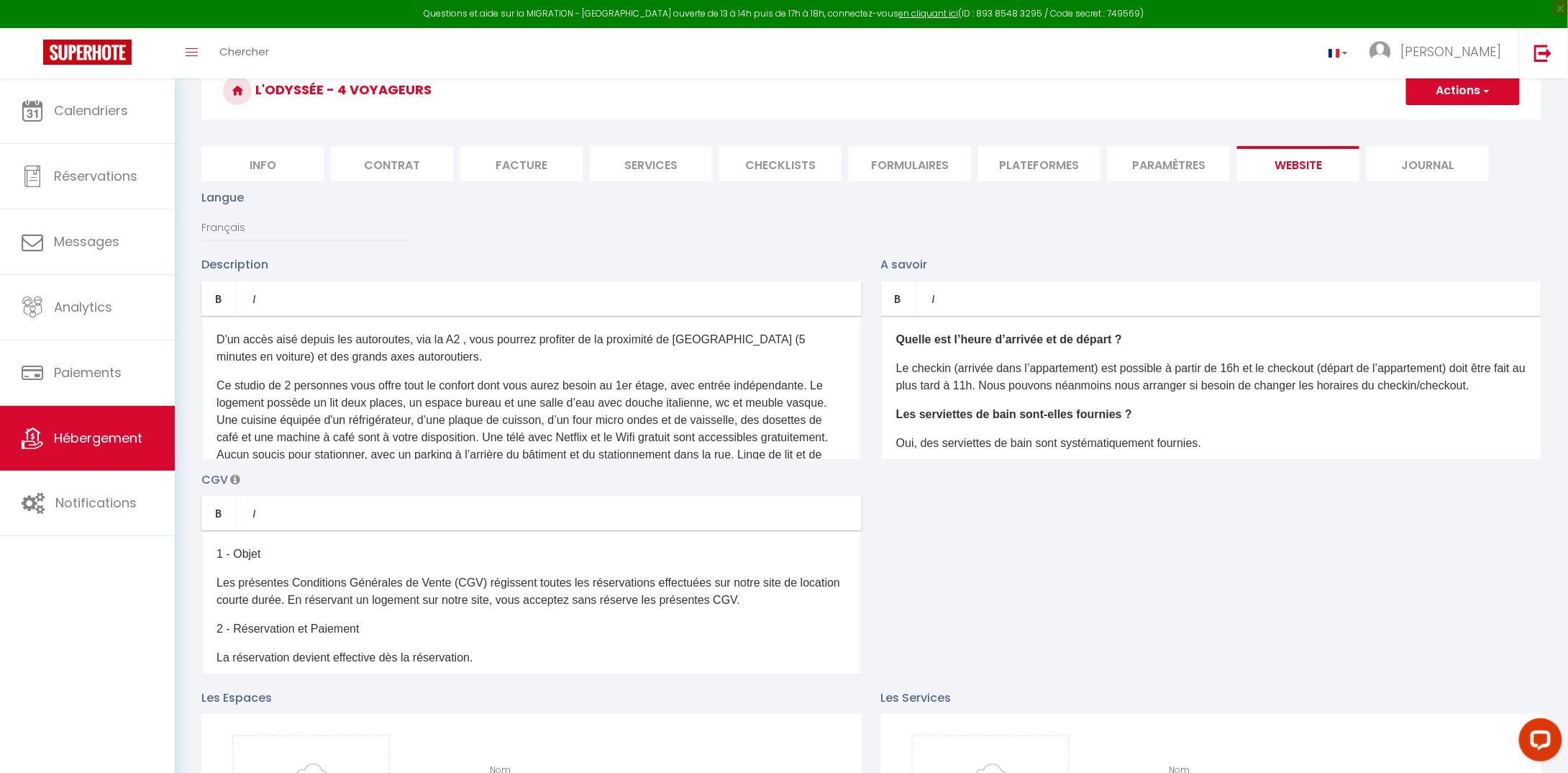
click at [258, 164] on li "Info" at bounding box center [262, 163] width 122 height 35
select select
checkbox input "false"
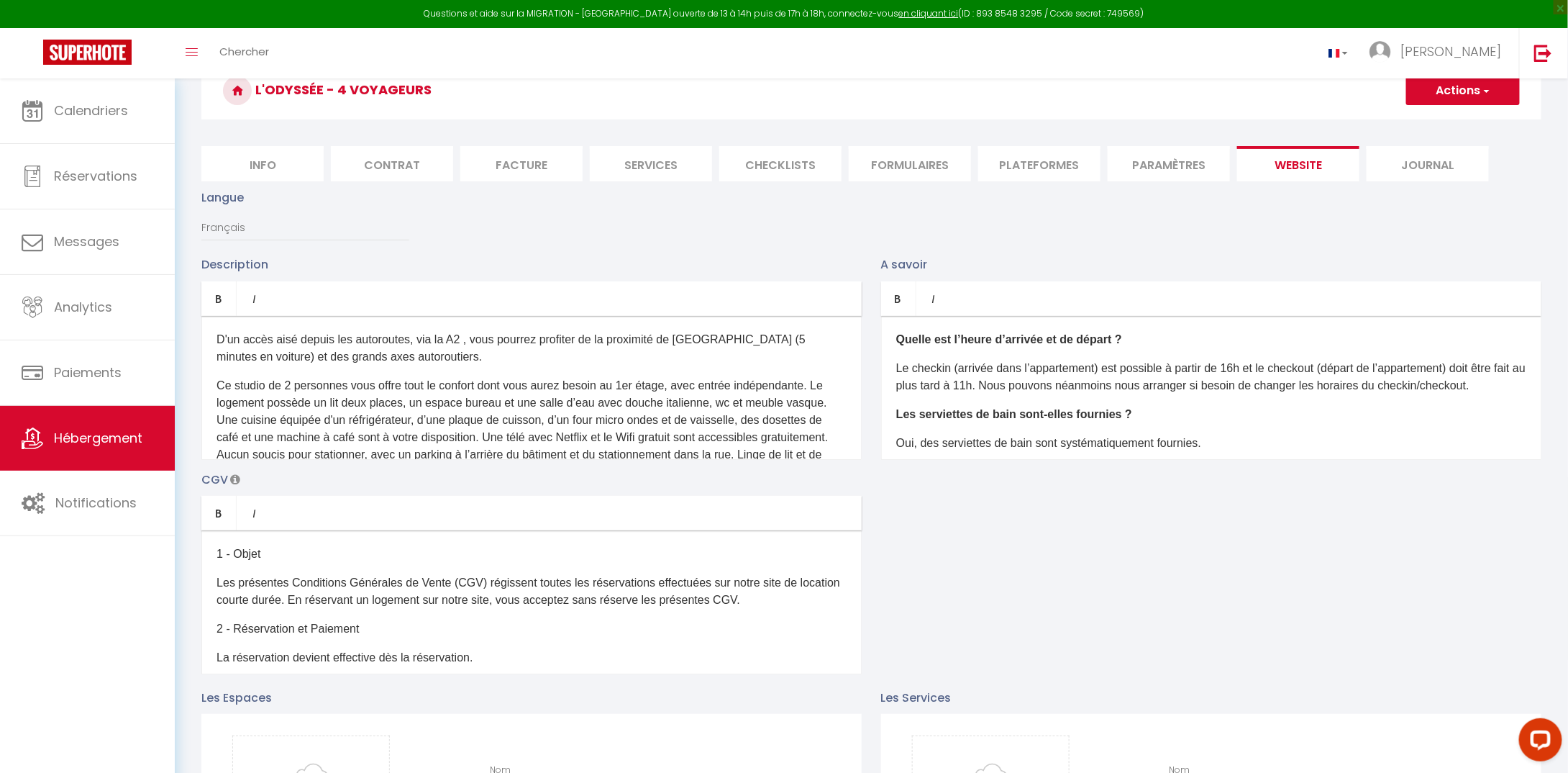
checkbox input "false"
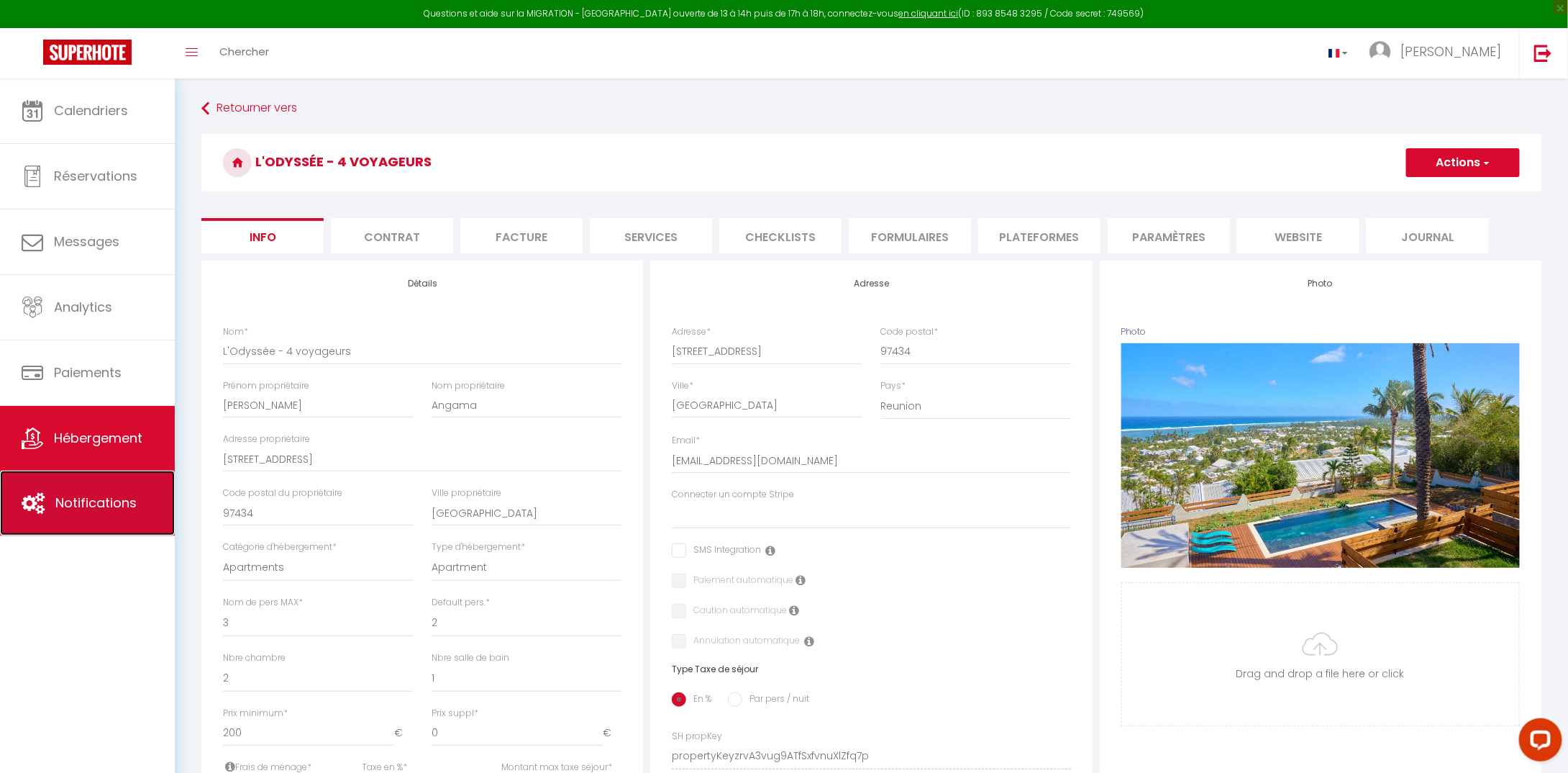
click at [100, 500] on span "Notifications" at bounding box center [96, 502] width 81 height 18
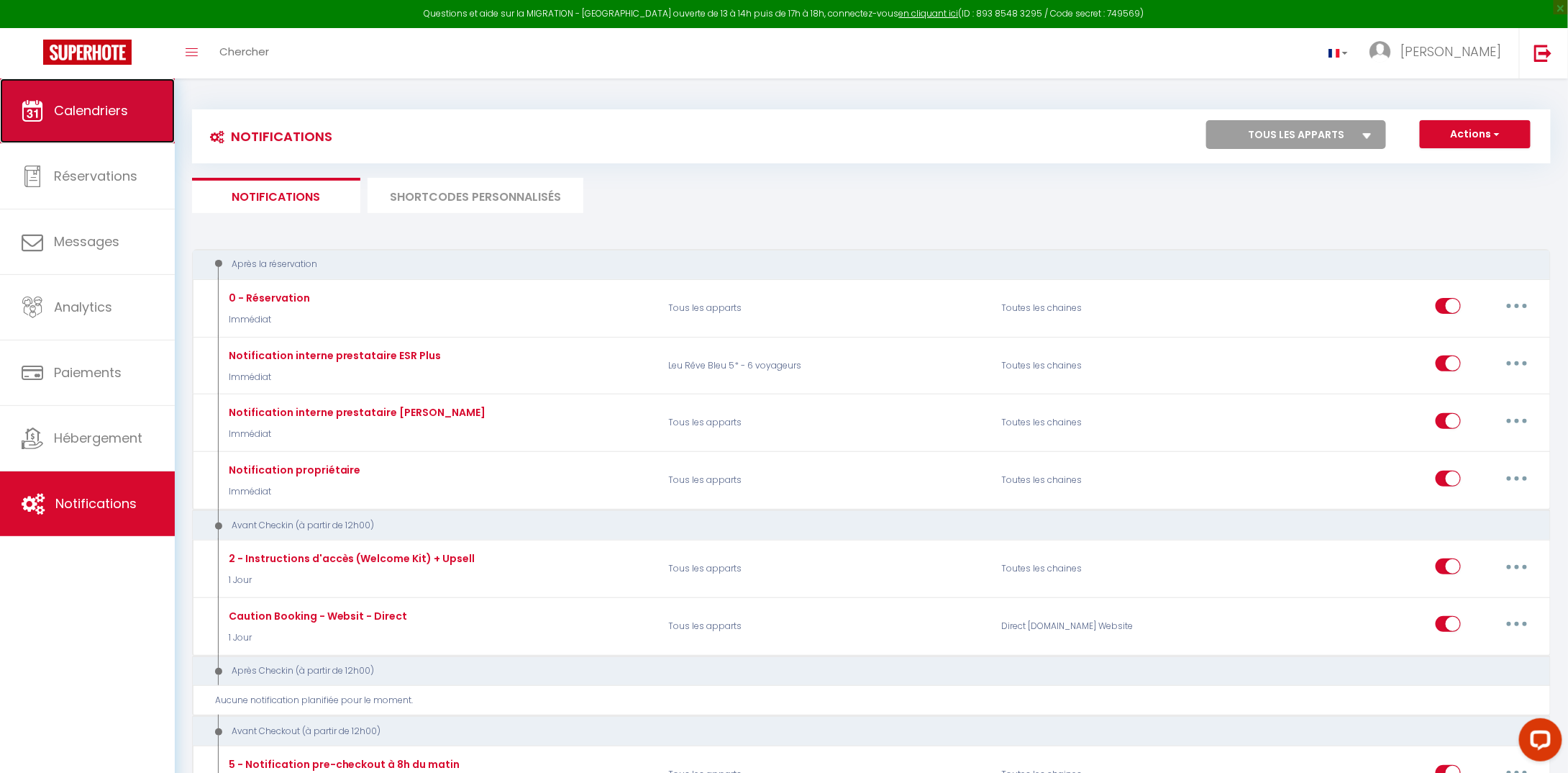
click at [106, 110] on span "Calendriers" at bounding box center [90, 110] width 74 height 18
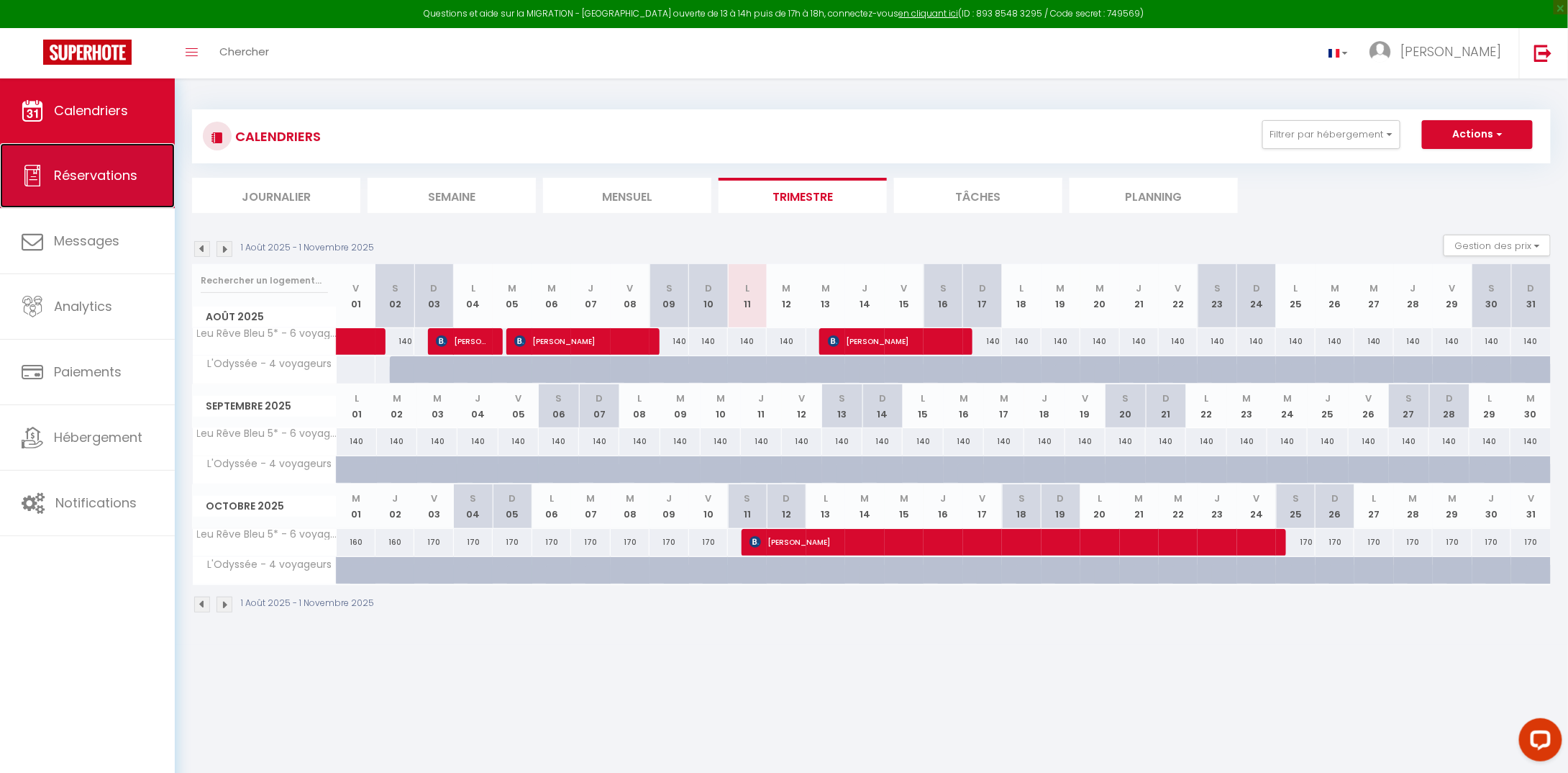
click at [61, 180] on span "Réservations" at bounding box center [95, 175] width 83 height 18
select select "not_cancelled"
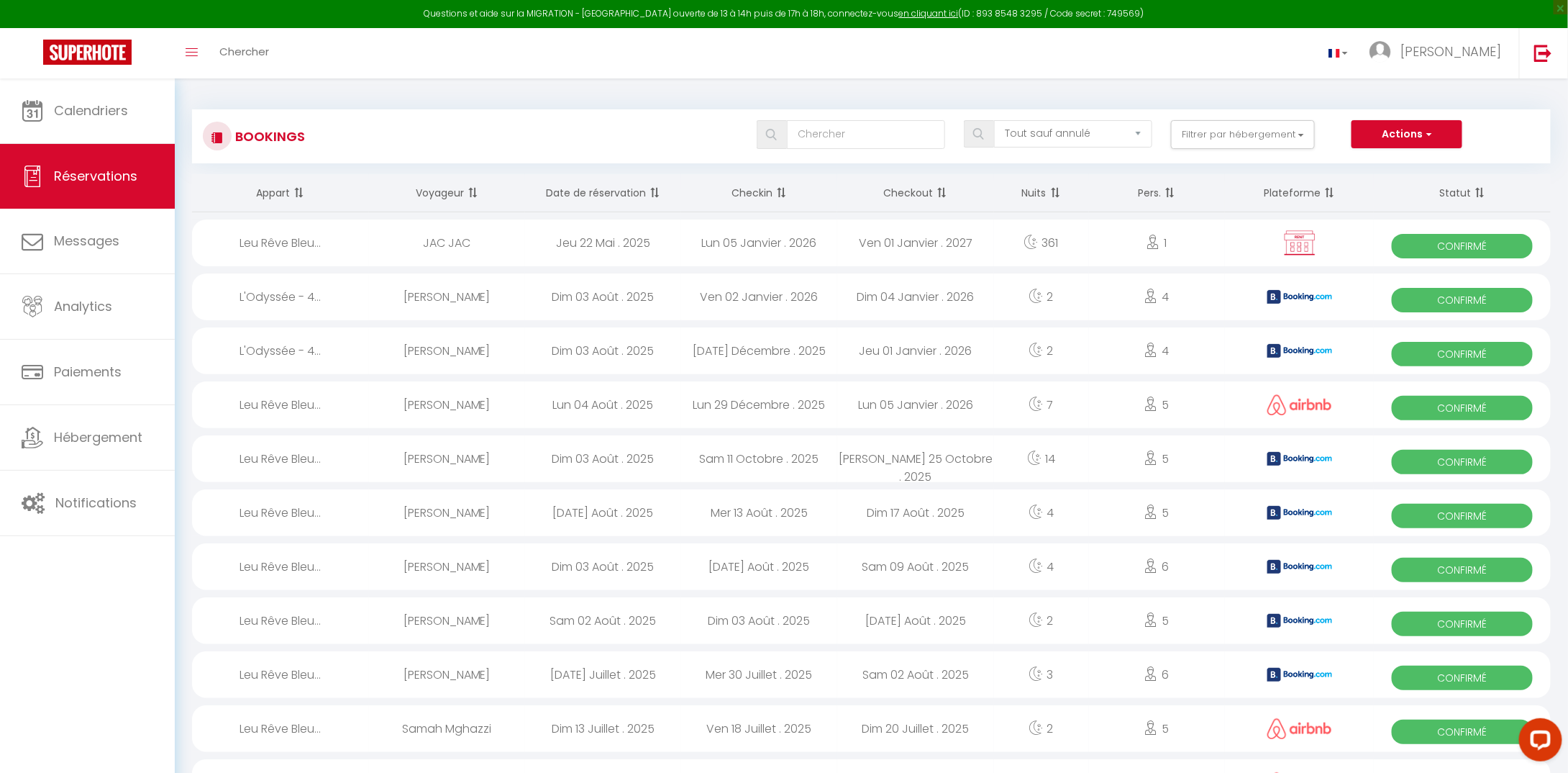
click at [1439, 296] on span "Confirmé" at bounding box center [1461, 300] width 141 height 24
select select "OK"
select select "KO"
select select "0"
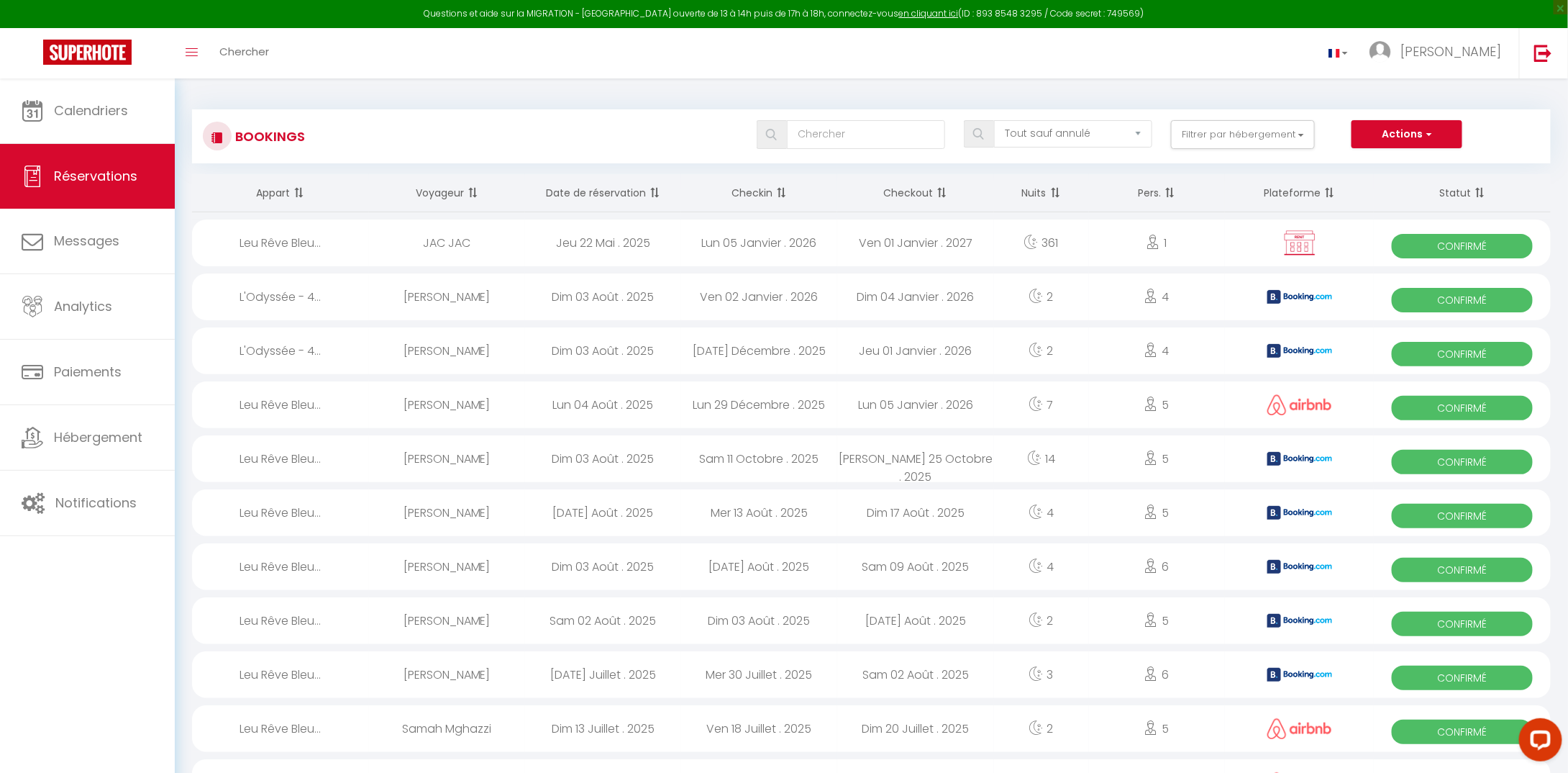
select select "1"
select select
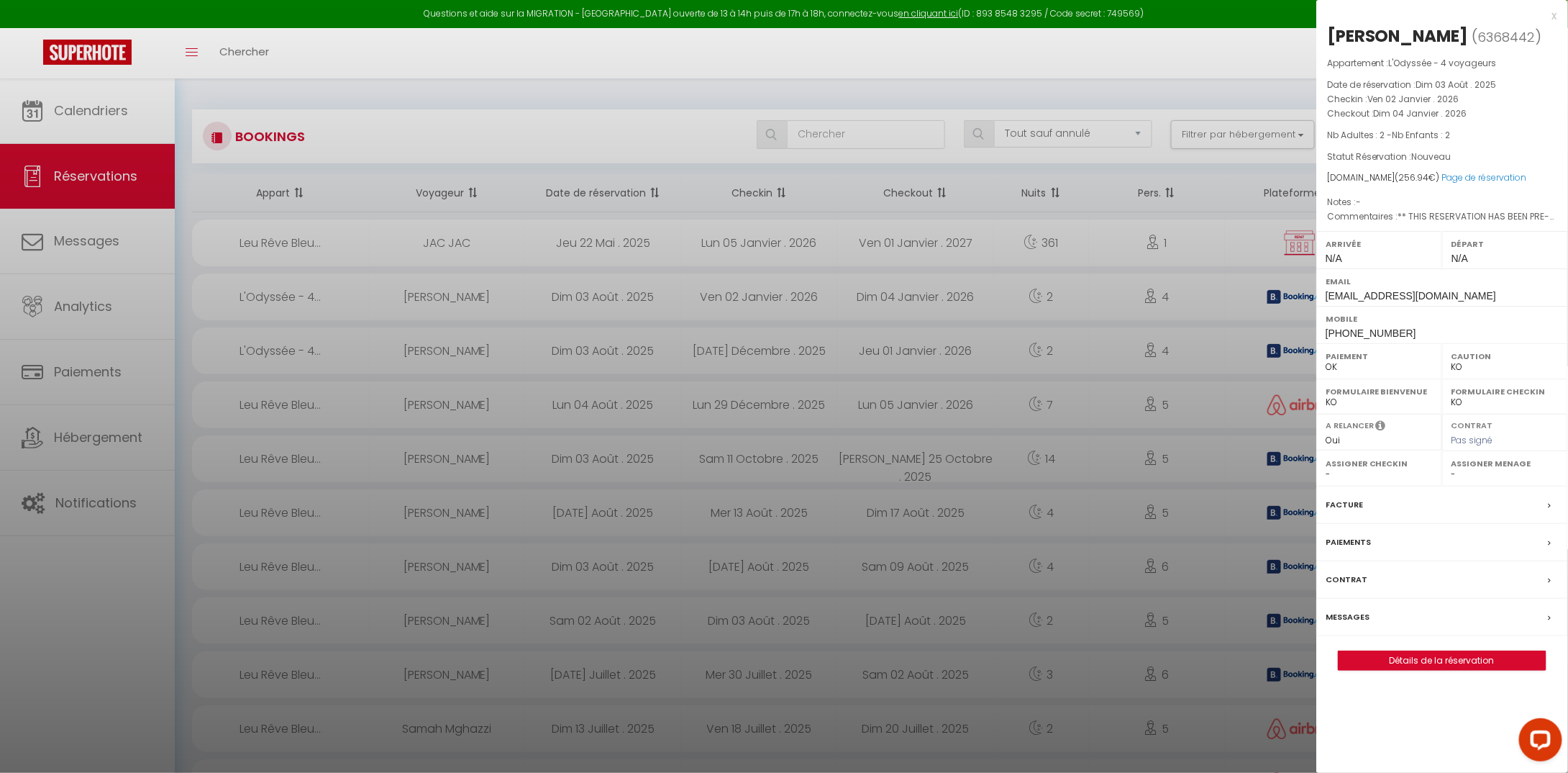
click at [1552, 15] on div "x" at bounding box center [1436, 16] width 241 height 17
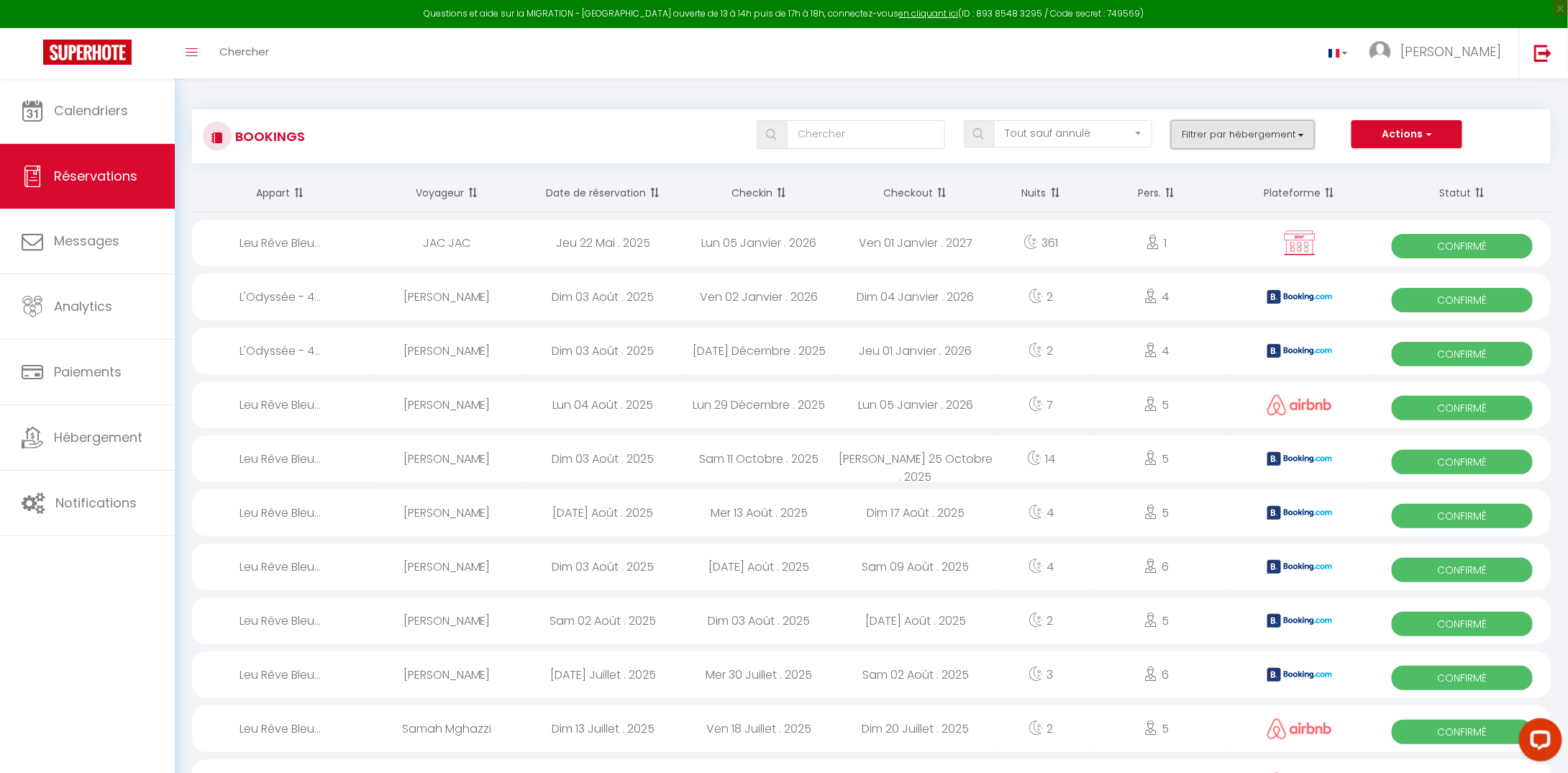
click at [1208, 131] on button "Filtrer par hébergement" at bounding box center [1243, 134] width 144 height 29
click at [1391, 129] on button "Actions" at bounding box center [1407, 134] width 110 height 29
click at [1473, 52] on span "[PERSON_NAME]" at bounding box center [1450, 51] width 100 height 18
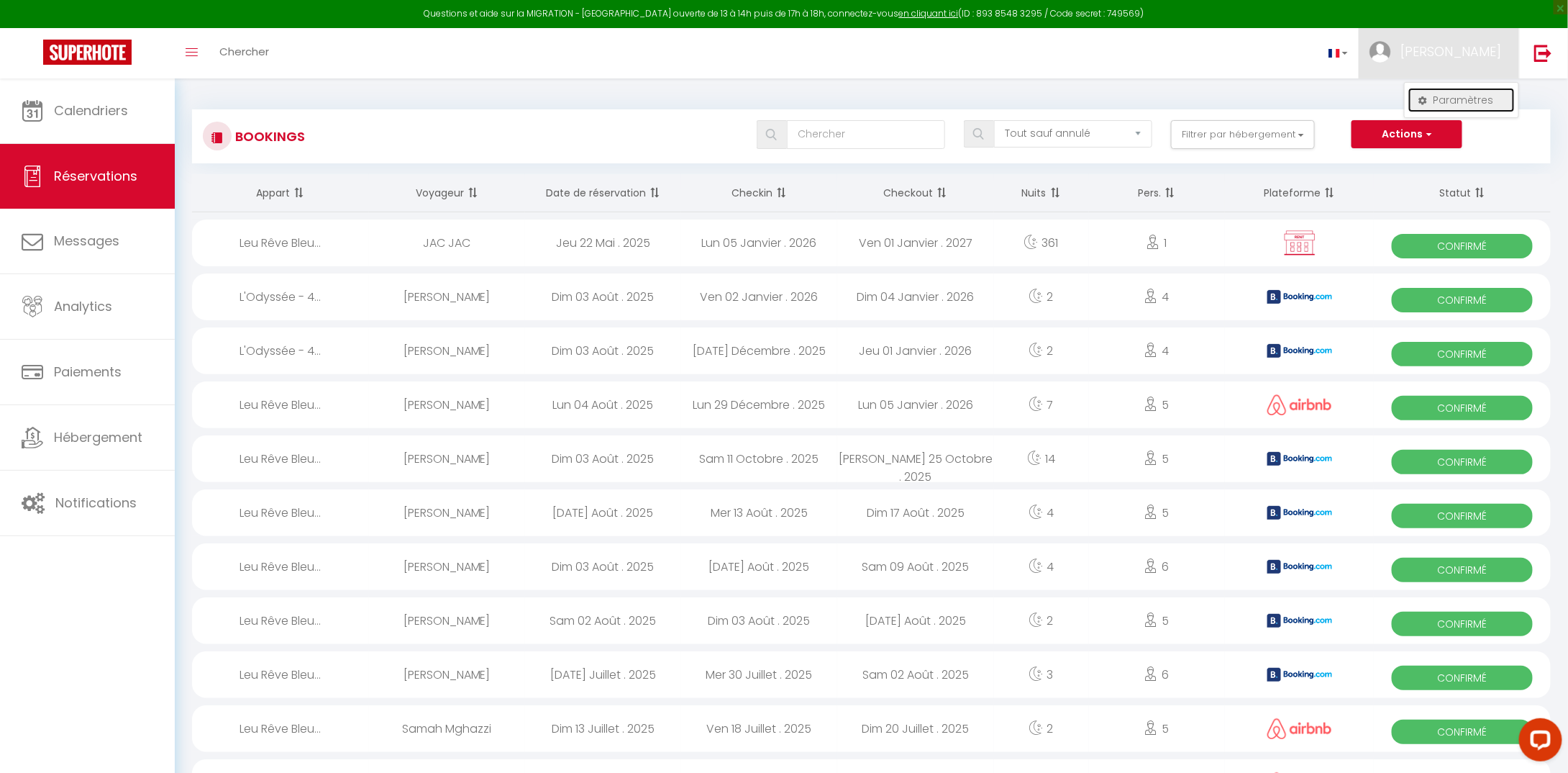
click at [1453, 100] on link "Paramètres" at bounding box center [1461, 100] width 107 height 24
select select "fr"
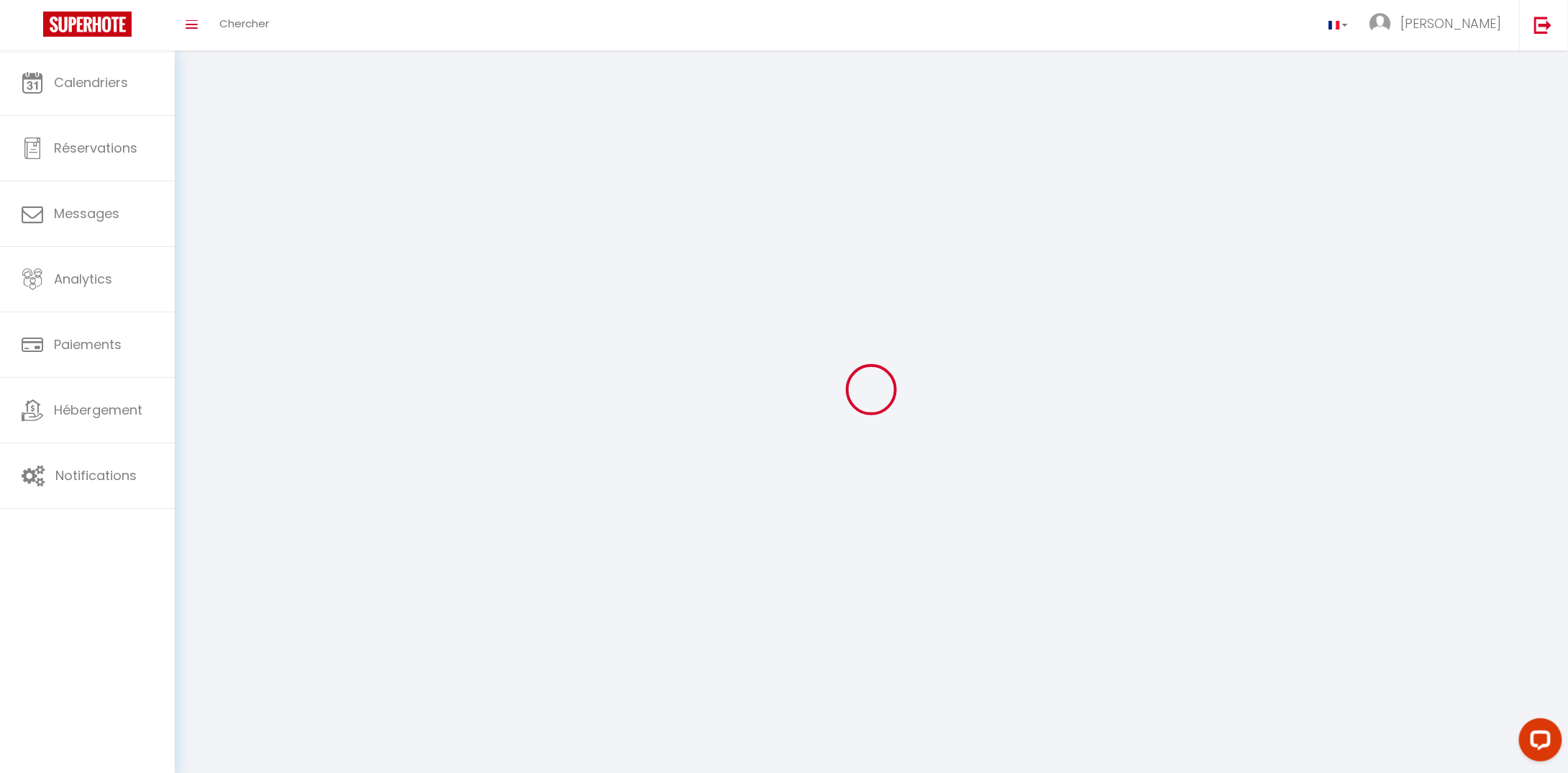
type input "[PERSON_NAME]"
type input "Angama"
select select
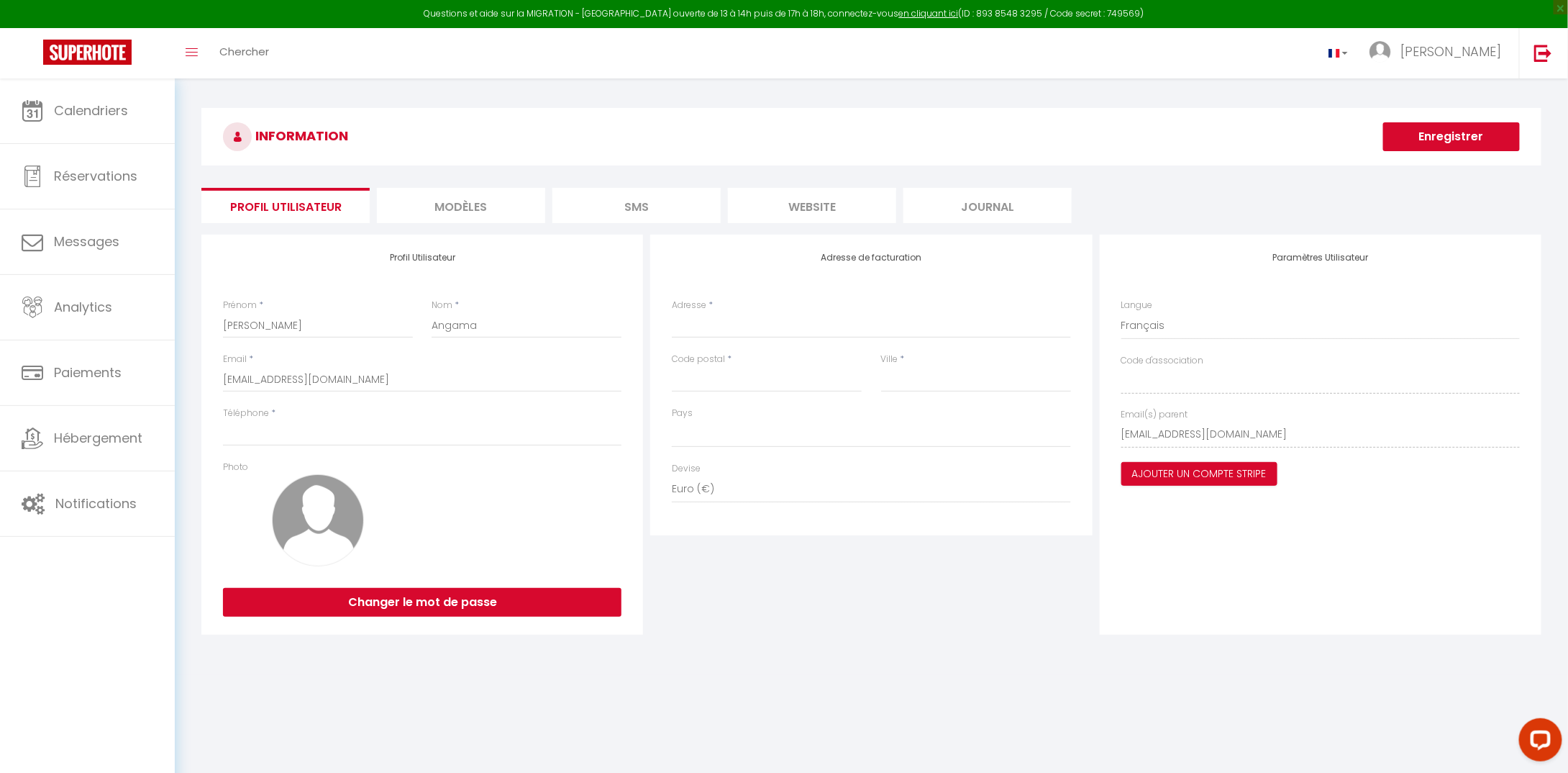
click at [459, 205] on li "MODÈLES" at bounding box center [461, 205] width 168 height 35
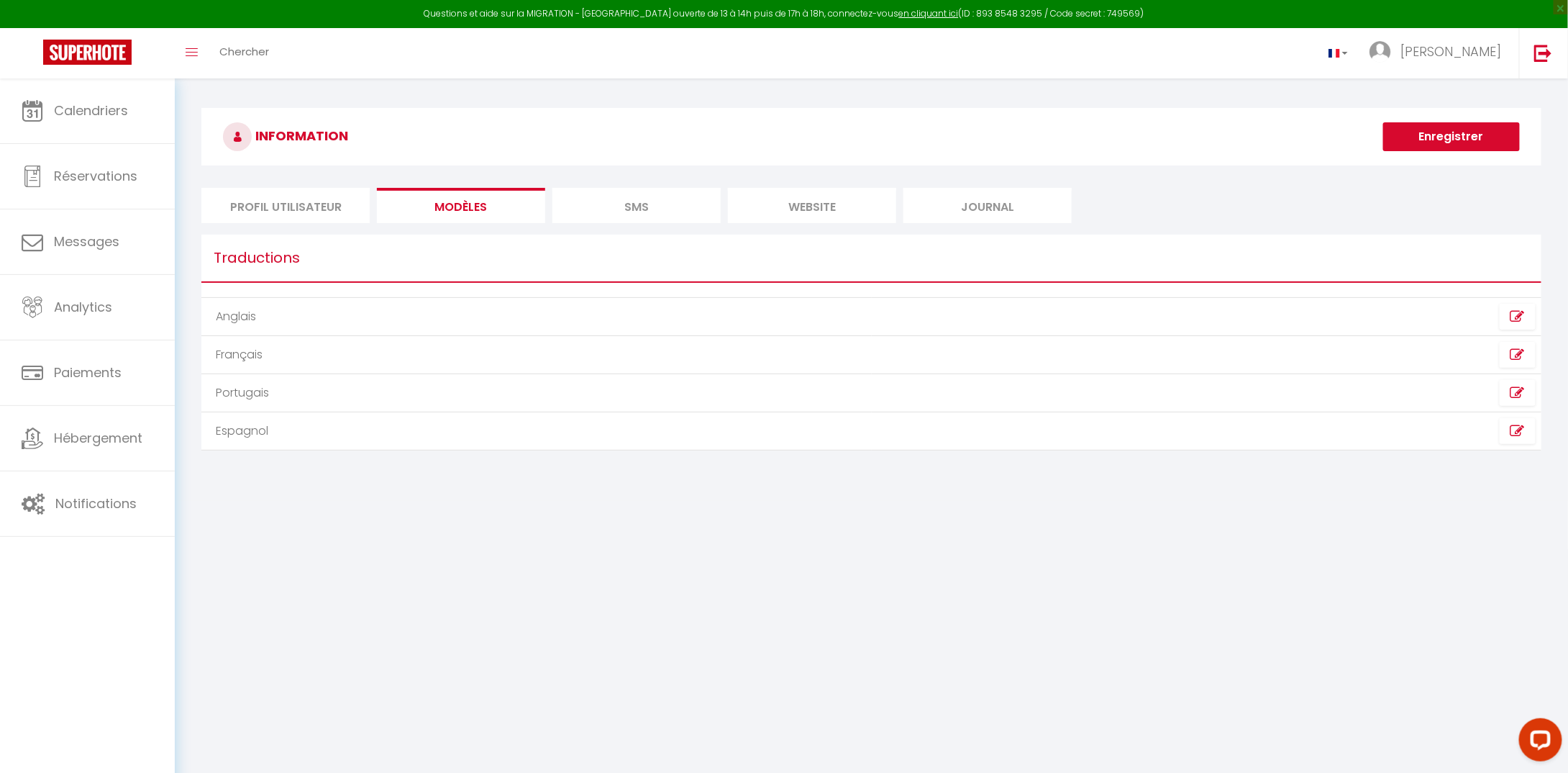
click at [624, 213] on li "SMS" at bounding box center [637, 205] width 168 height 35
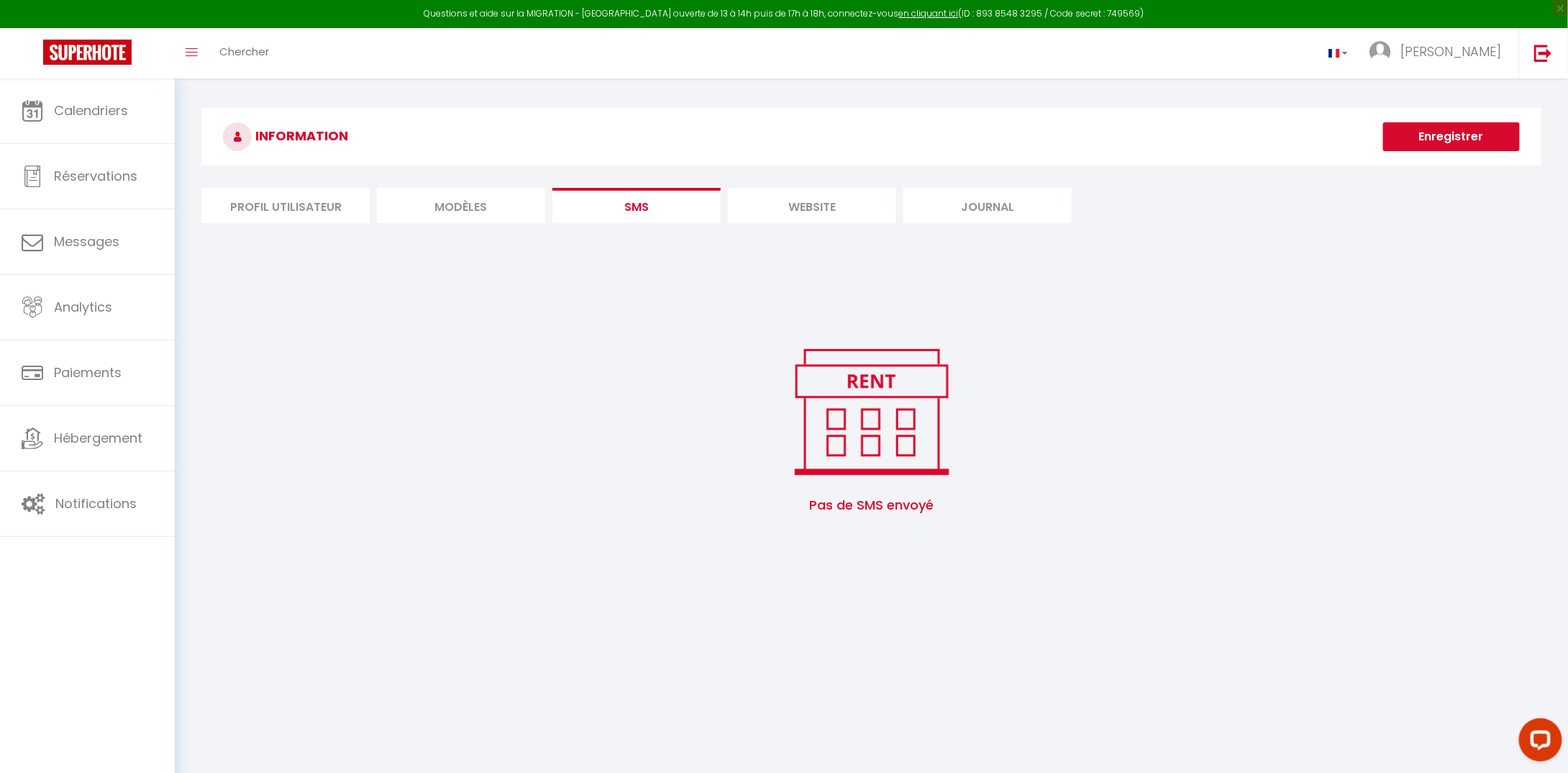
click at [837, 204] on li "website" at bounding box center [812, 205] width 168 height 35
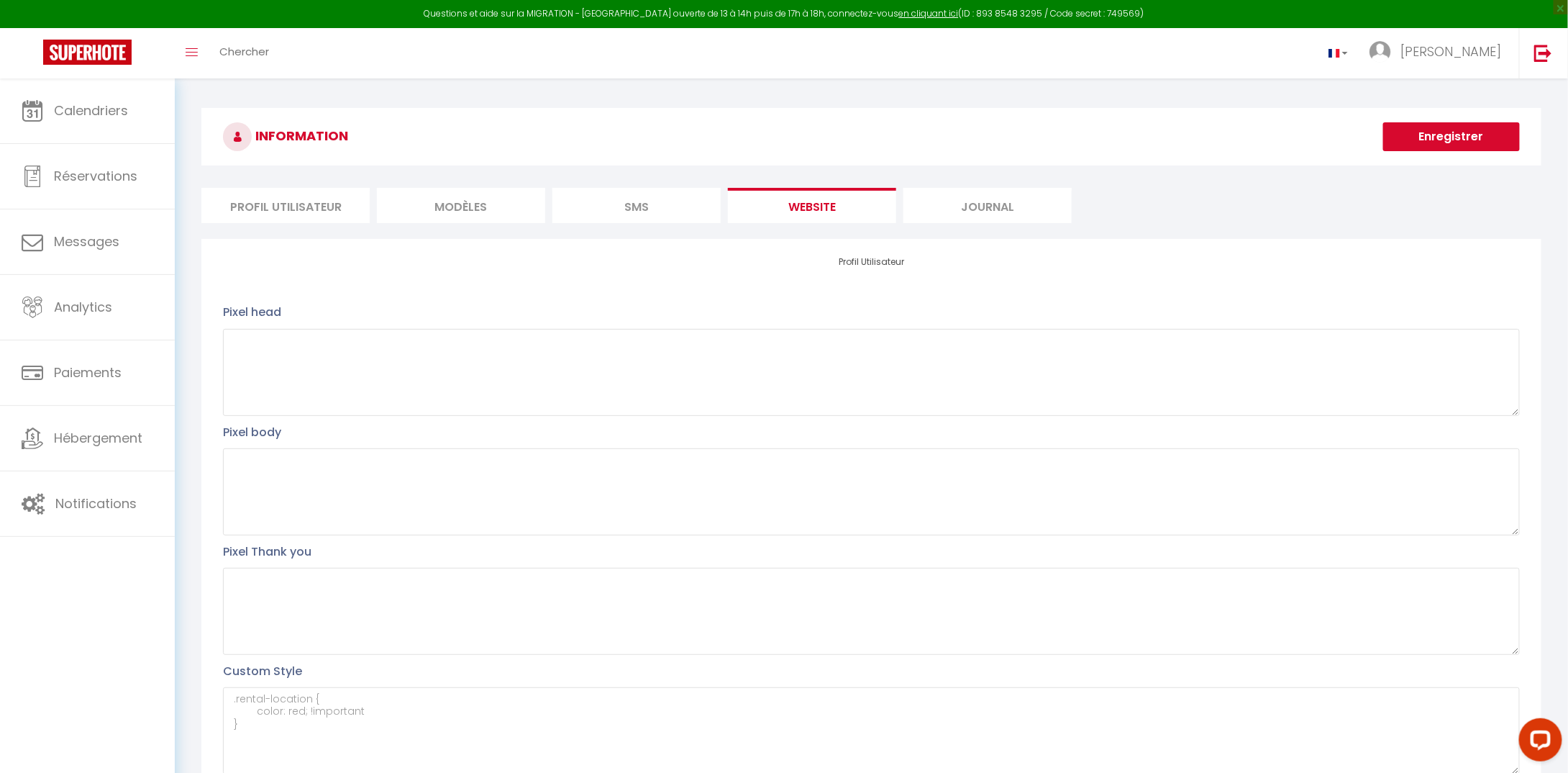
click at [998, 199] on li "Journal" at bounding box center [987, 205] width 168 height 35
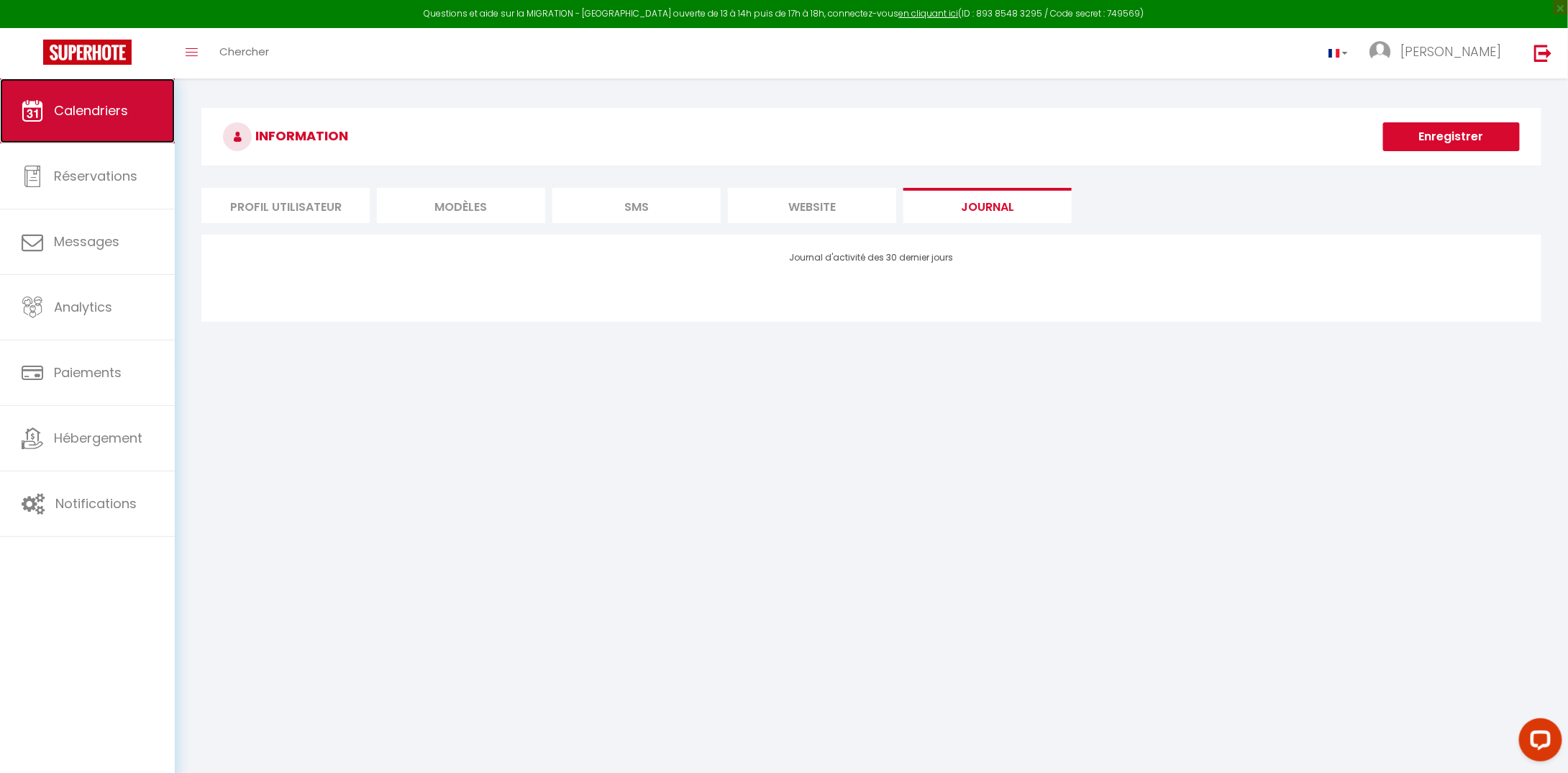
click at [96, 119] on span "Calendriers" at bounding box center [90, 110] width 74 height 18
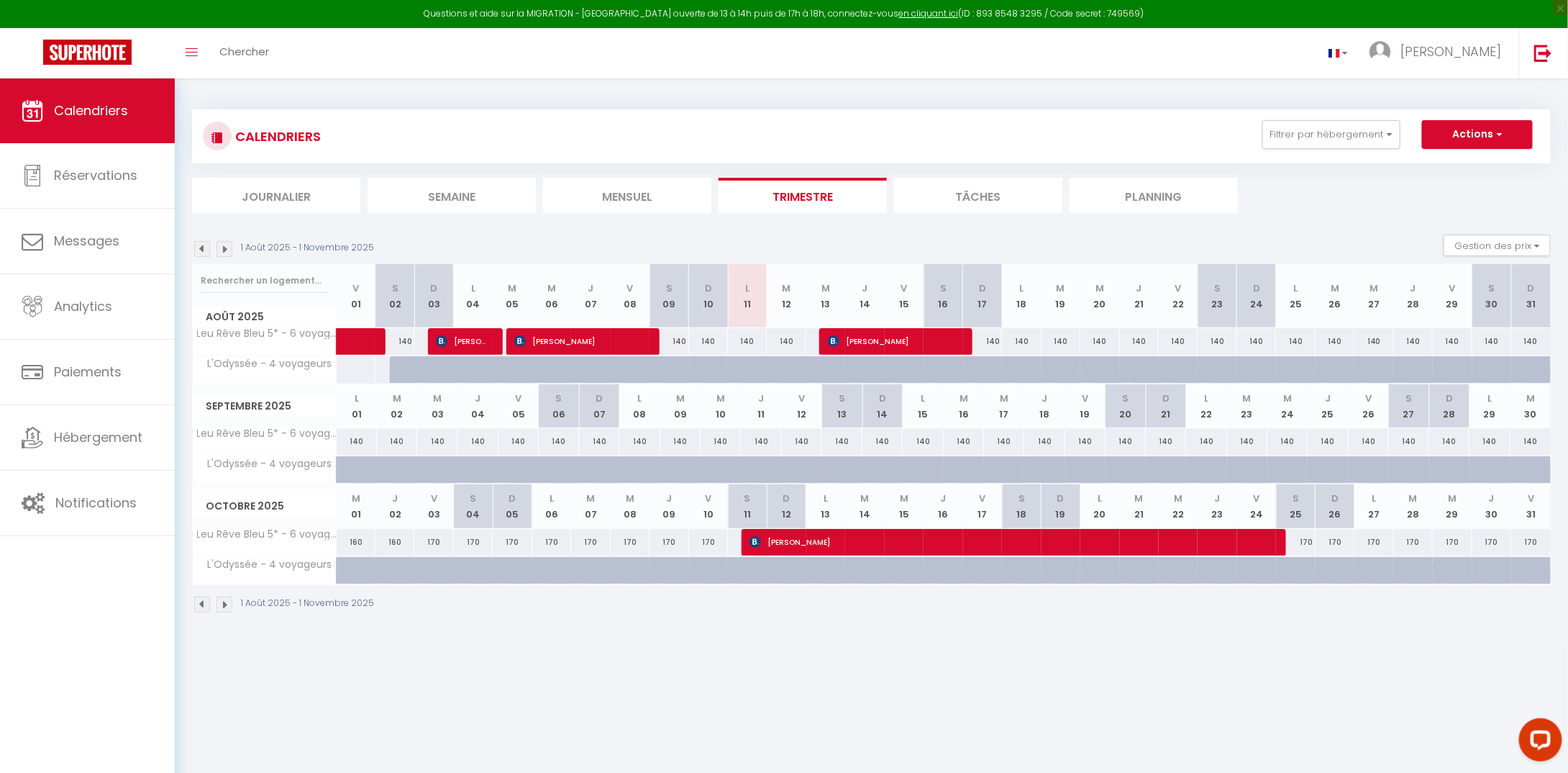
click at [986, 195] on li "Tâches" at bounding box center [978, 195] width 168 height 35
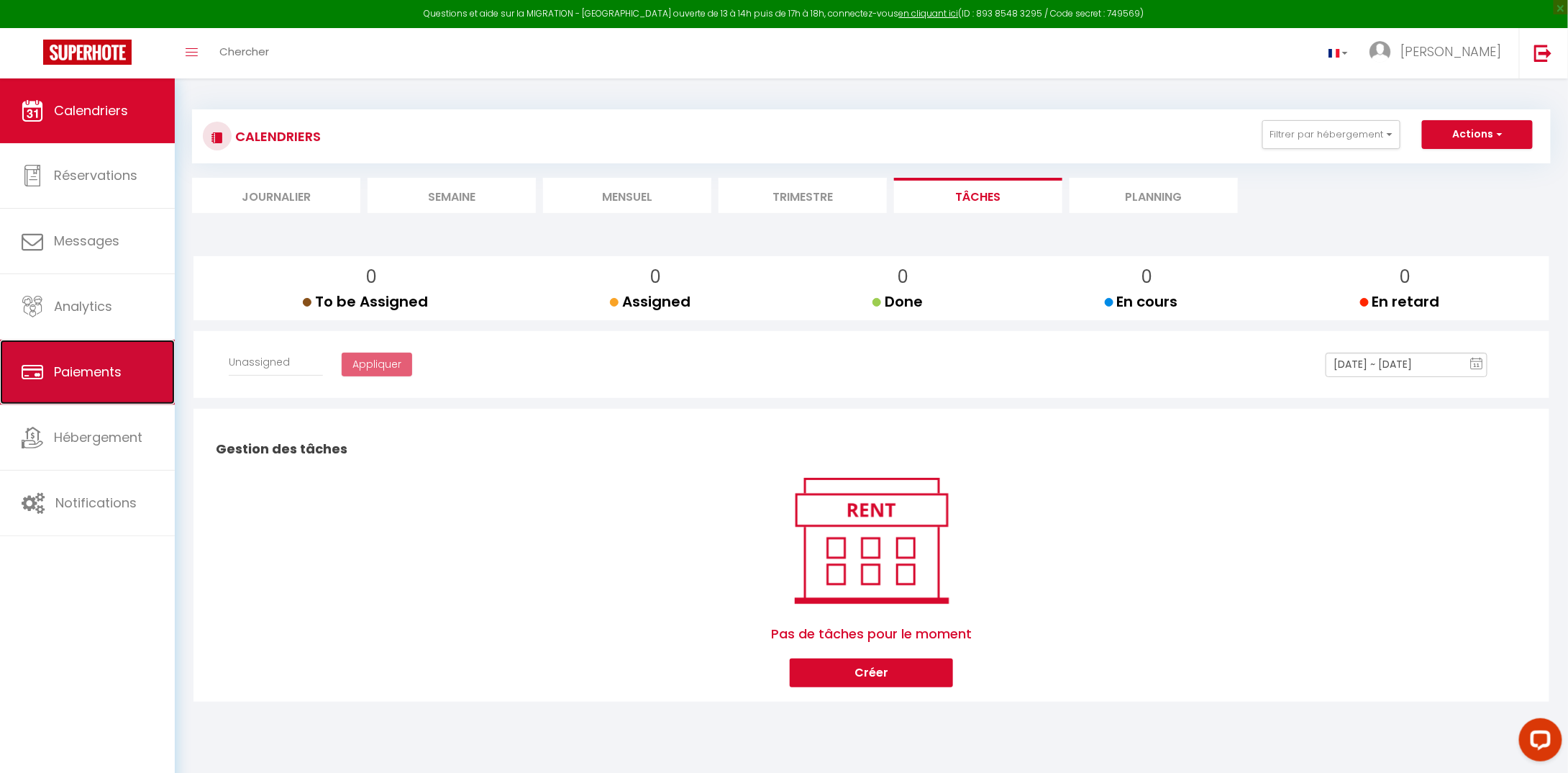
click at [99, 374] on span "Paiements" at bounding box center [87, 371] width 68 height 18
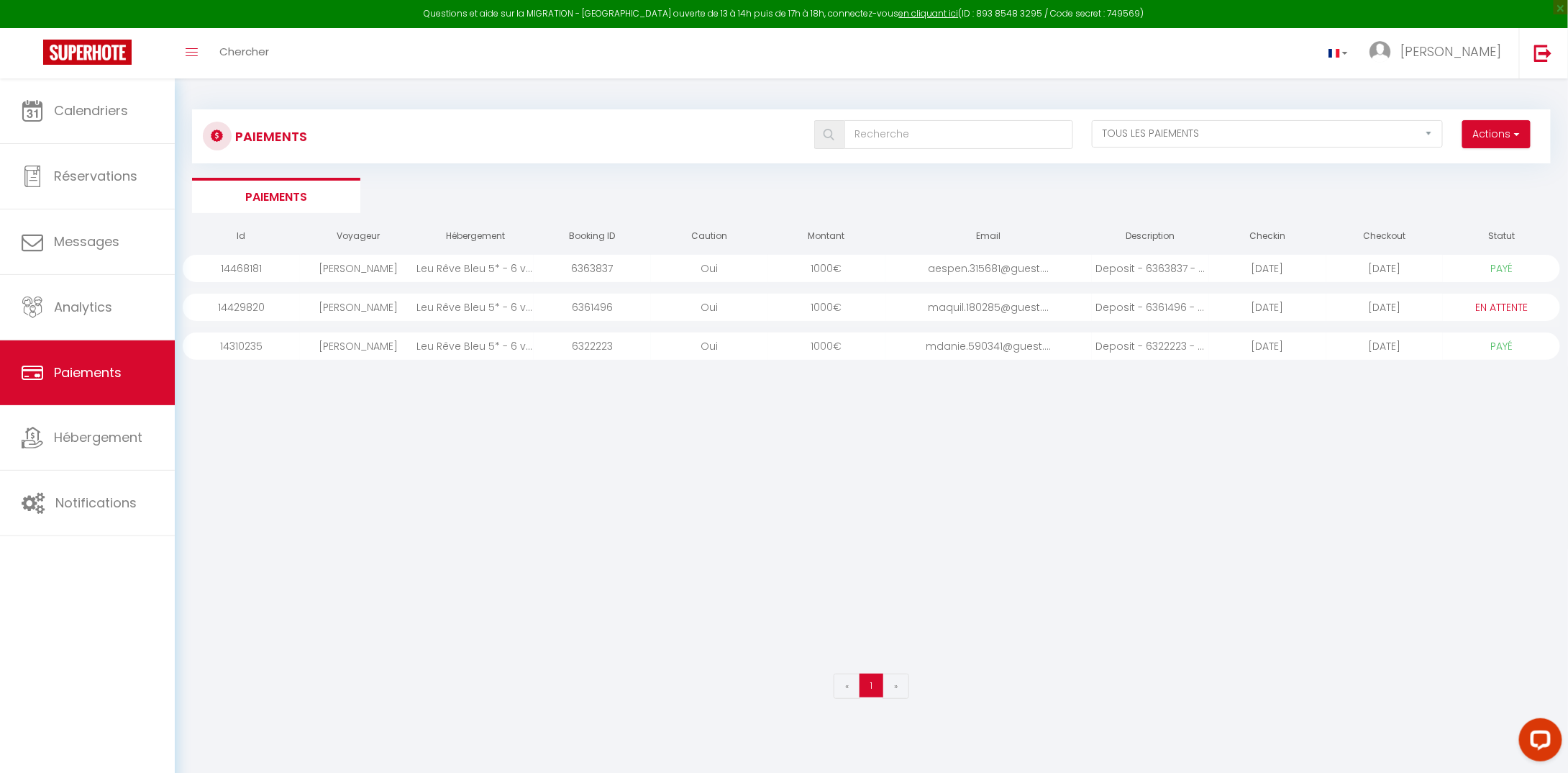
click at [377, 305] on div "[PERSON_NAME]" at bounding box center [358, 307] width 118 height 27
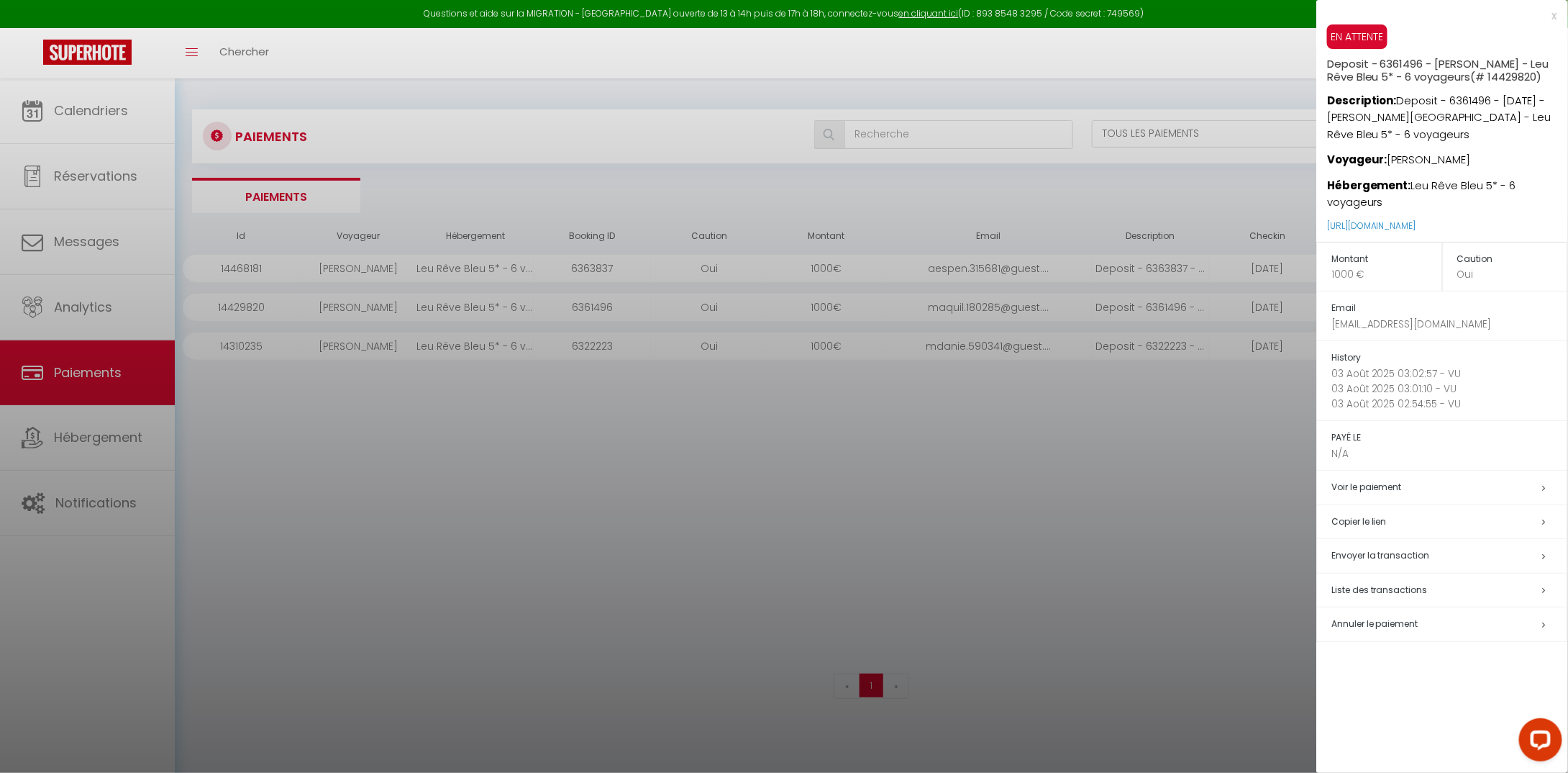
click at [1191, 518] on div at bounding box center [784, 386] width 1568 height 773
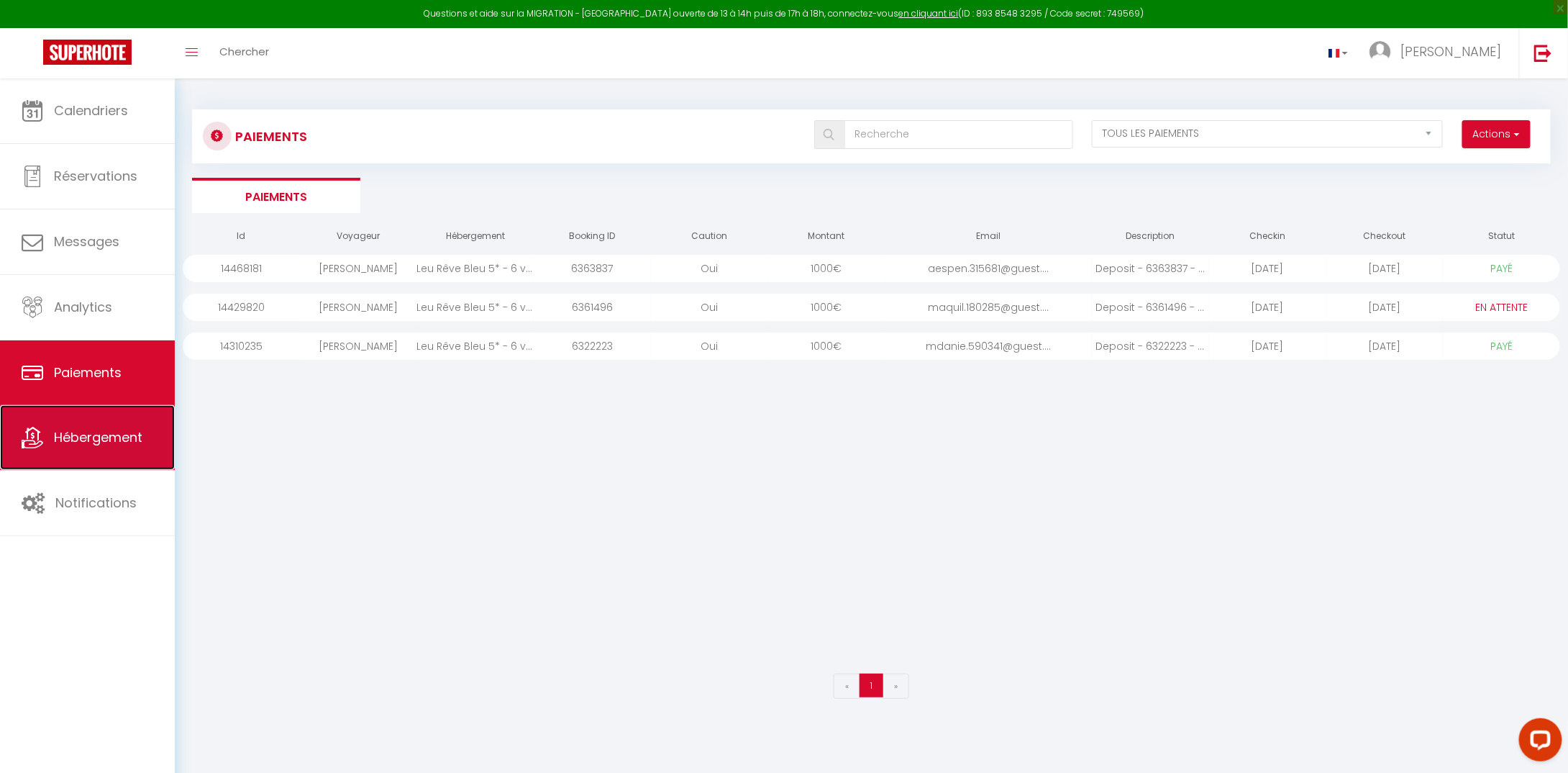
click at [99, 443] on span "Hébergement" at bounding box center [98, 437] width 89 height 18
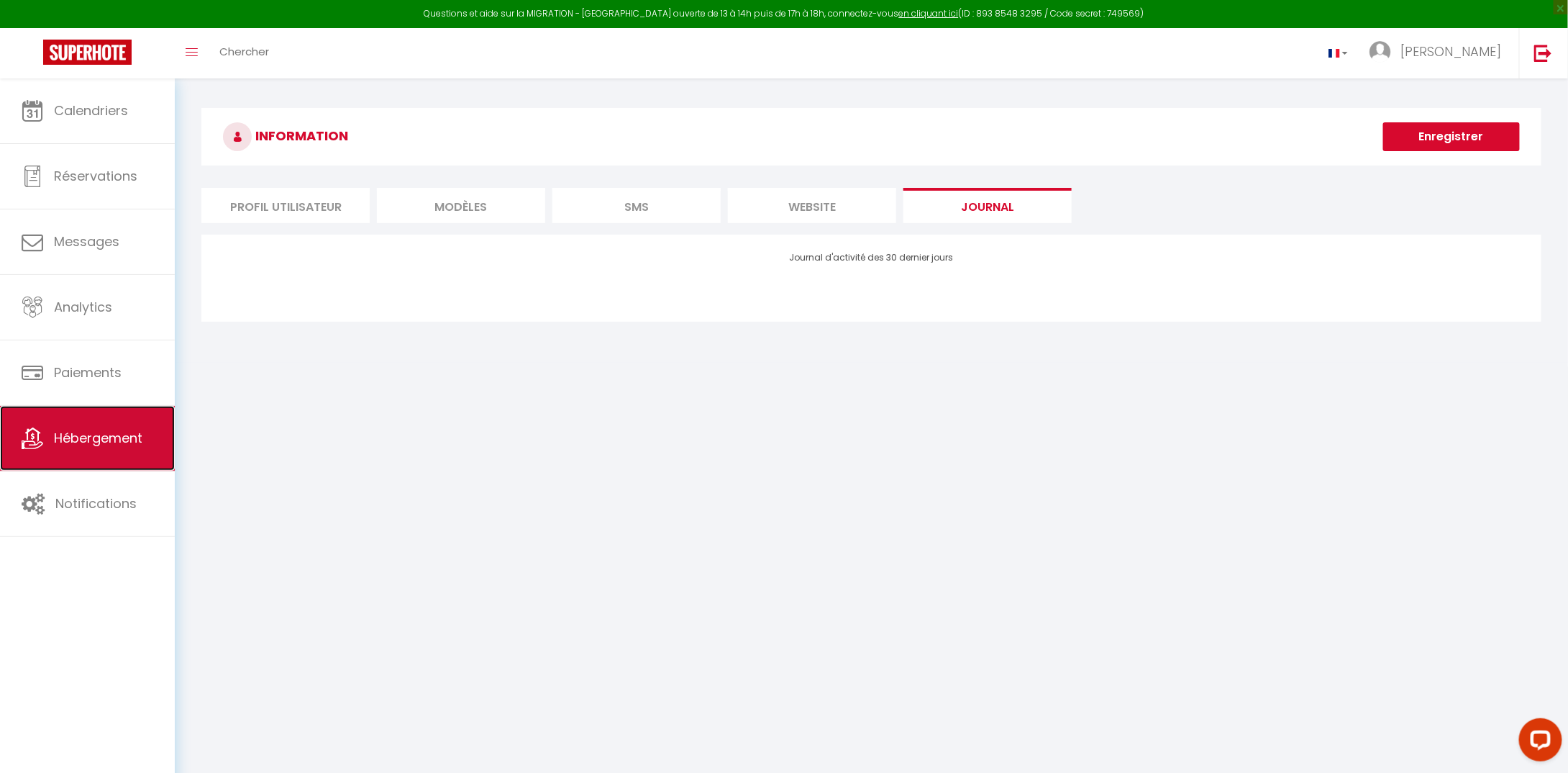
click at [89, 442] on span "Hébergement" at bounding box center [98, 437] width 89 height 18
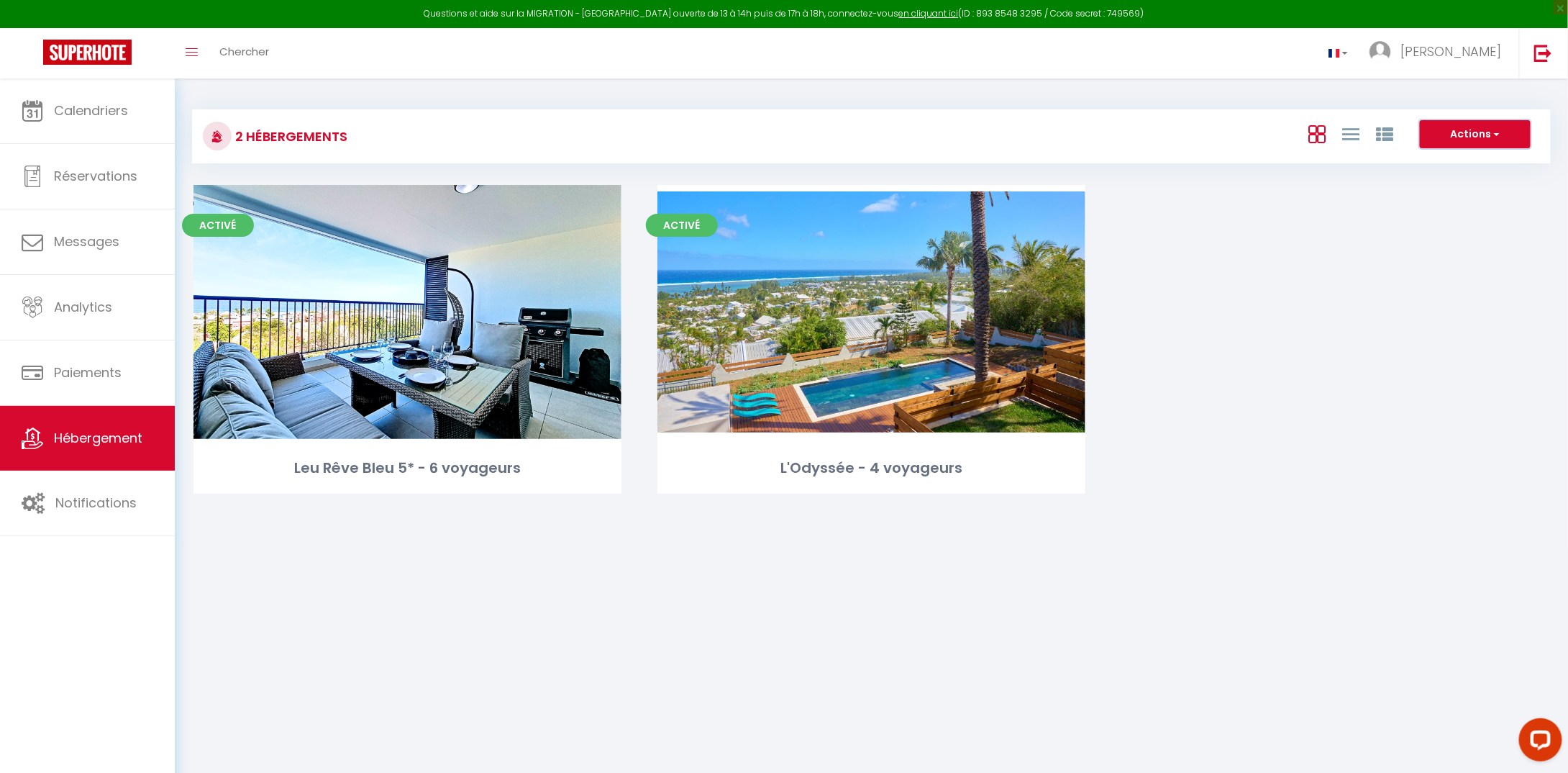
click at [1479, 128] on button "Actions" at bounding box center [1475, 134] width 110 height 29
click at [194, 52] on icon "Toggle menubar" at bounding box center [191, 52] width 12 height 9
click at [188, 52] on span at bounding box center [191, 53] width 12 height 2
click at [100, 495] on span "Notifications" at bounding box center [96, 502] width 81 height 18
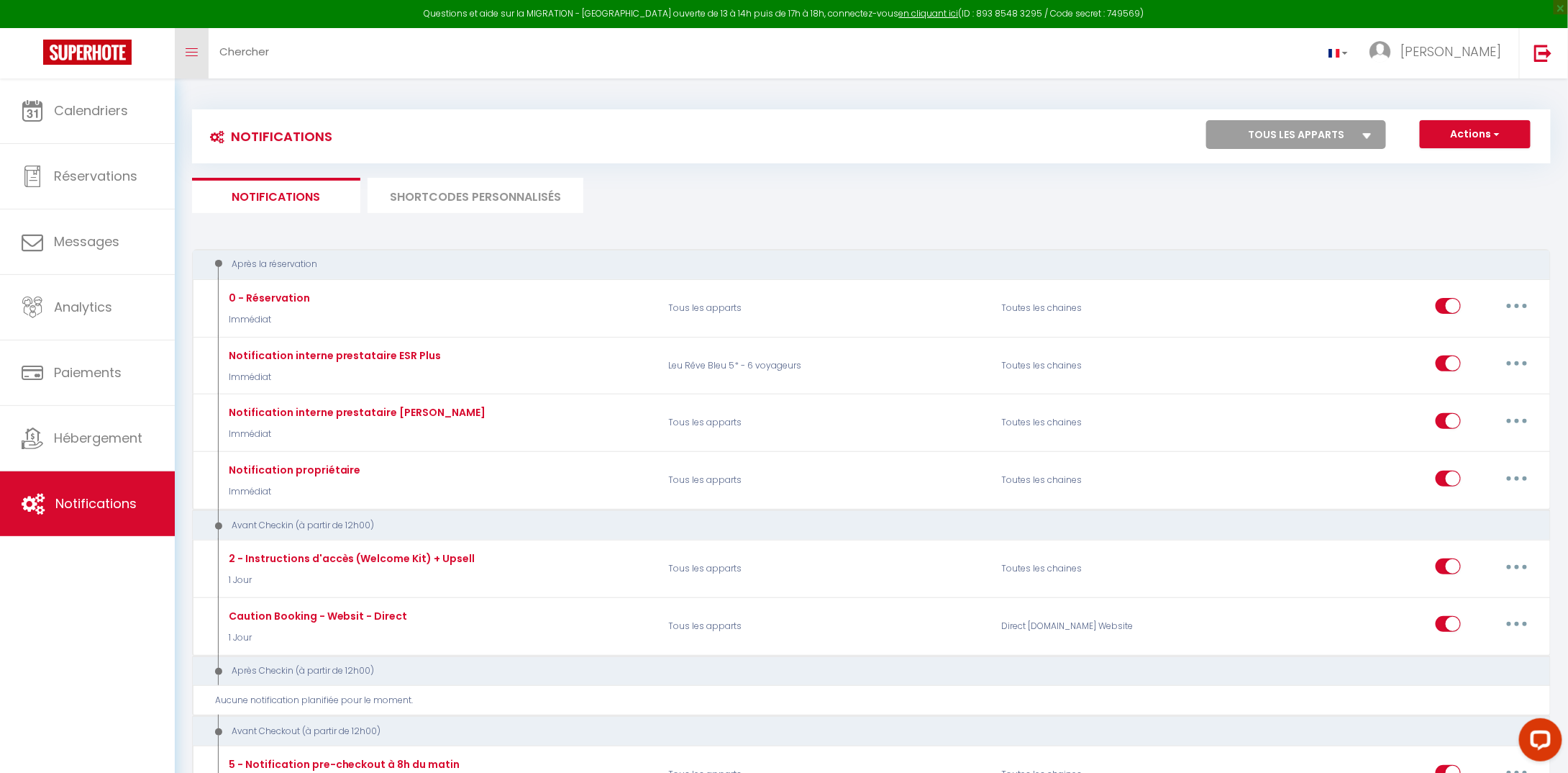
click at [196, 57] on link "Toggle menubar" at bounding box center [191, 53] width 33 height 51
click at [190, 51] on icon "Toggle menubar" at bounding box center [191, 52] width 12 height 9
click at [1562, 9] on span "×" at bounding box center [1560, 7] width 14 height 14
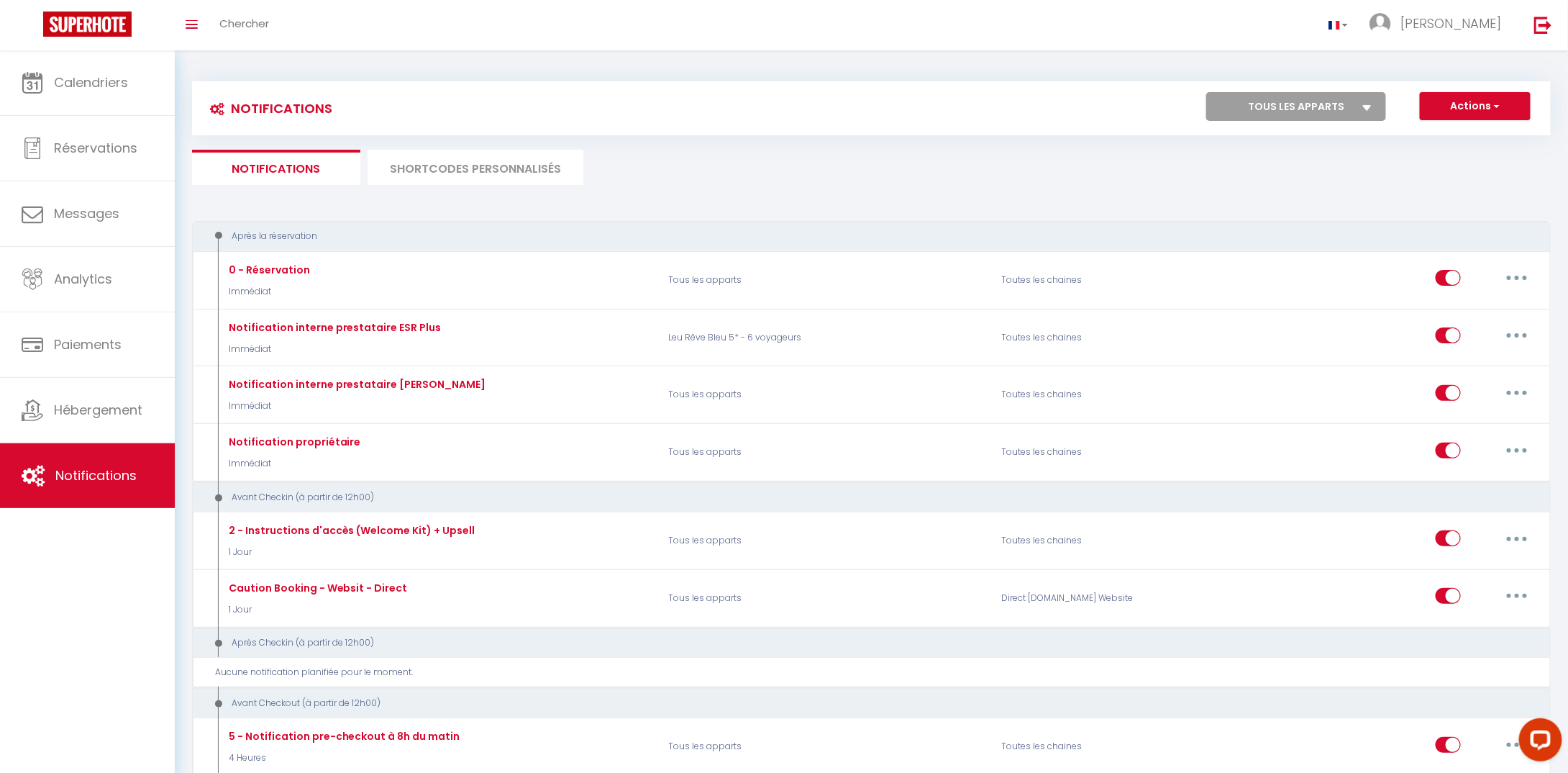
click at [1355, 109] on select "Tous les apparts Leu Rêve Bleu 5* - 6 voyageurs L'Odyssée - 4 voyageurs" at bounding box center [1296, 106] width 180 height 29
click at [93, 155] on span "Réservations" at bounding box center [95, 147] width 83 height 18
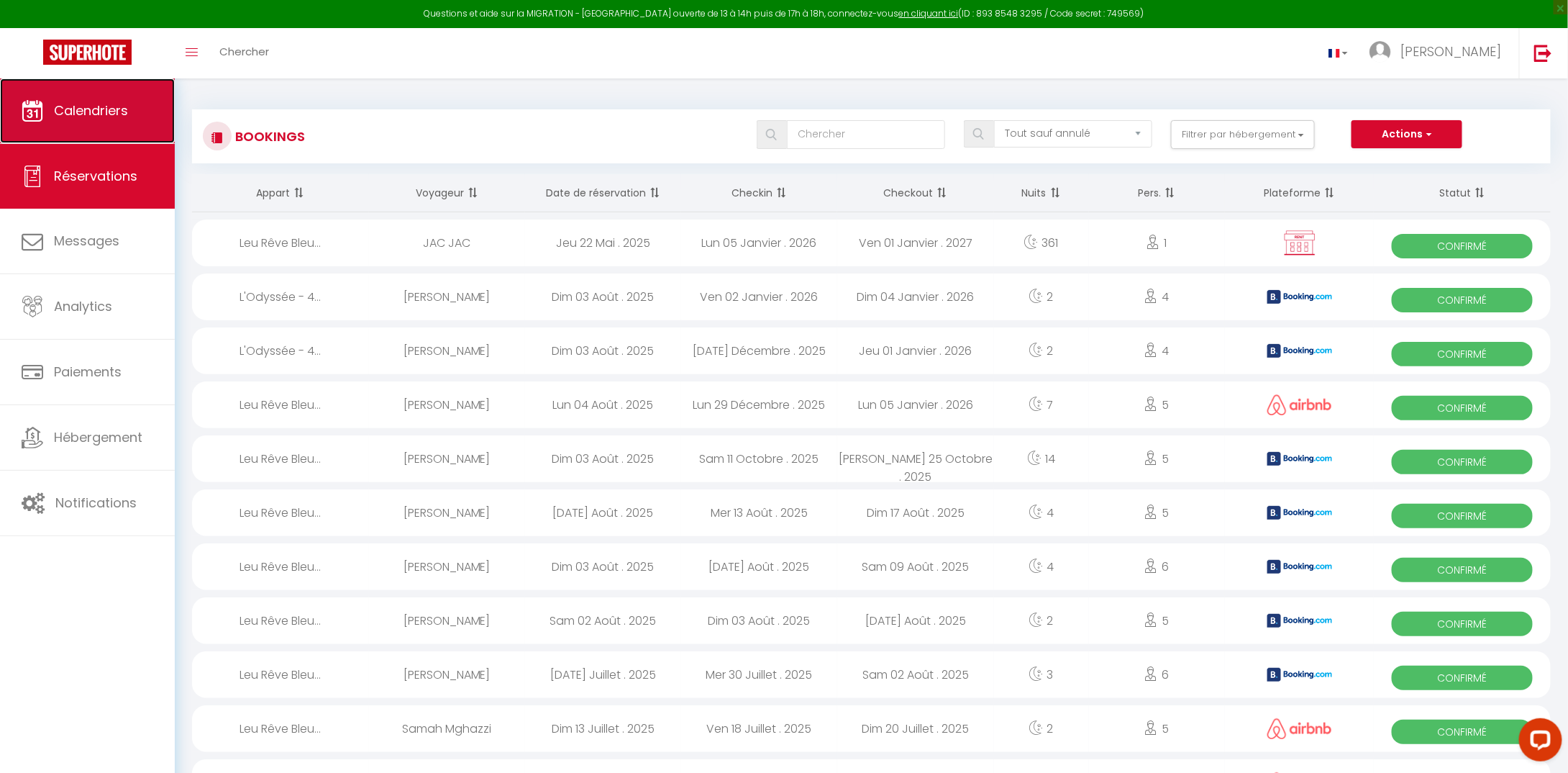
click at [85, 115] on span "Calendriers" at bounding box center [90, 110] width 74 height 18
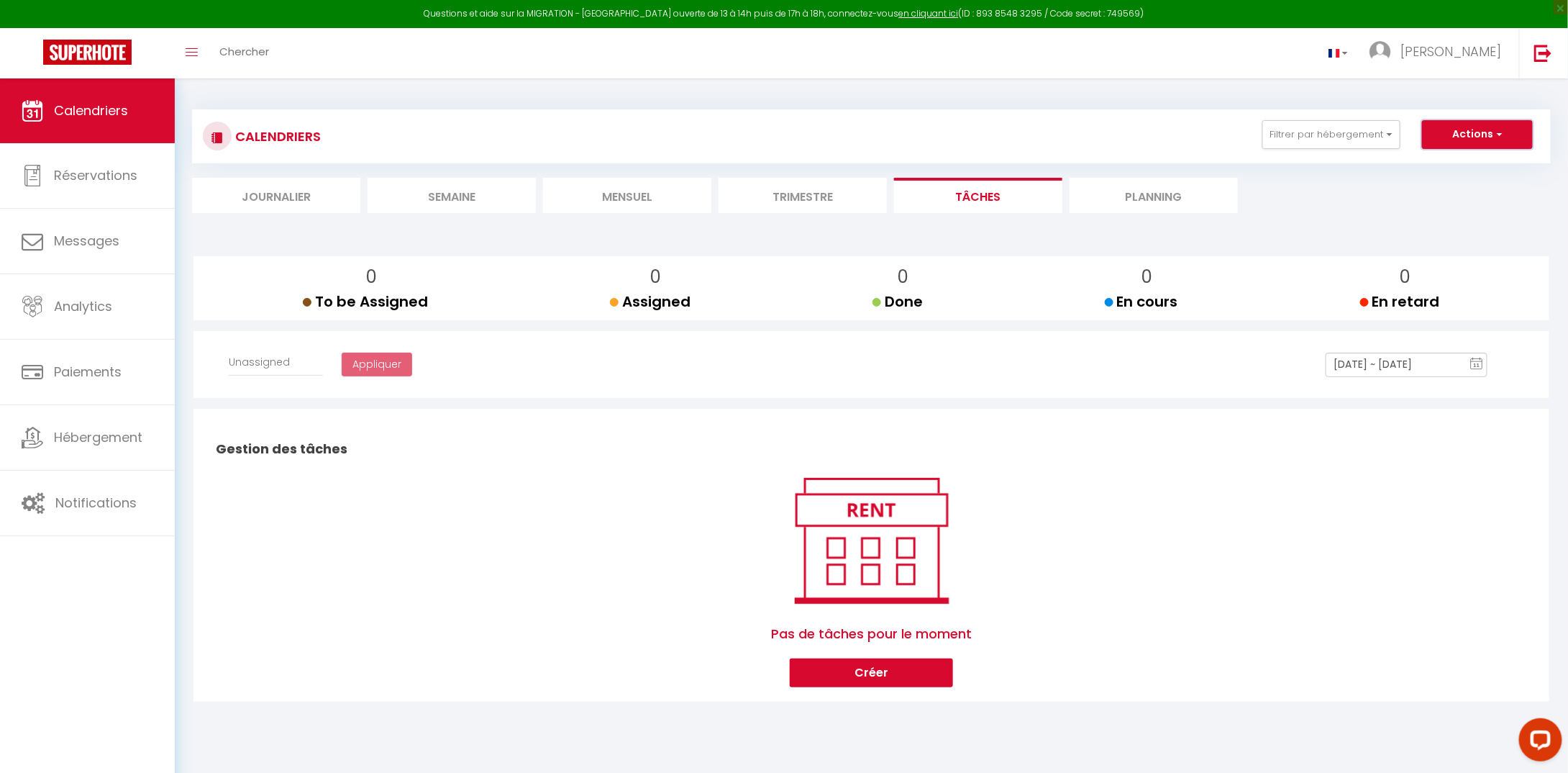
click at [1502, 133] on span "button" at bounding box center [1497, 134] width 9 height 14
click at [287, 198] on li "Journalier" at bounding box center [276, 195] width 168 height 35
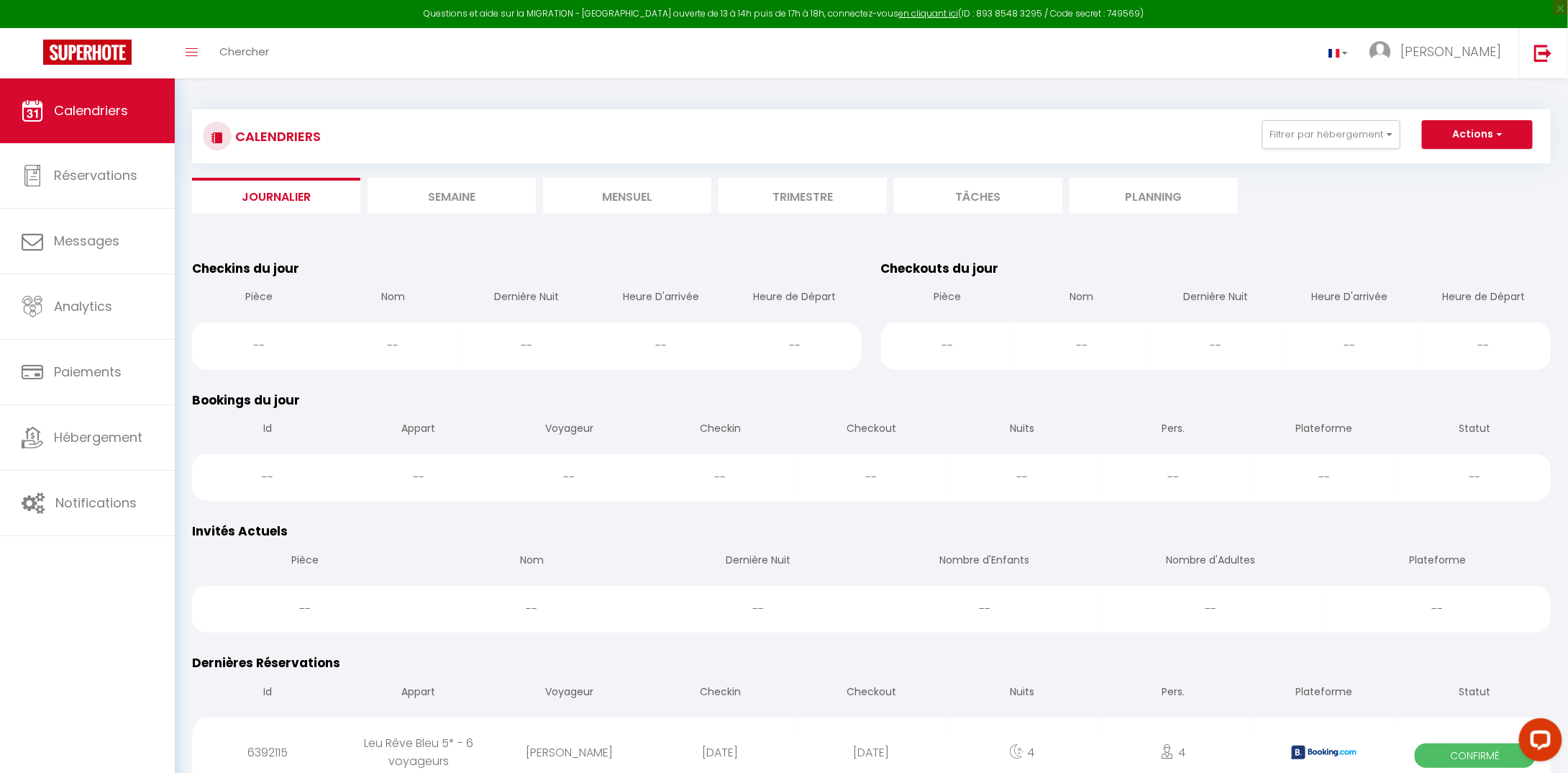
click at [451, 198] on li "Semaine" at bounding box center [451, 195] width 168 height 35
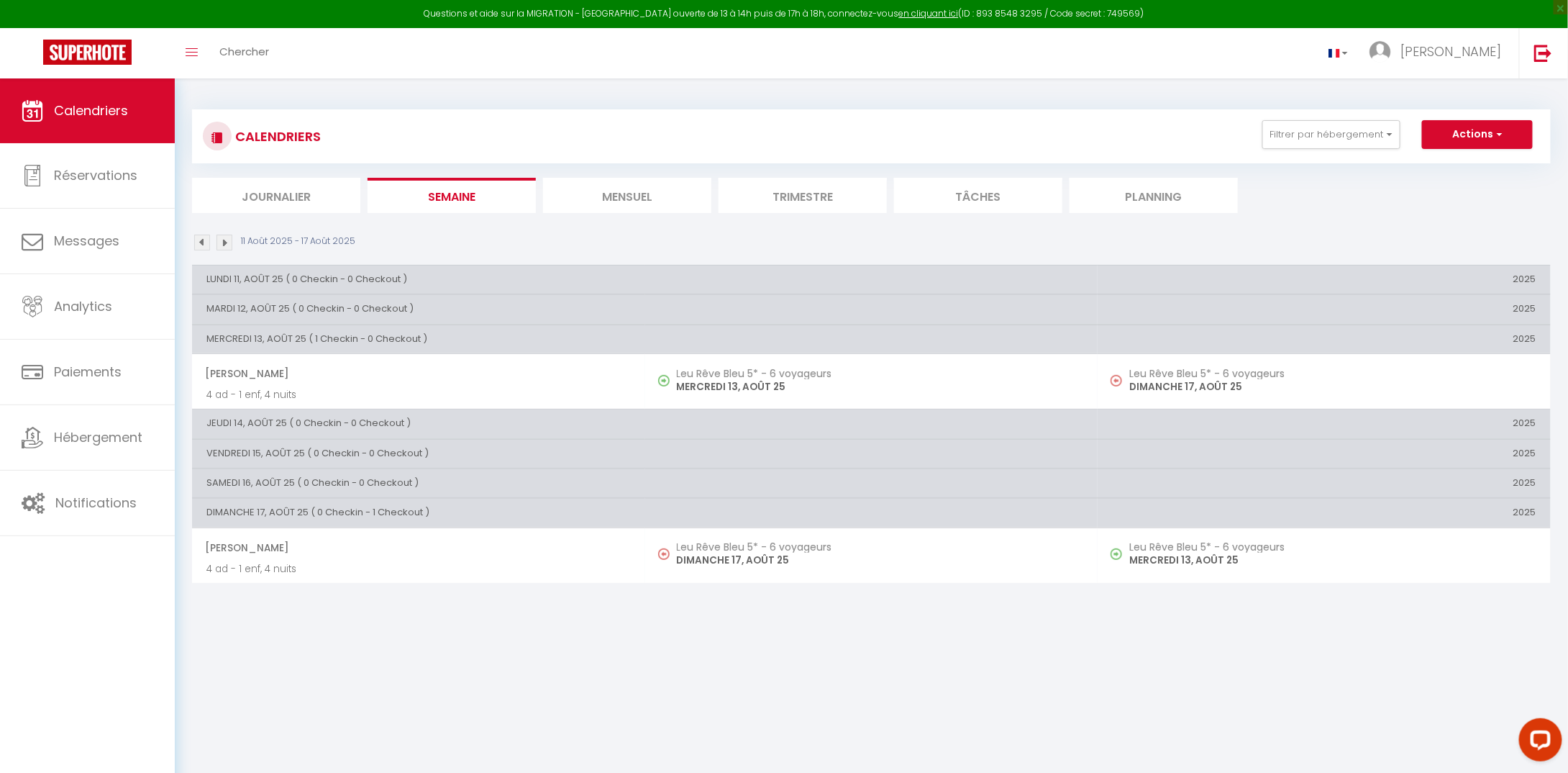
click at [642, 195] on li "Mensuel" at bounding box center [627, 195] width 168 height 35
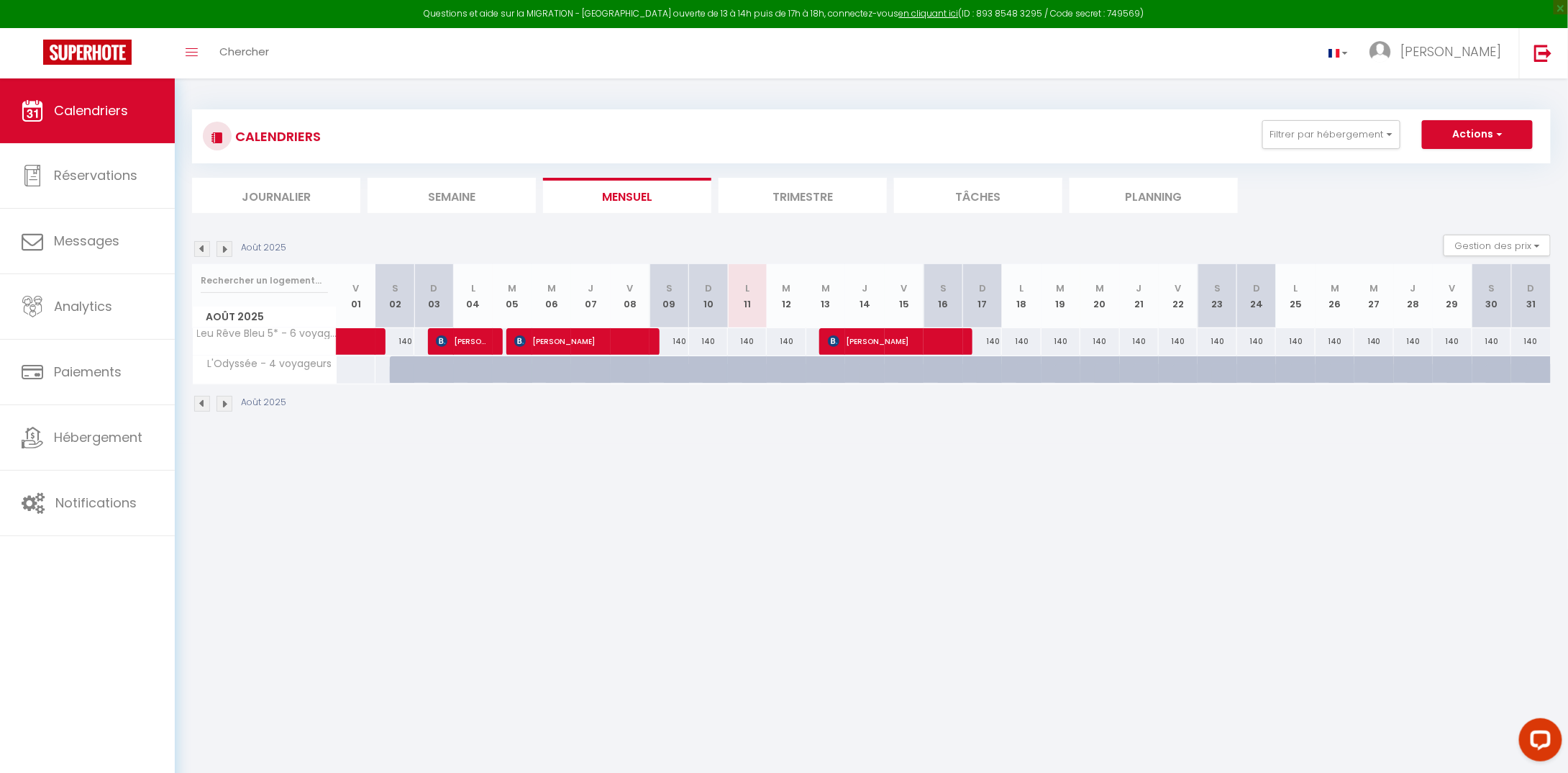
click at [473, 199] on li "Semaine" at bounding box center [451, 195] width 168 height 35
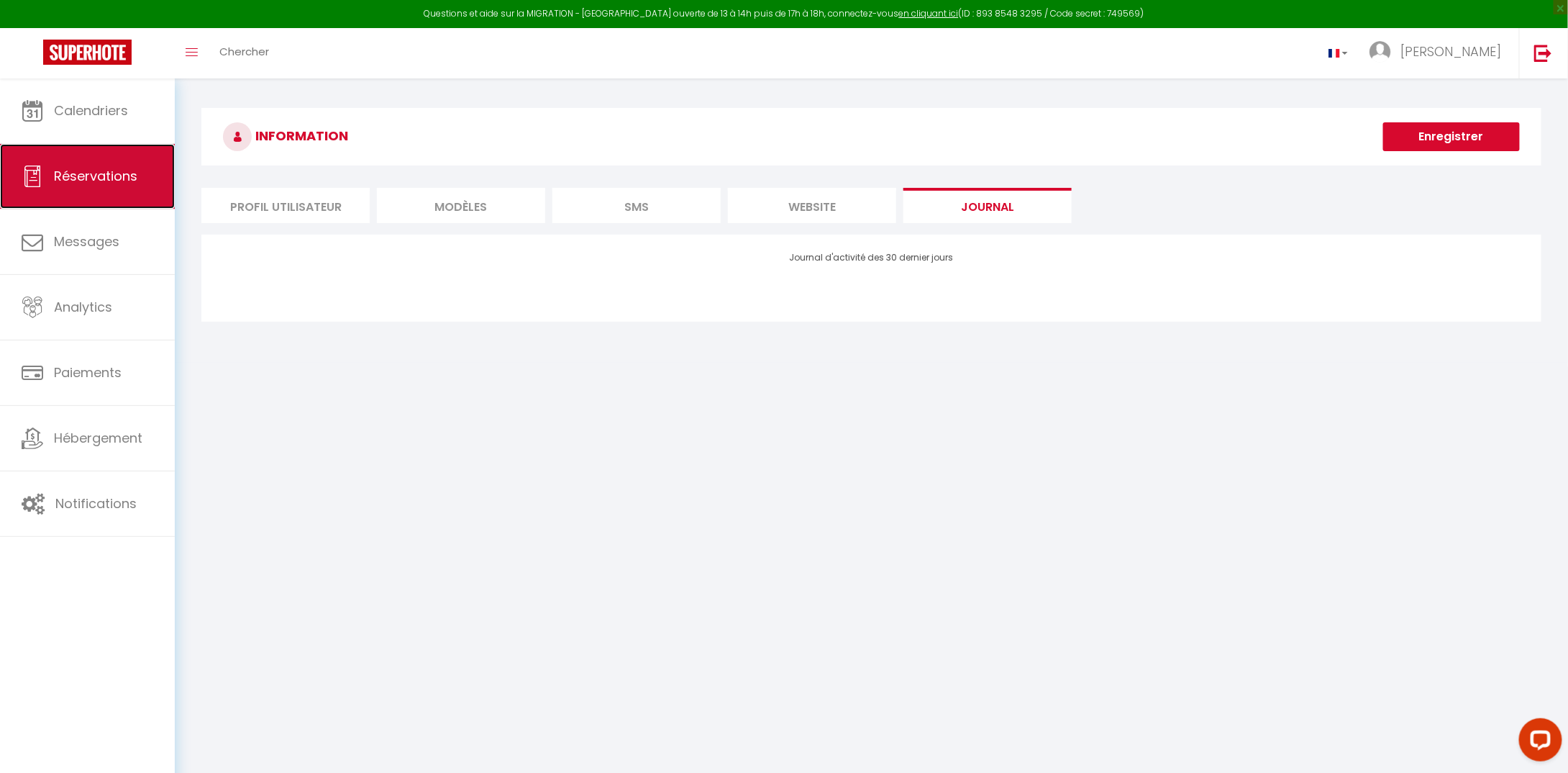
click at [89, 181] on span "Réservations" at bounding box center [95, 175] width 83 height 18
